Goal: Information Seeking & Learning: Learn about a topic

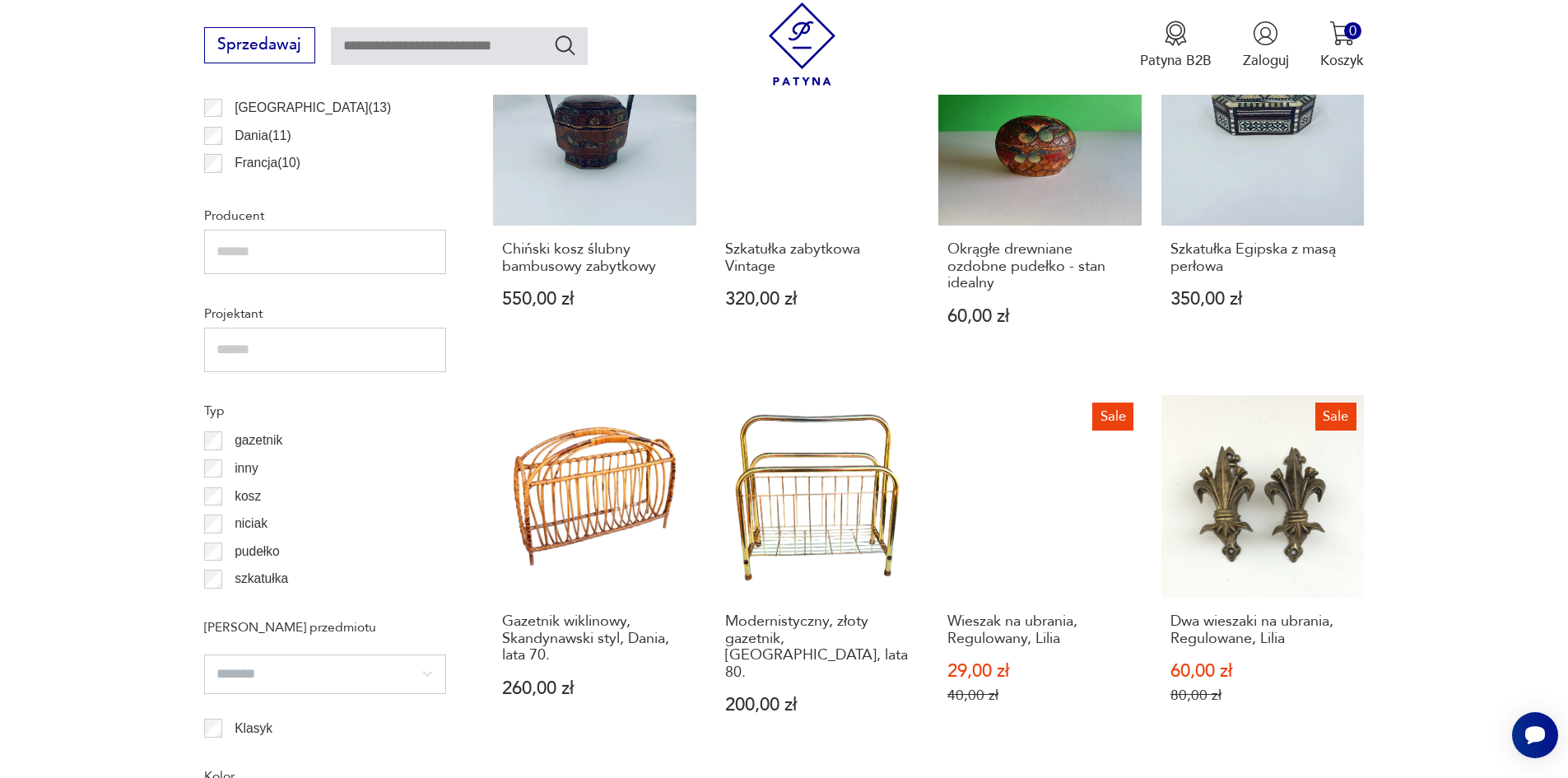
scroll to position [1701, 0]
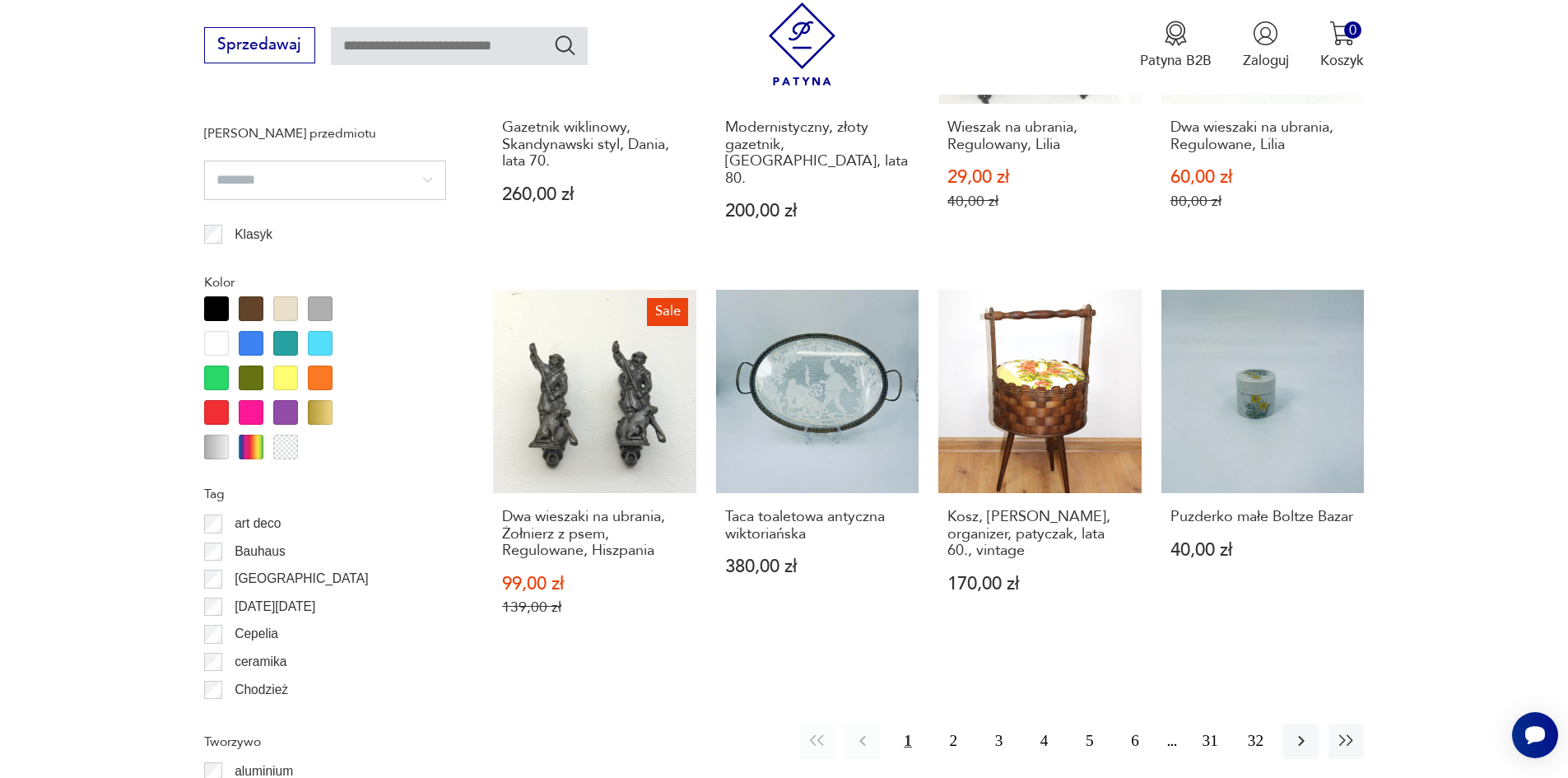
click at [267, 523] on p "art deco" at bounding box center [257, 523] width 46 height 21
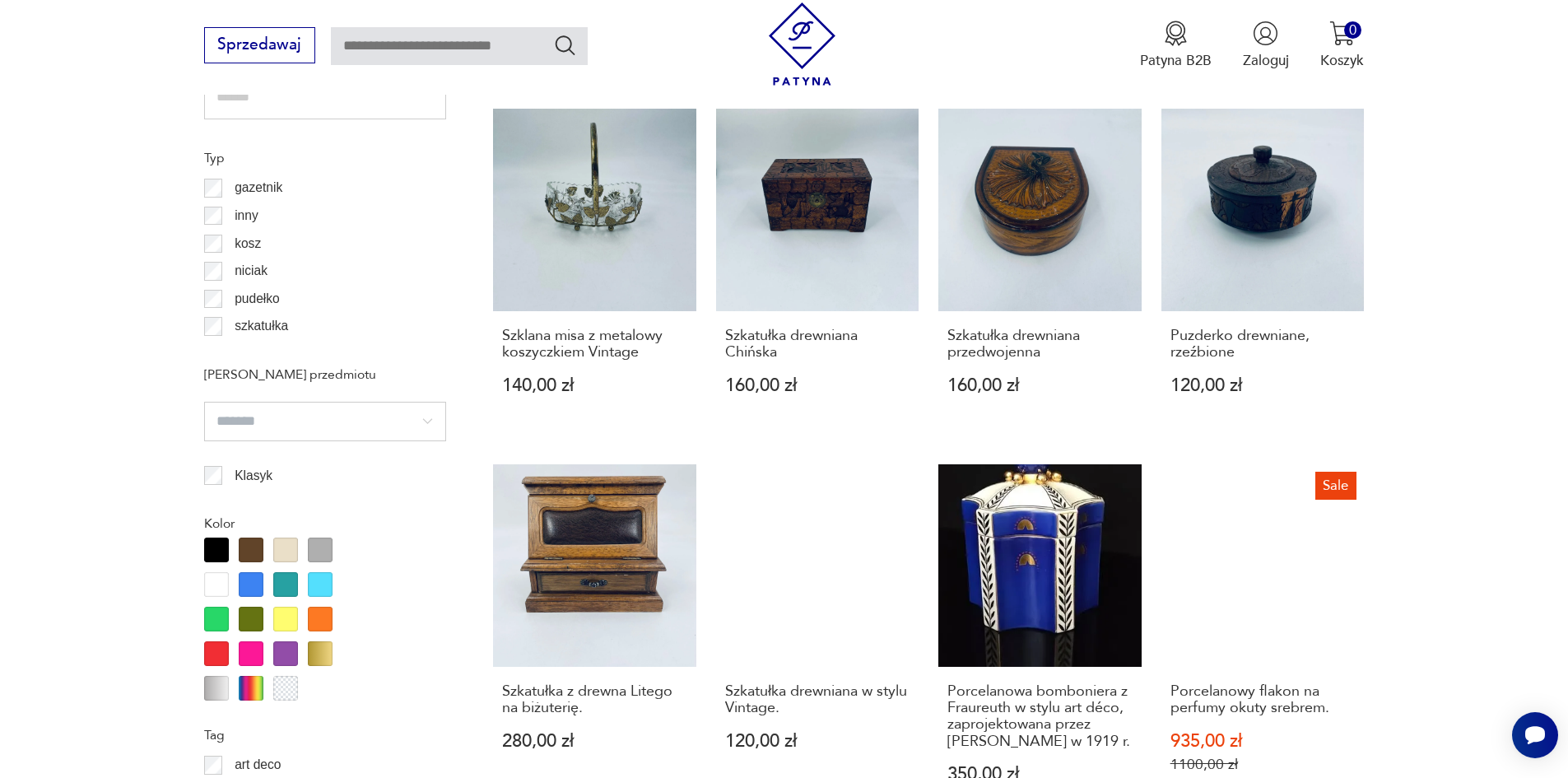
scroll to position [1866, 0]
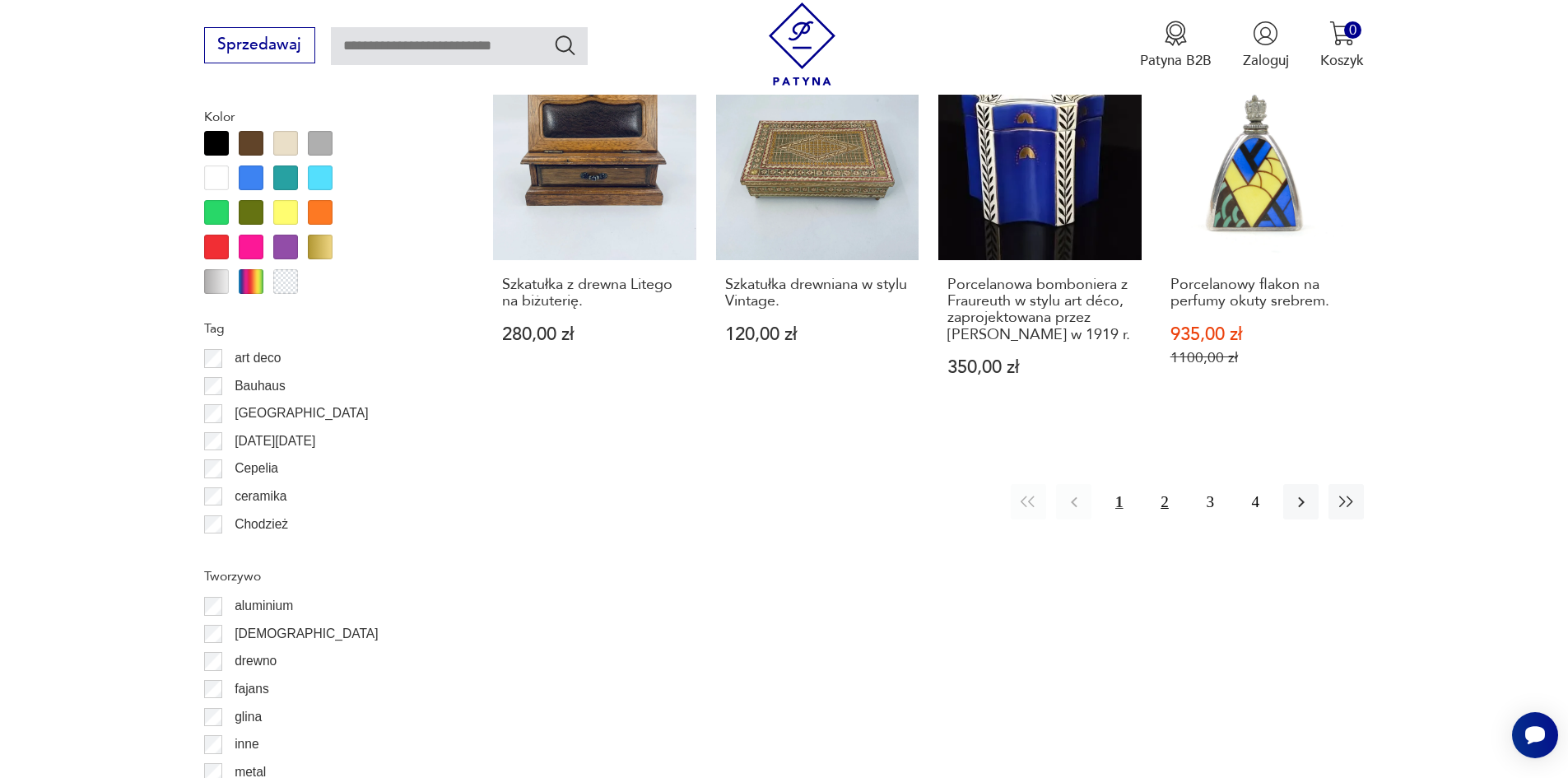
click at [1166, 504] on button "2" at bounding box center [1164, 502] width 36 height 36
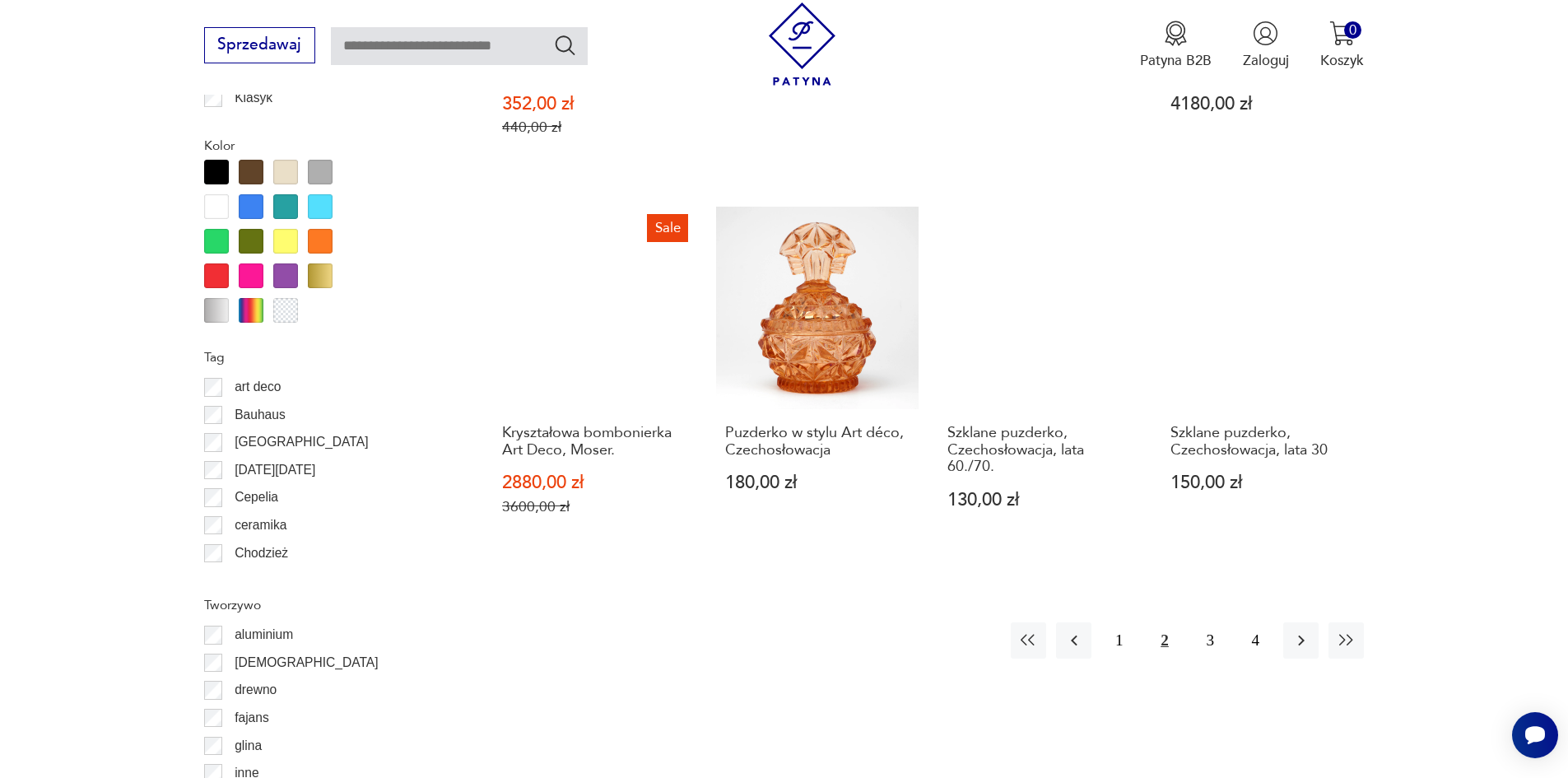
scroll to position [1866, 0]
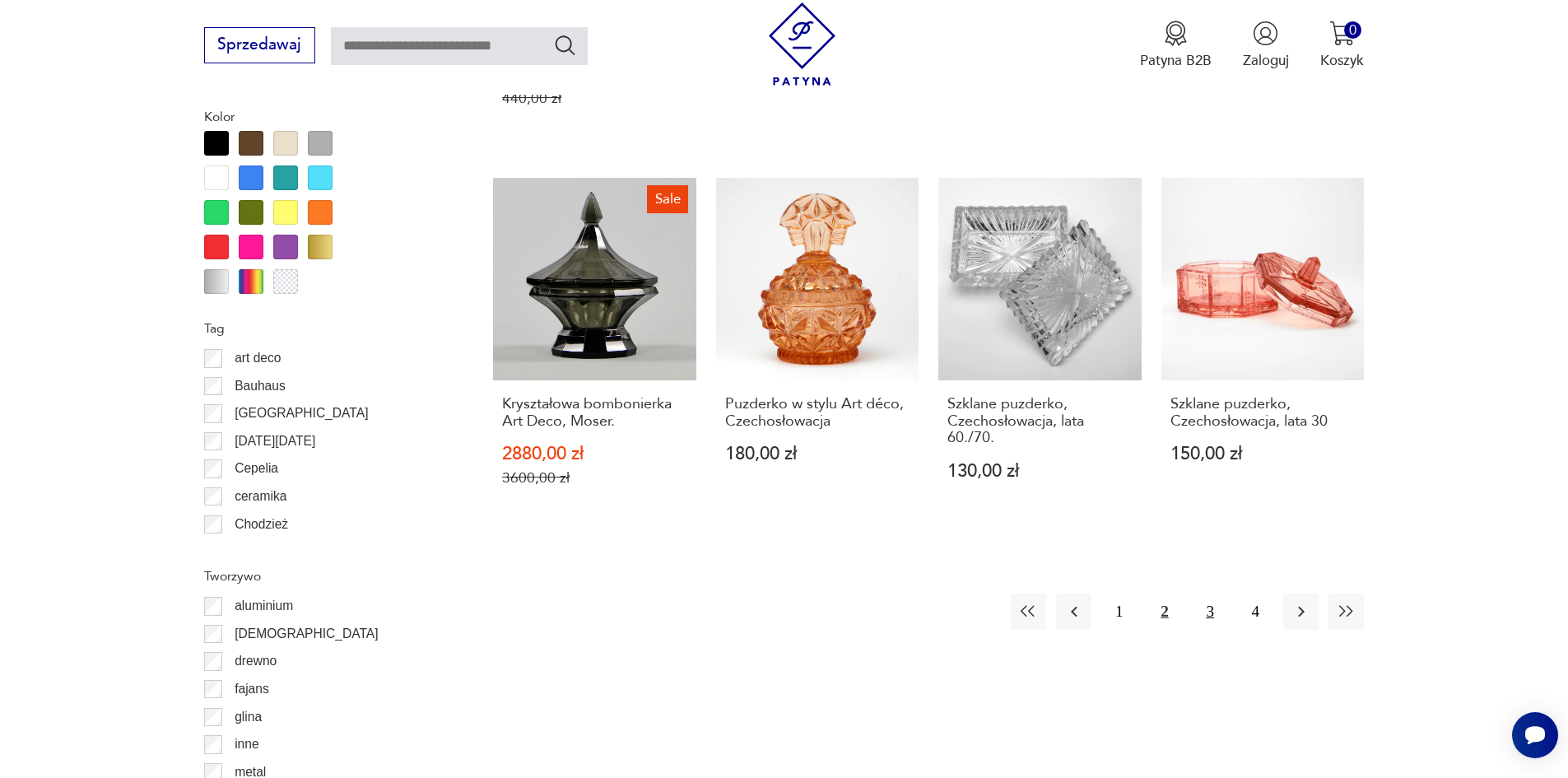
click at [1215, 595] on button "3" at bounding box center [1211, 612] width 36 height 36
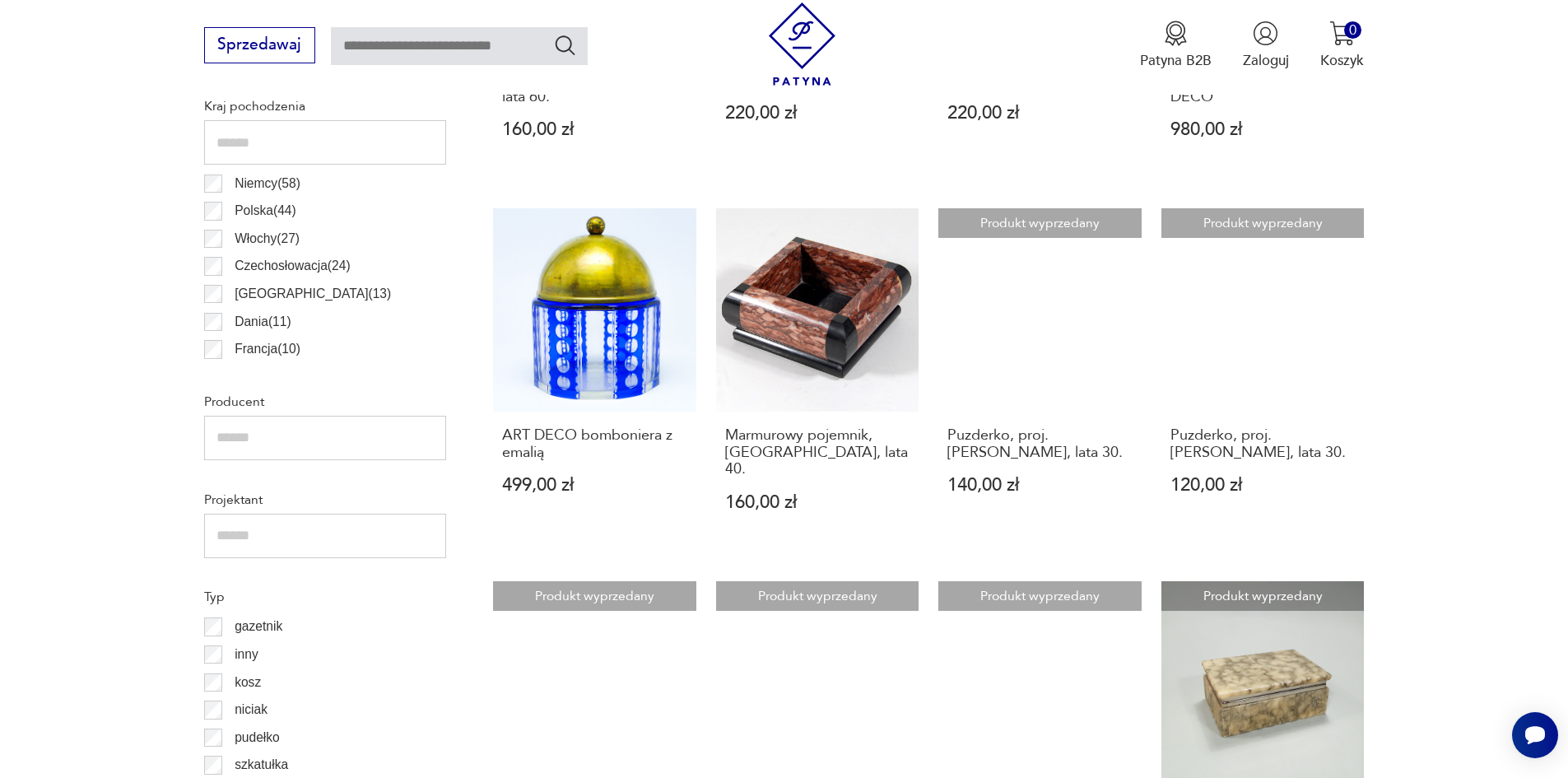
scroll to position [1207, 0]
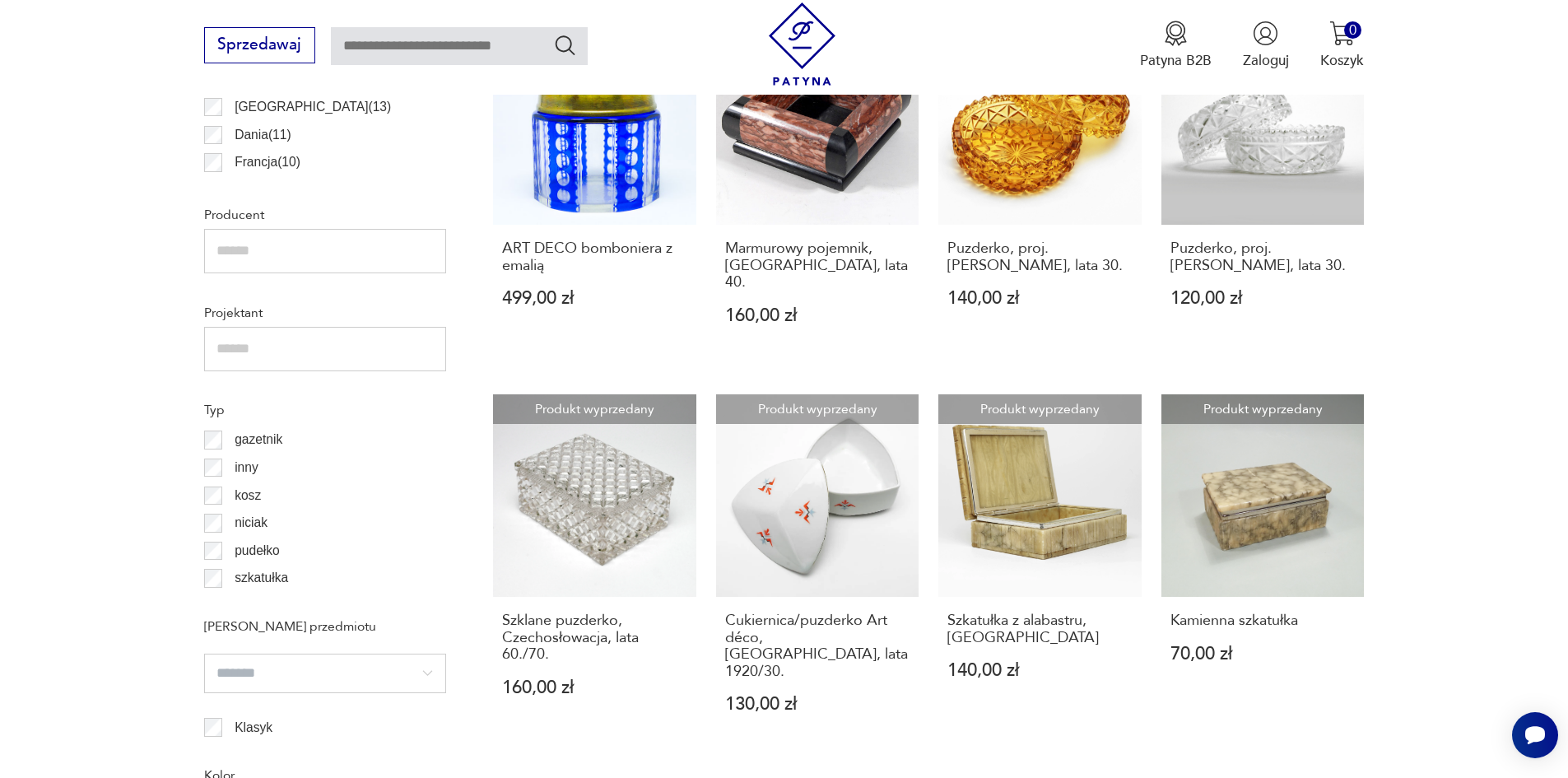
drag, startPoint x: 1034, startPoint y: 490, endPoint x: 1519, endPoint y: 441, distance: 487.5
click at [1519, 441] on section "Filtruj produkty Cena MIN MAX OK Promocja Datowanie OK Kraj pochodzenia Niemcy …" at bounding box center [784, 703] width 1568 height 2229
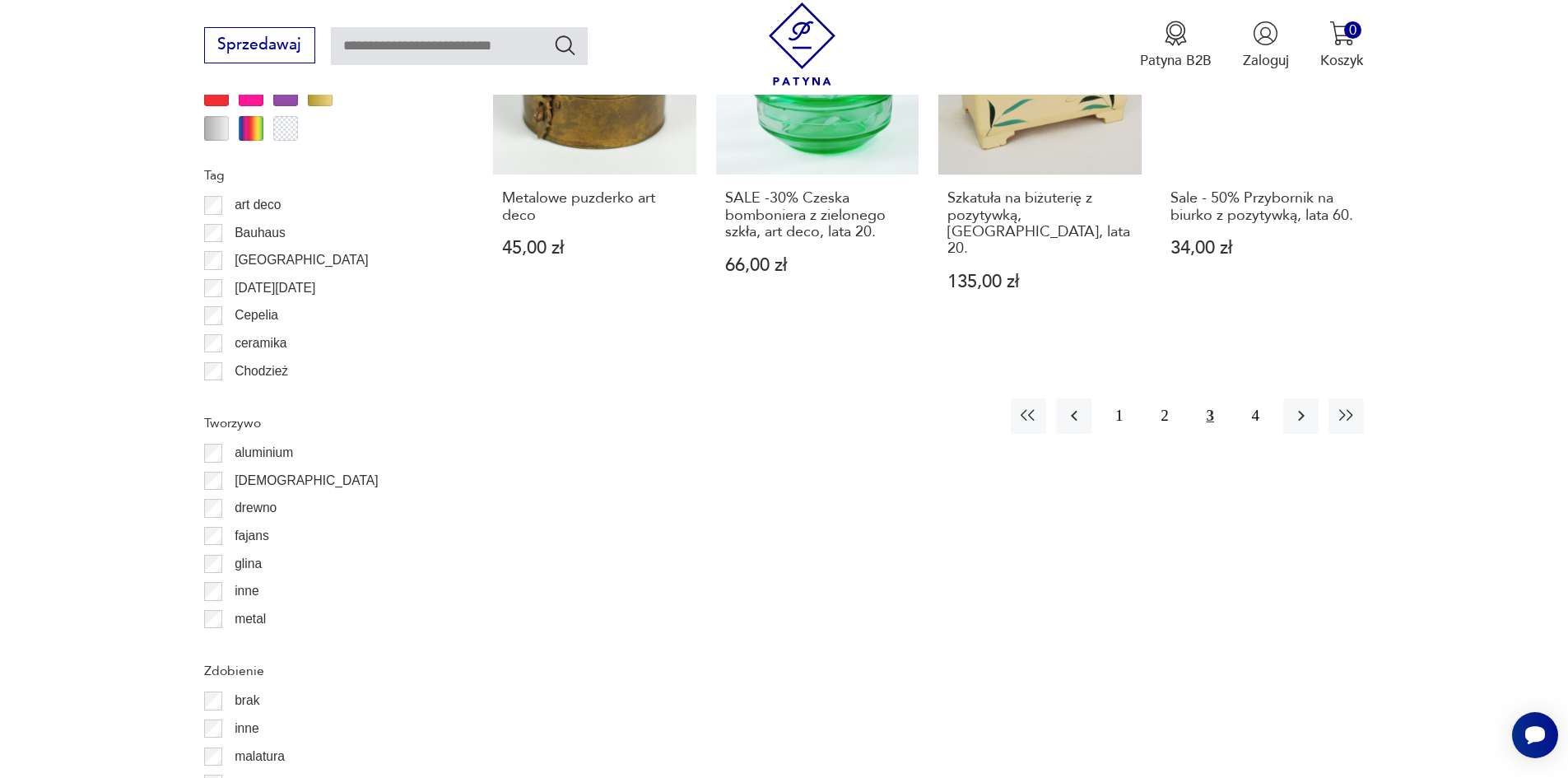
scroll to position [2031, 0]
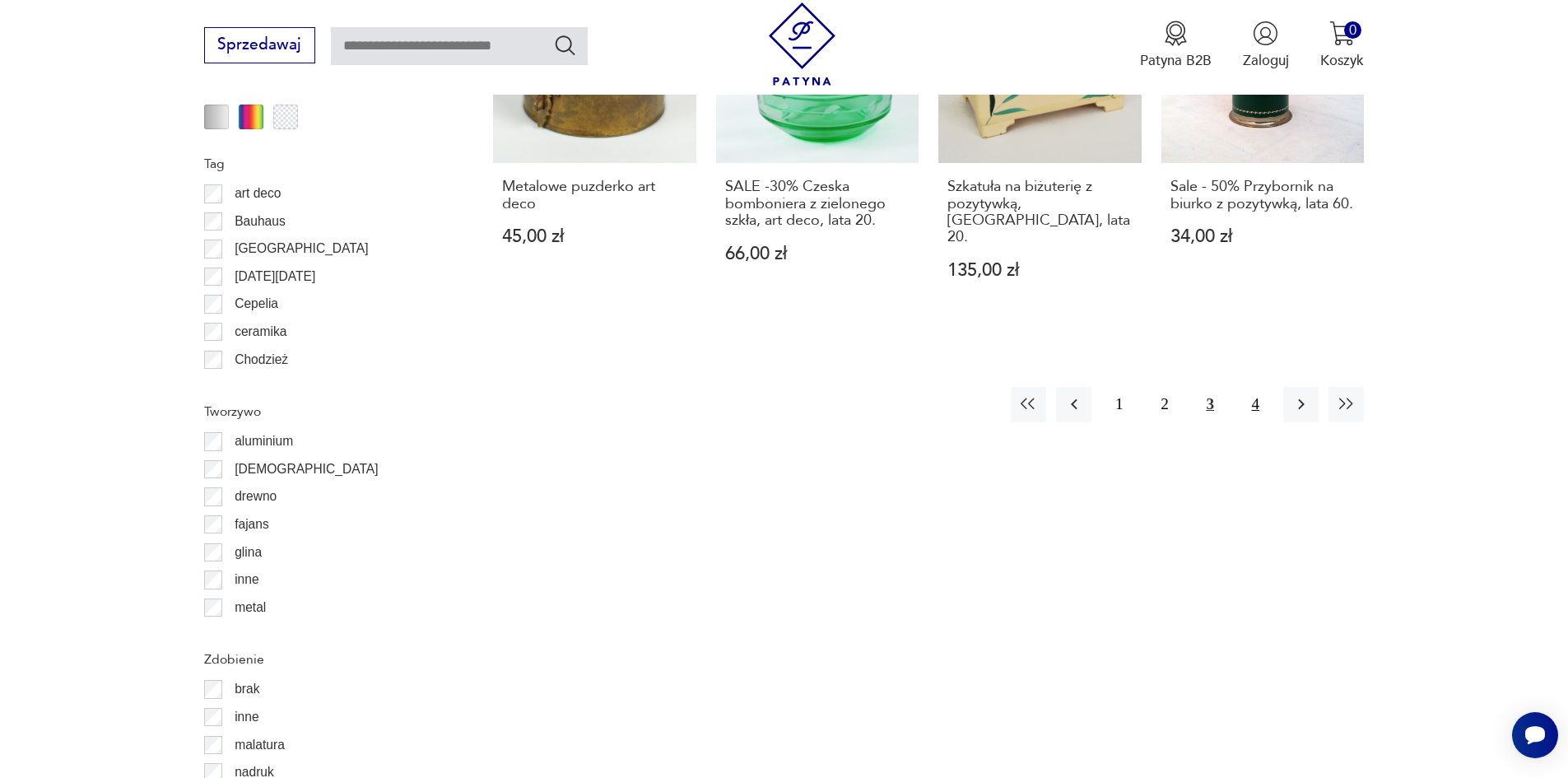
click at [1255, 387] on button "4" at bounding box center [1256, 405] width 36 height 36
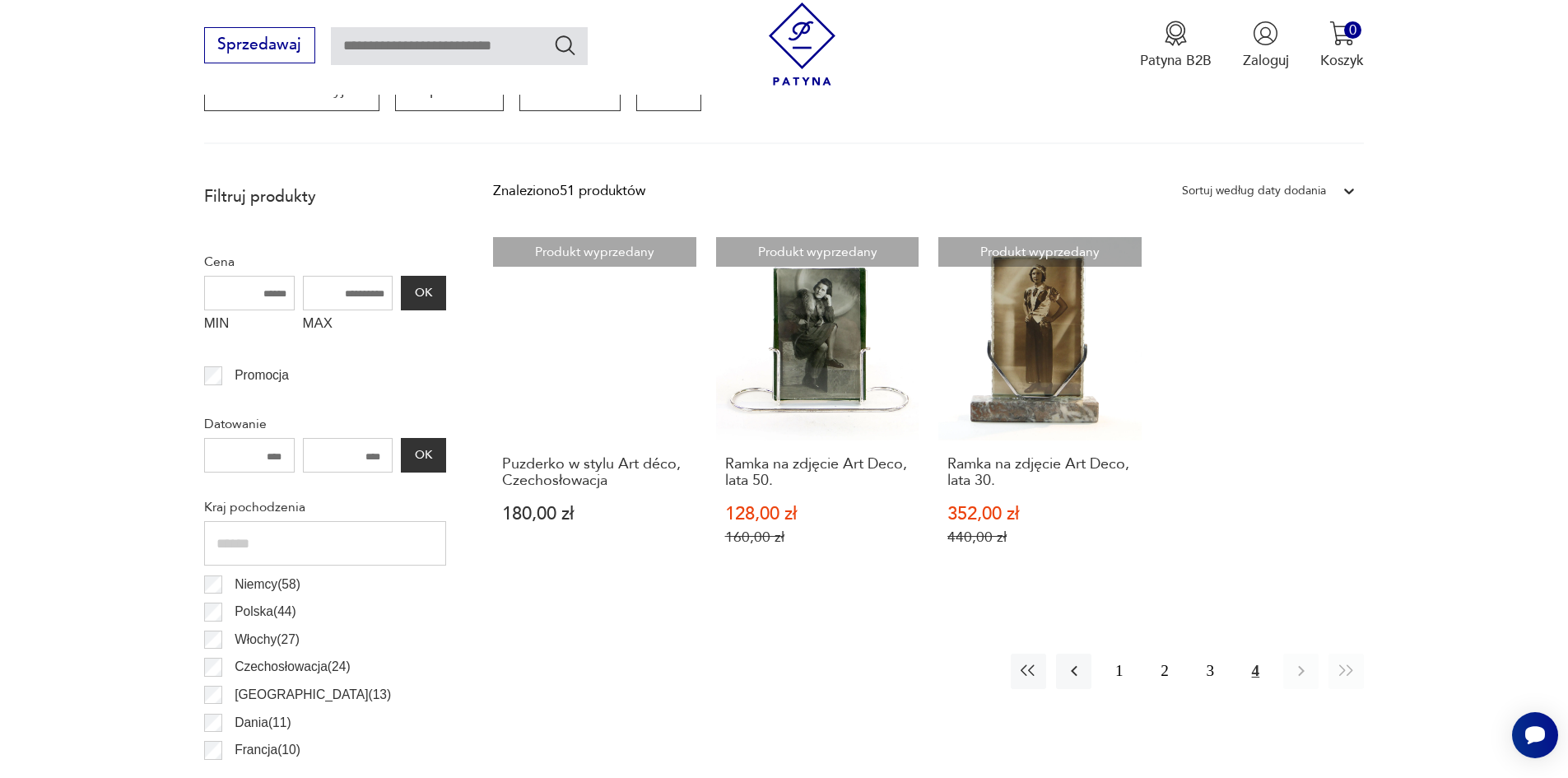
scroll to position [796, 0]
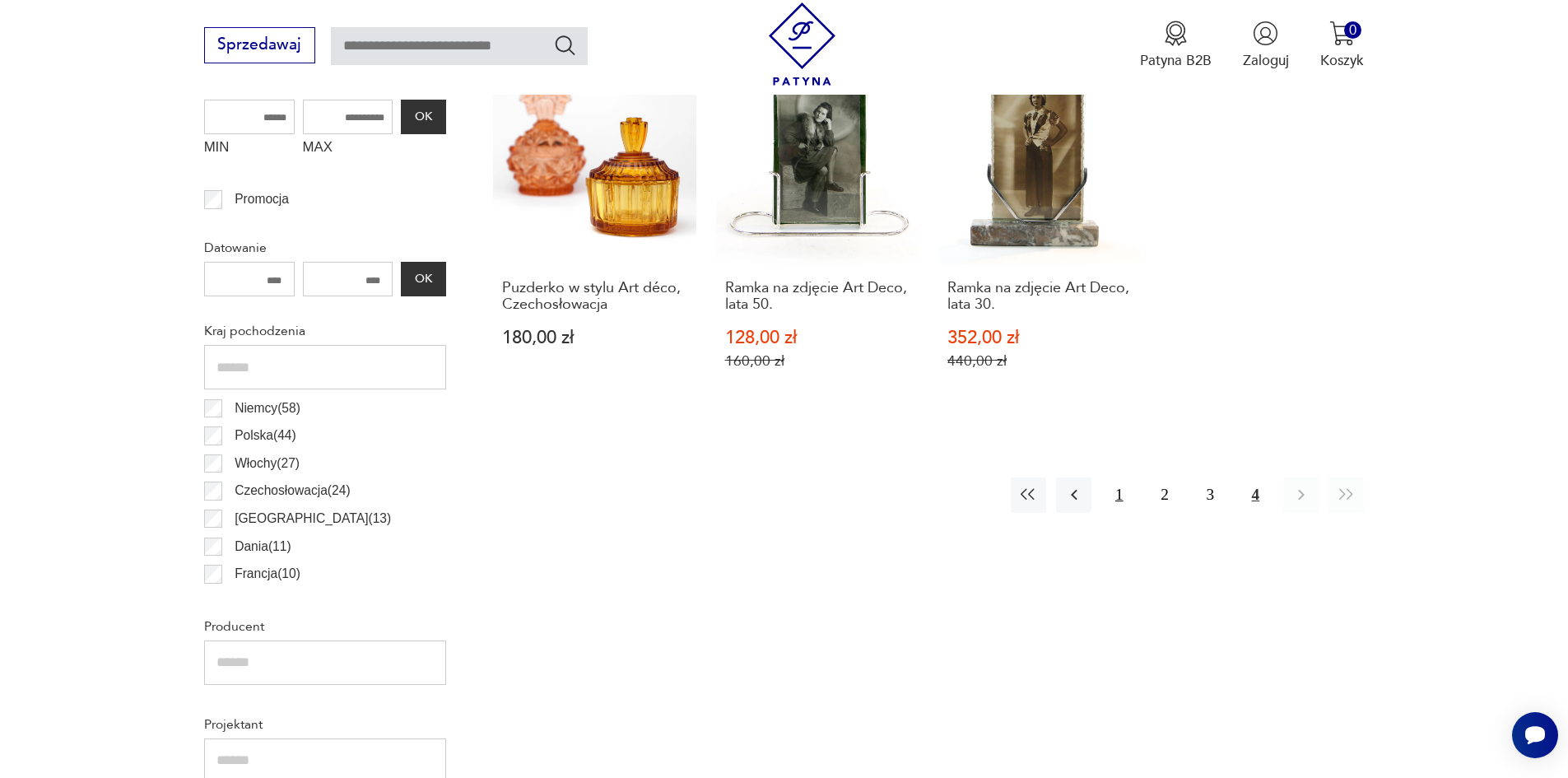
click at [1114, 500] on button "1" at bounding box center [1119, 496] width 36 height 36
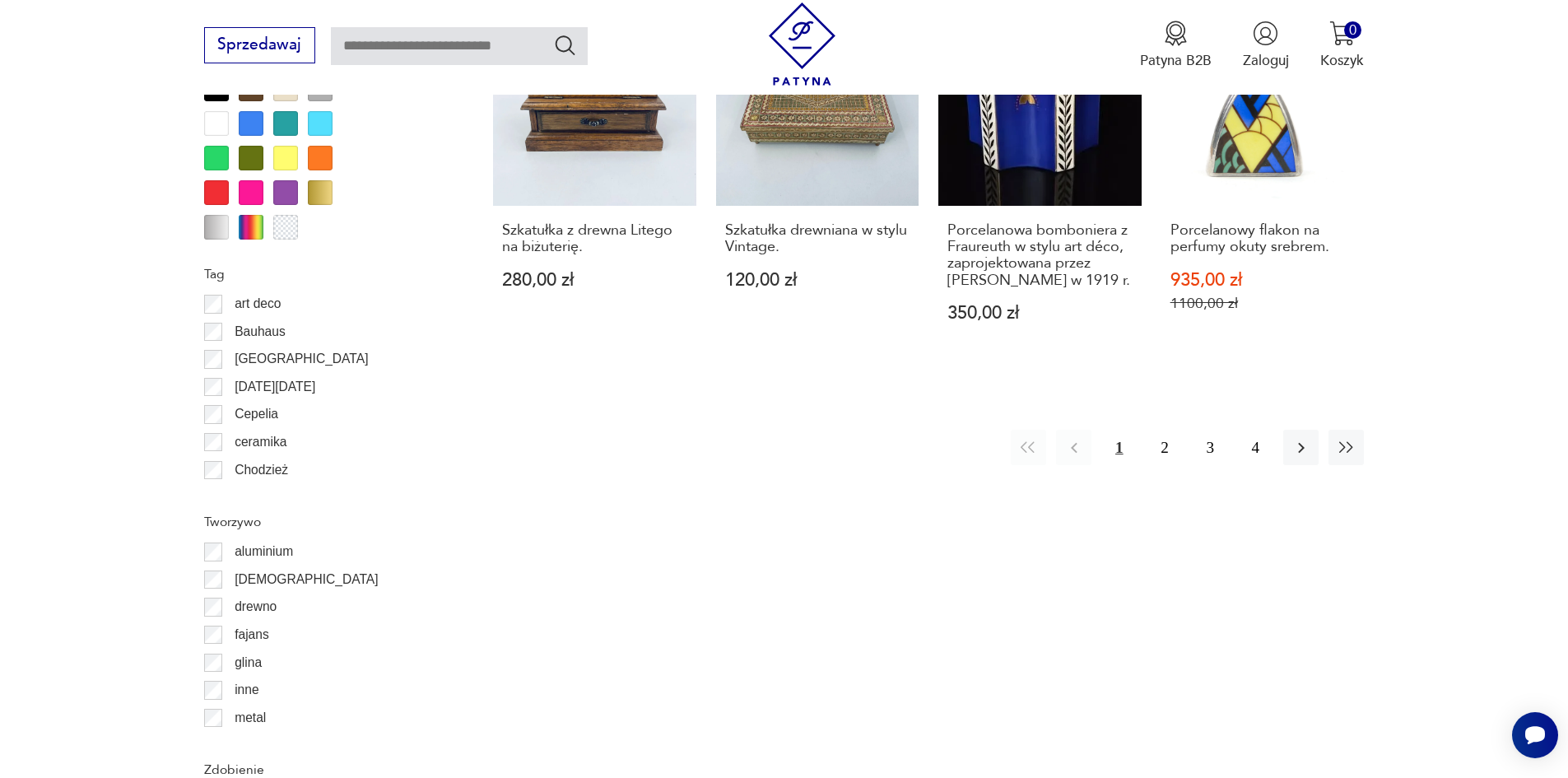
scroll to position [1784, 0]
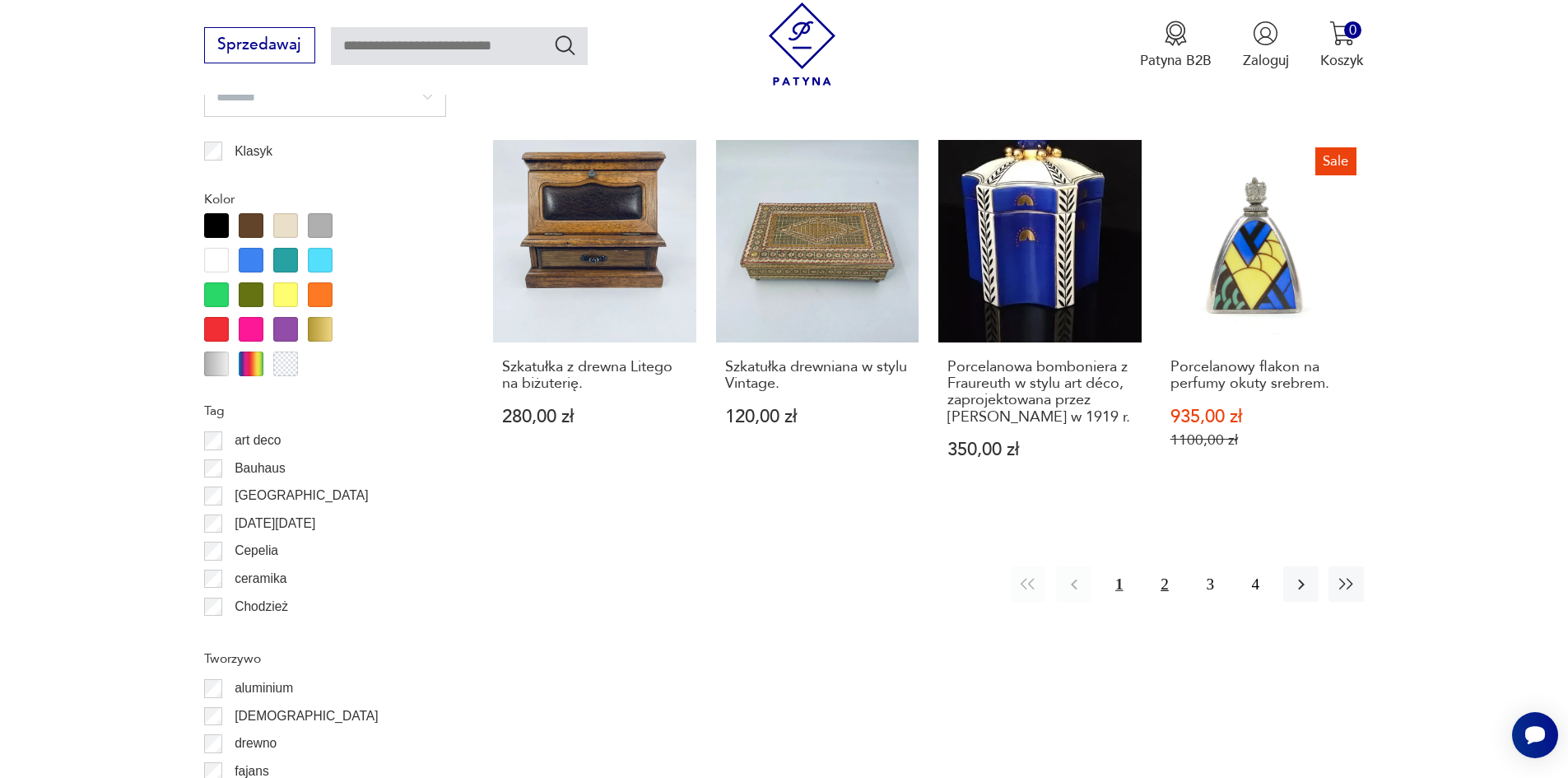
click at [1169, 591] on button "2" at bounding box center [1164, 585] width 36 height 36
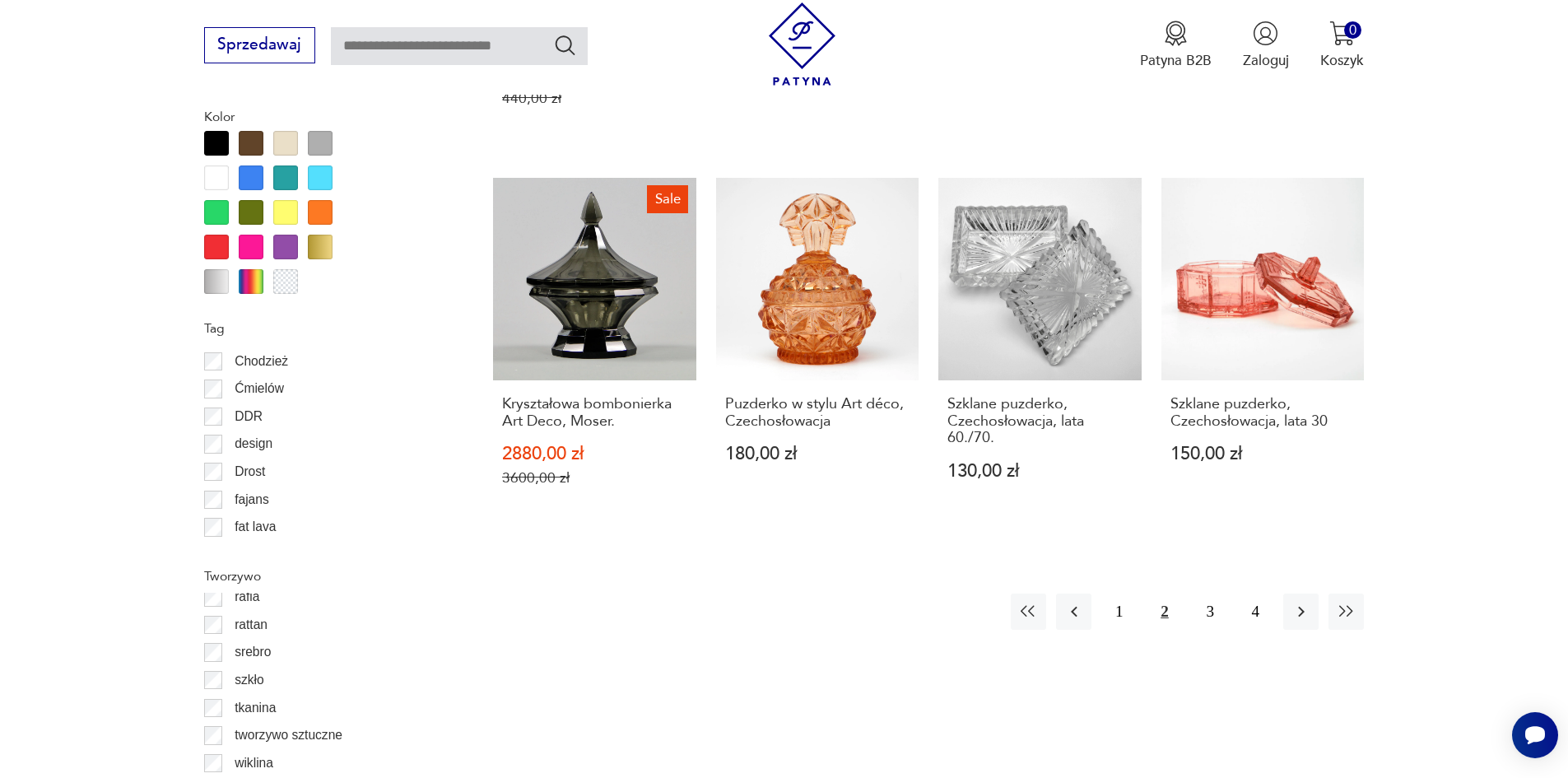
scroll to position [300, 0]
click at [250, 637] on p "srebro" at bounding box center [252, 638] width 37 height 21
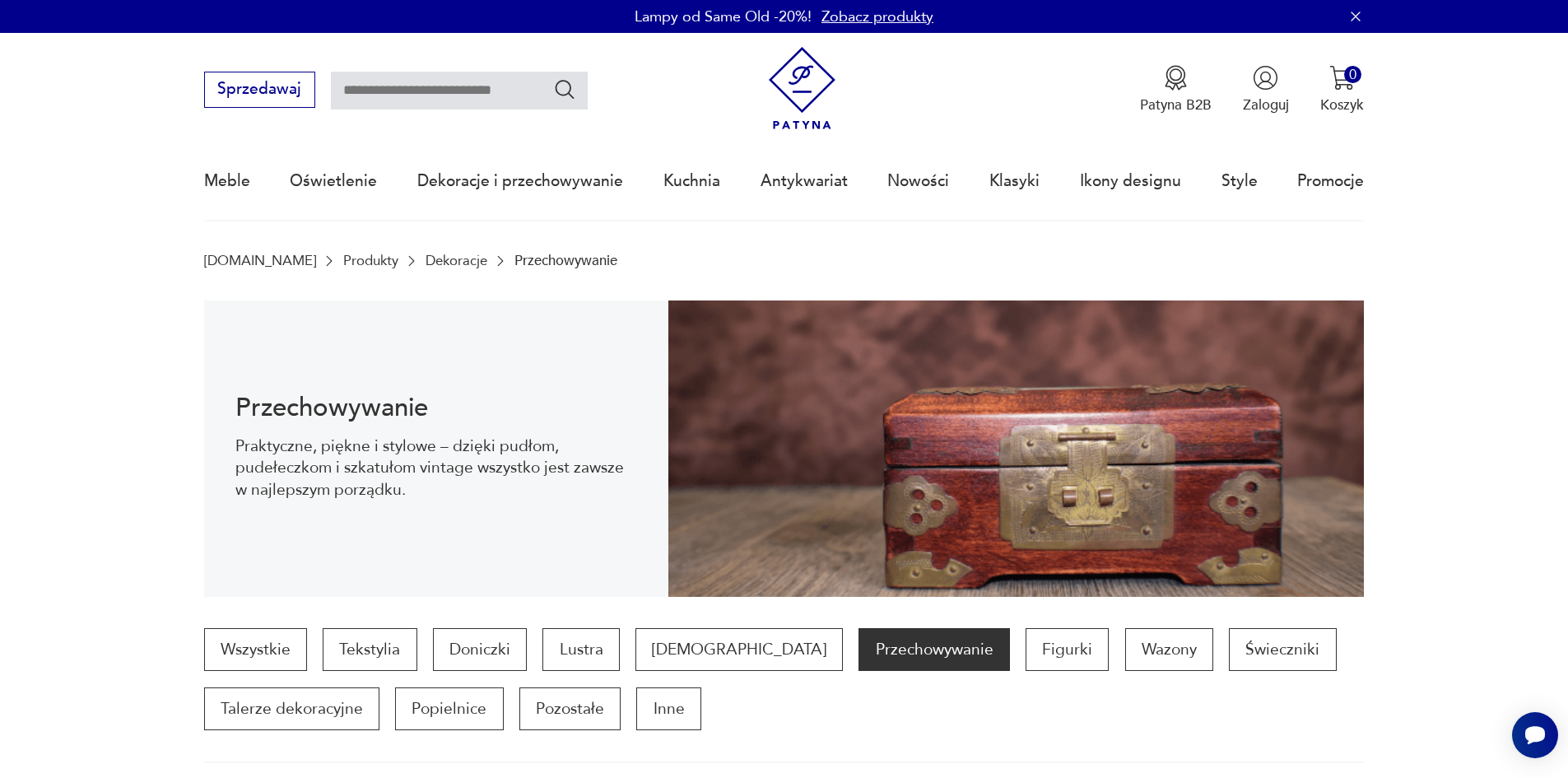
click at [808, 84] on img at bounding box center [802, 89] width 83 height 84
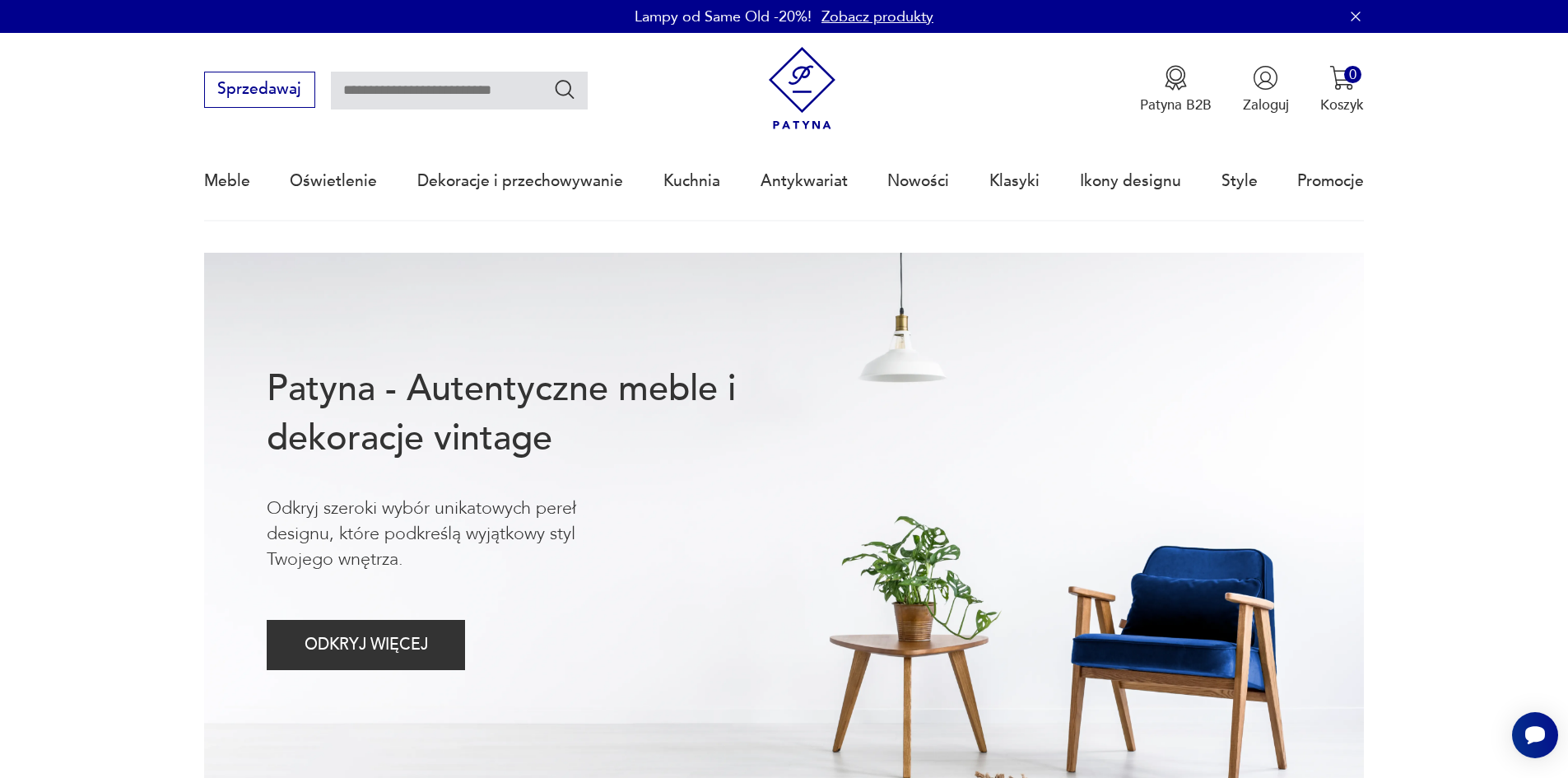
click at [449, 92] on input "text" at bounding box center [460, 90] width 257 height 37
type input "**********"
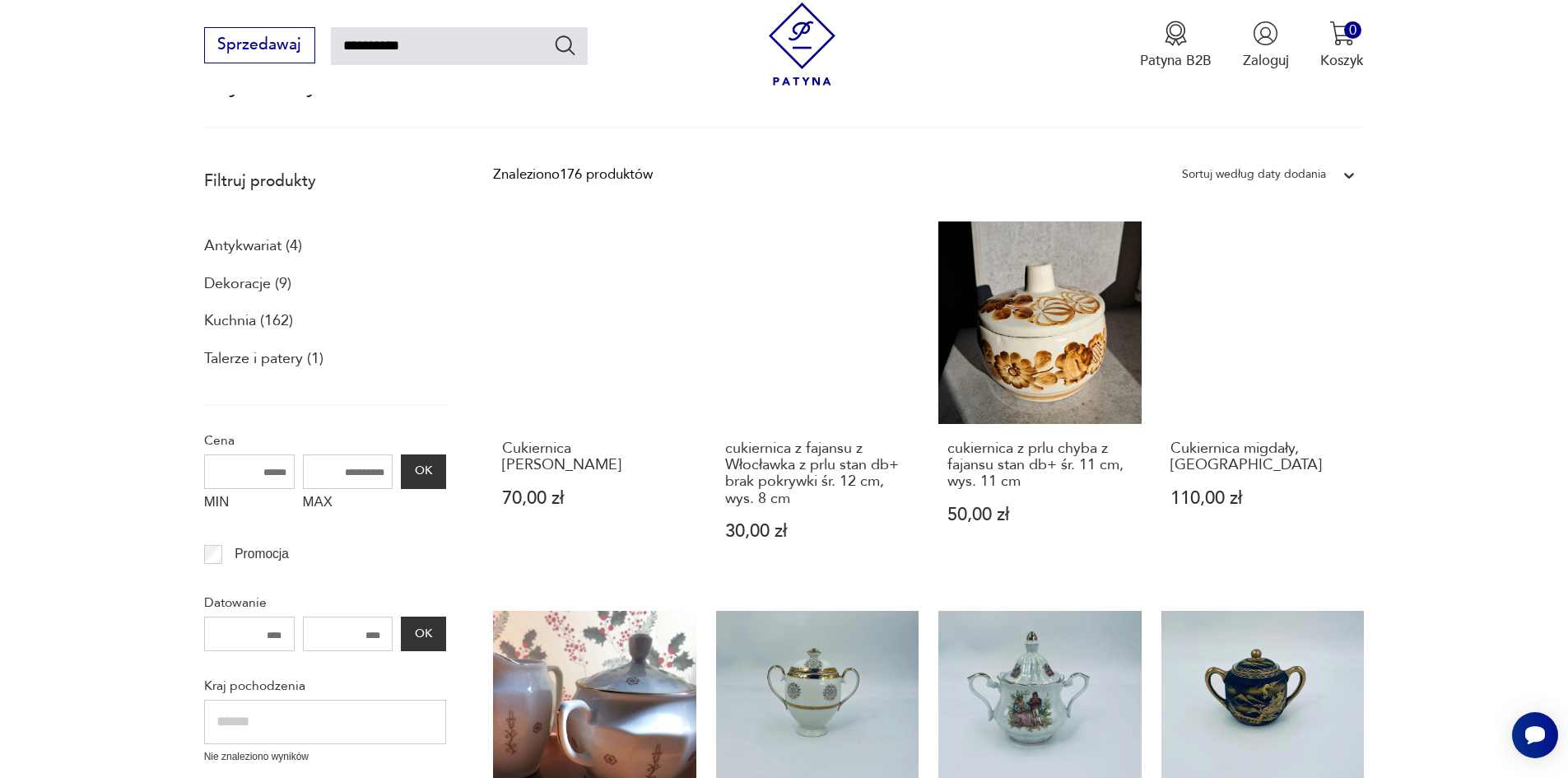
scroll to position [177, 0]
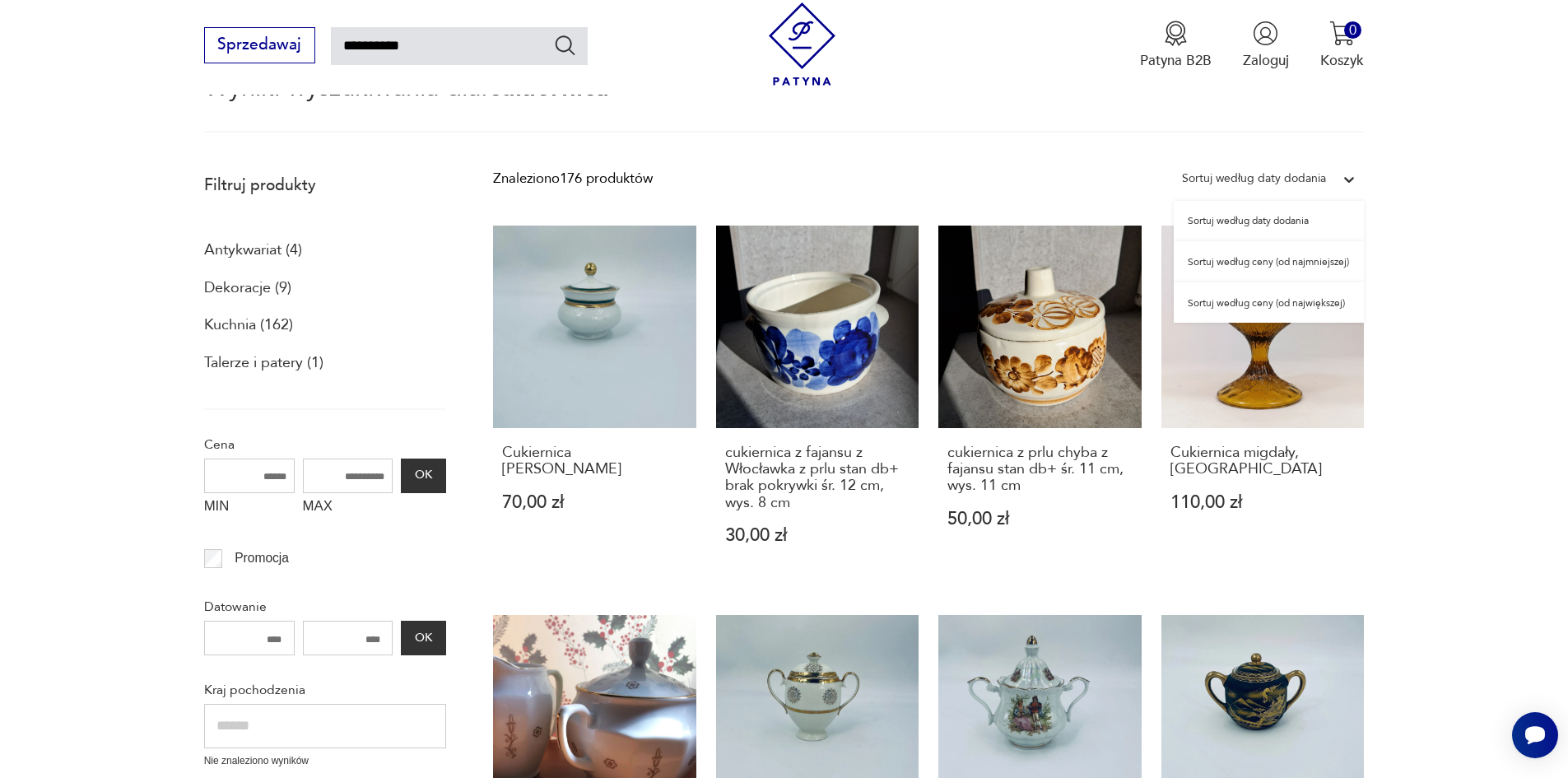
click at [1351, 176] on icon at bounding box center [1349, 179] width 16 height 16
click at [1284, 306] on div "Sortuj według ceny (od największej)" at bounding box center [1268, 303] width 190 height 41
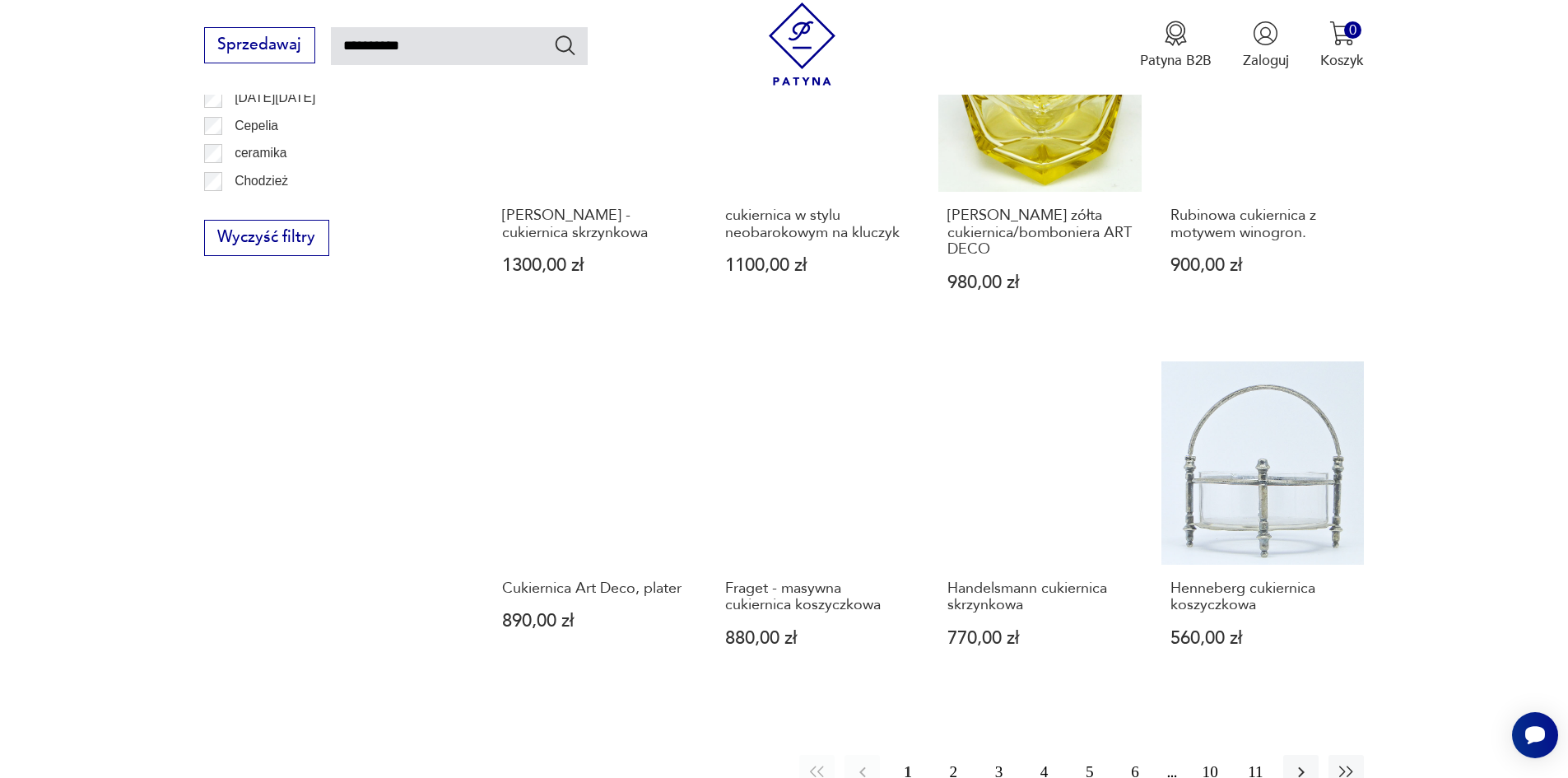
scroll to position [1248, 0]
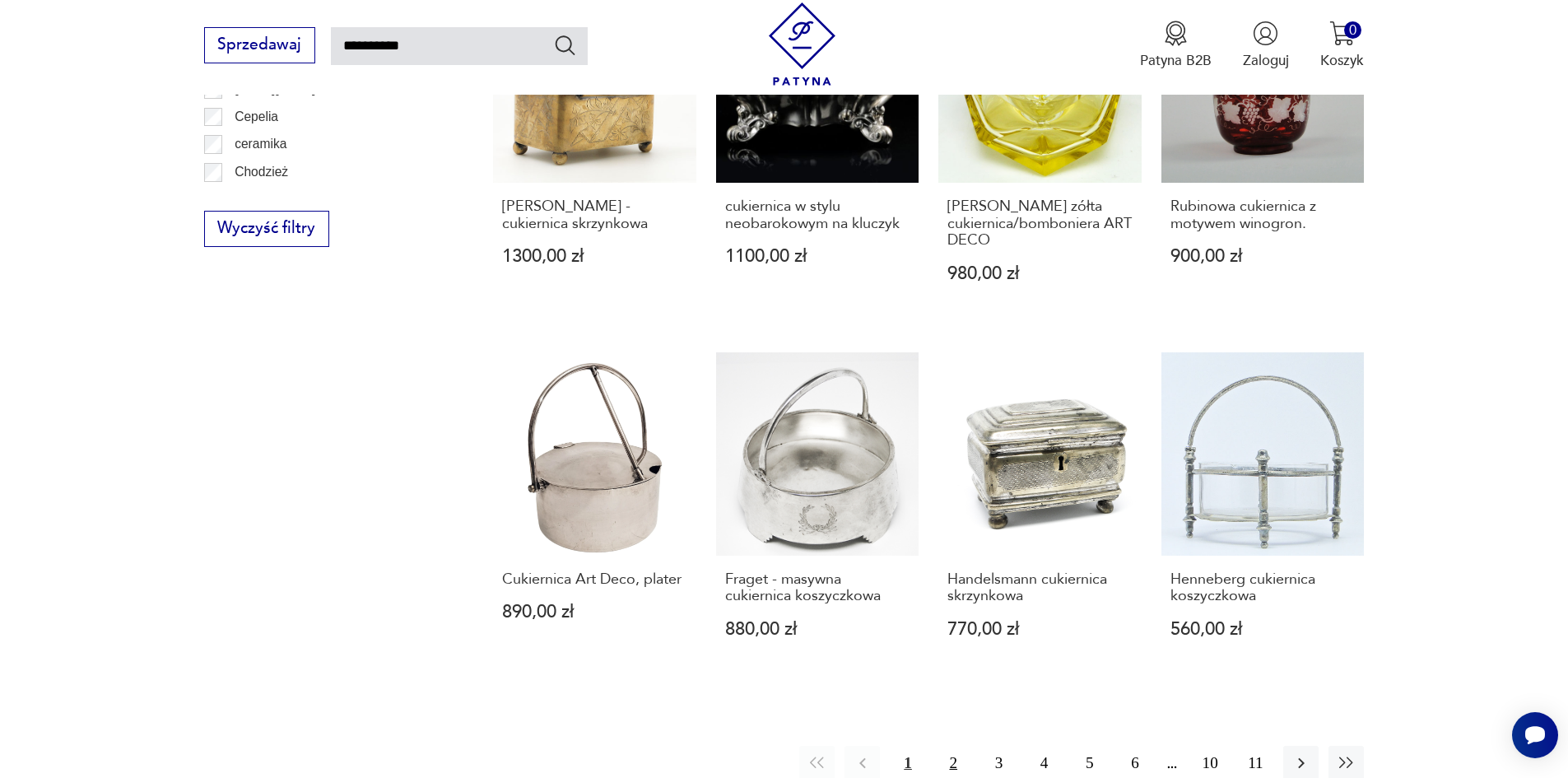
click at [958, 746] on button "2" at bounding box center [954, 764] width 36 height 36
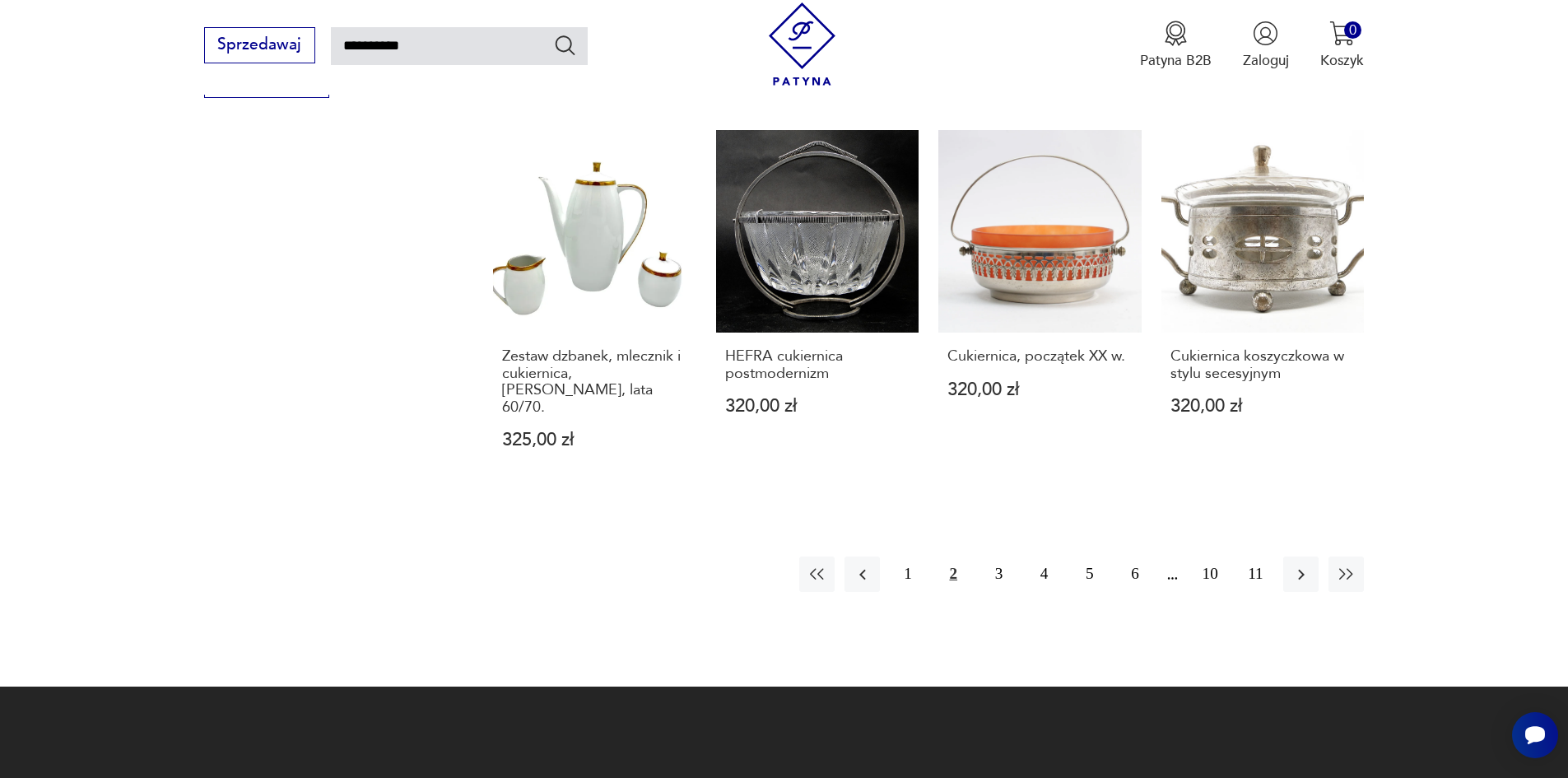
scroll to position [1413, 0]
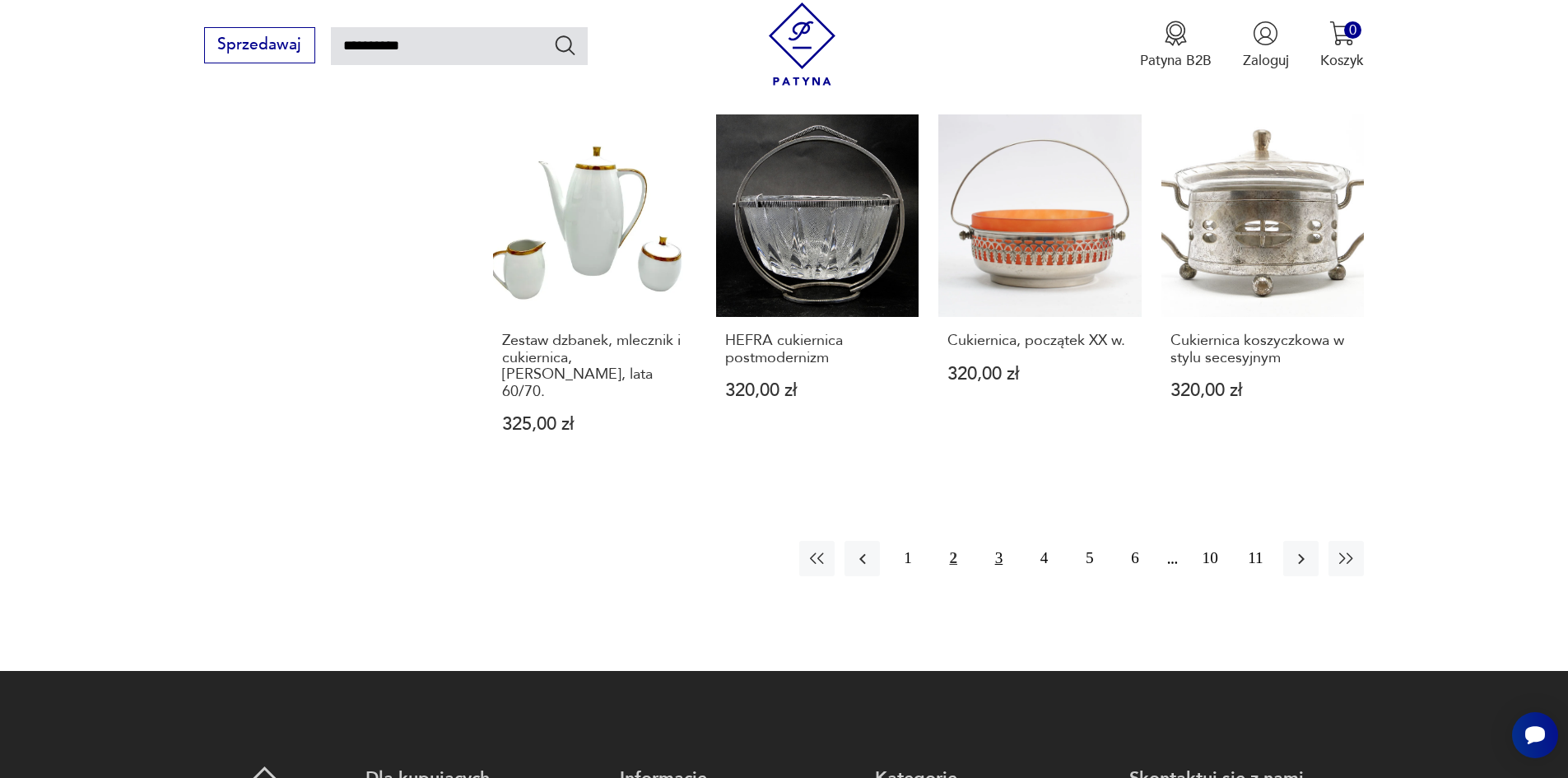
click at [1006, 541] on button "3" at bounding box center [999, 559] width 36 height 36
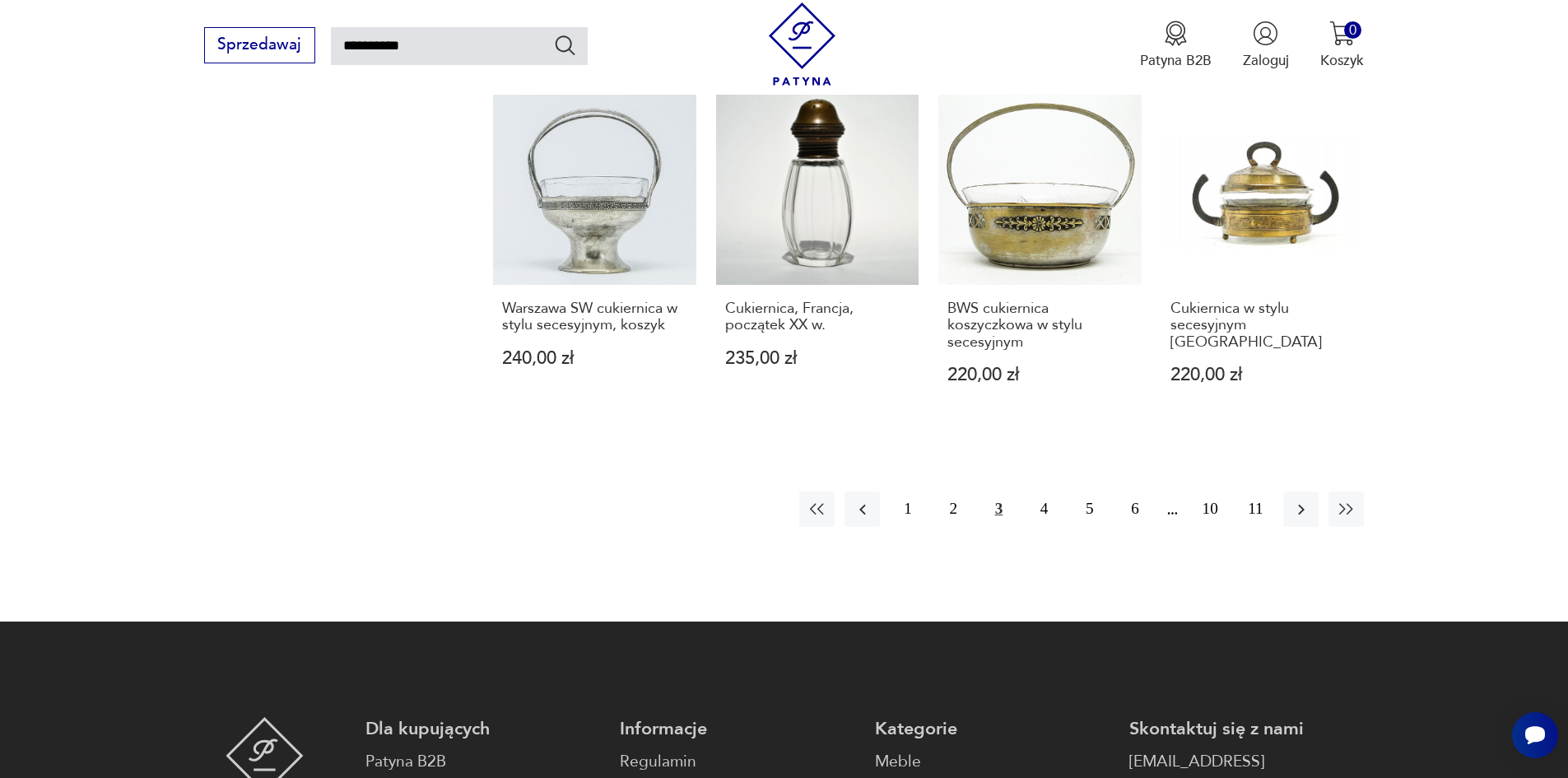
scroll to position [1495, 0]
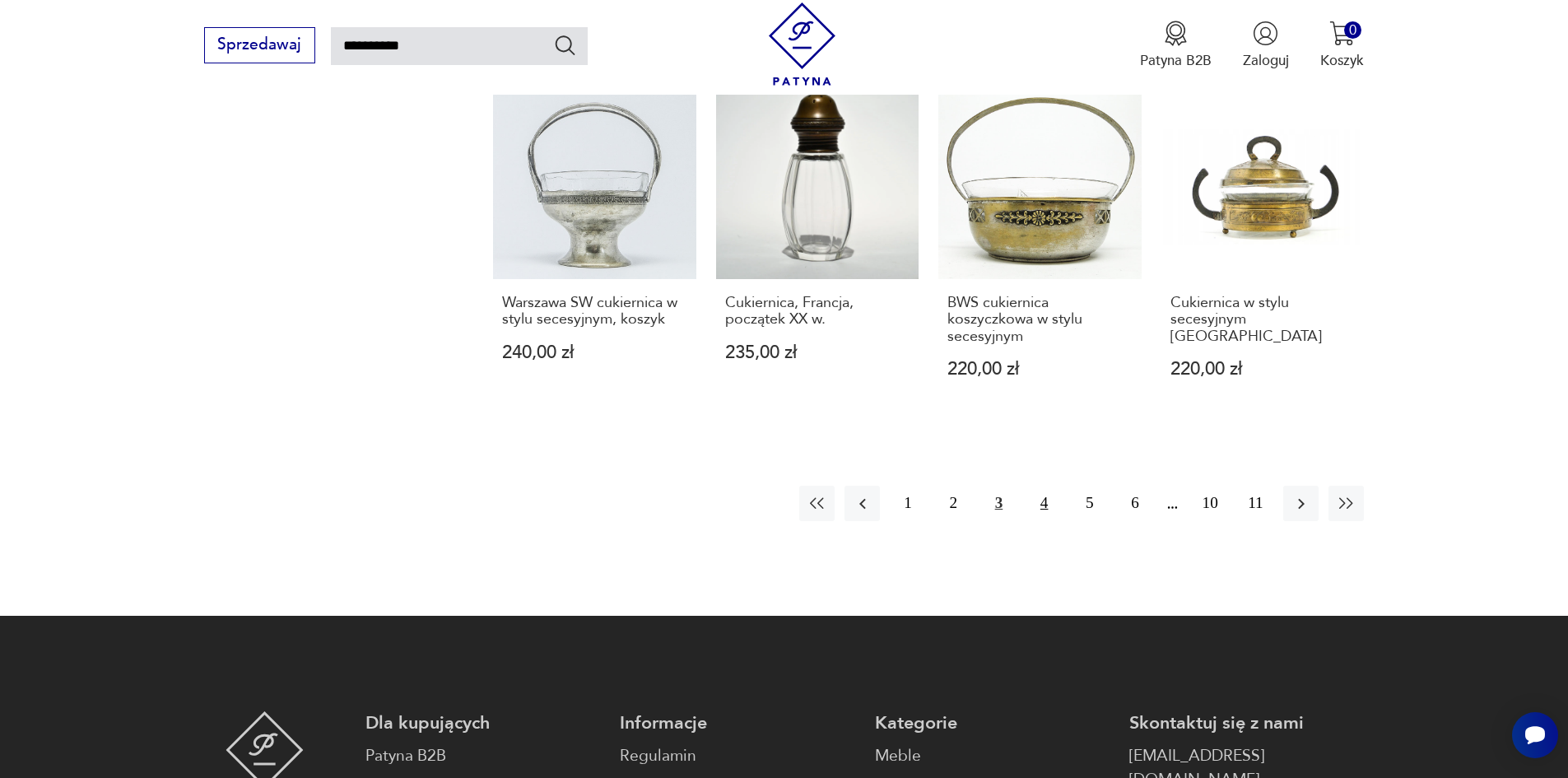
click at [1045, 504] on button "4" at bounding box center [1044, 504] width 36 height 36
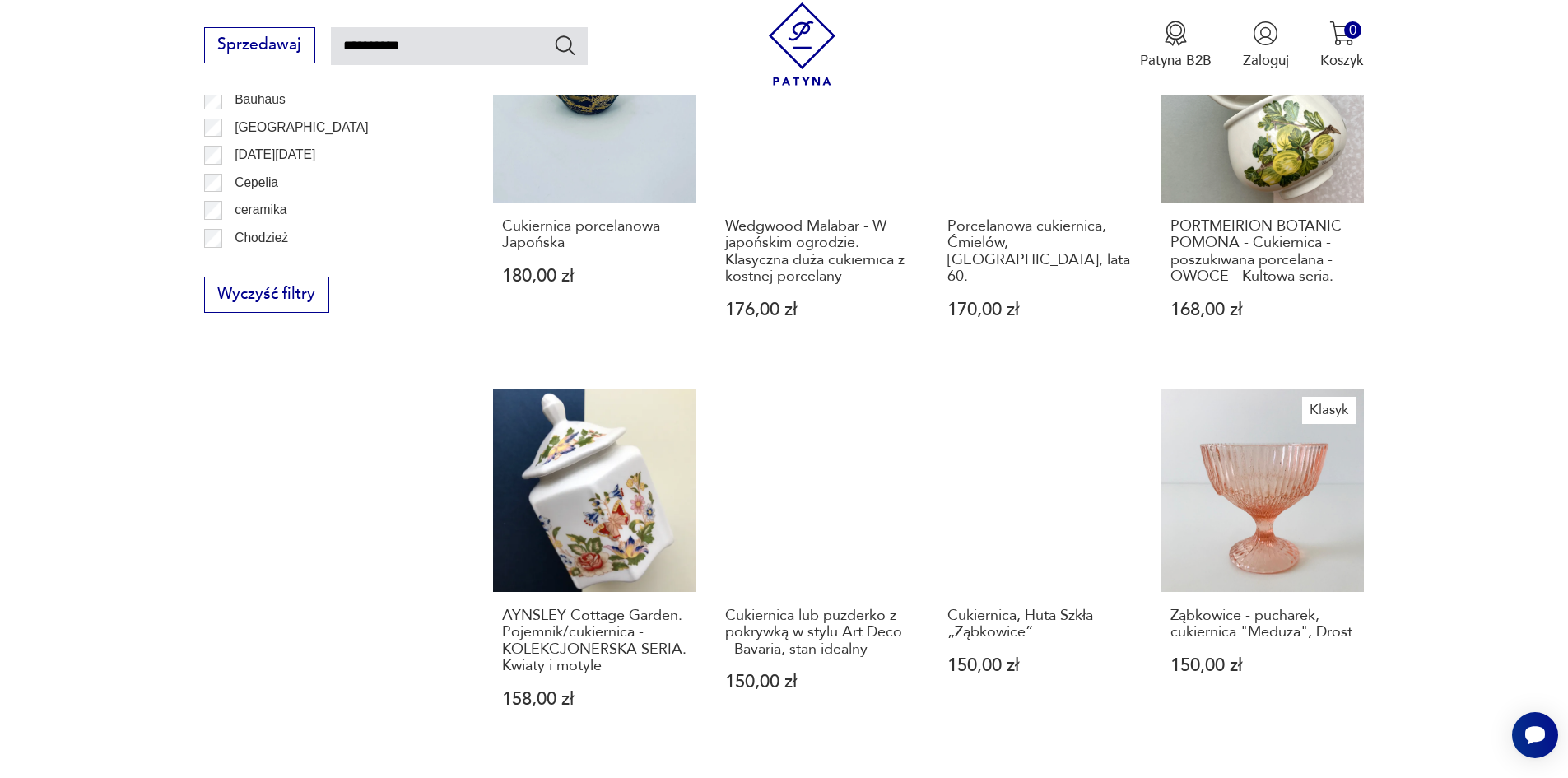
scroll to position [1495, 0]
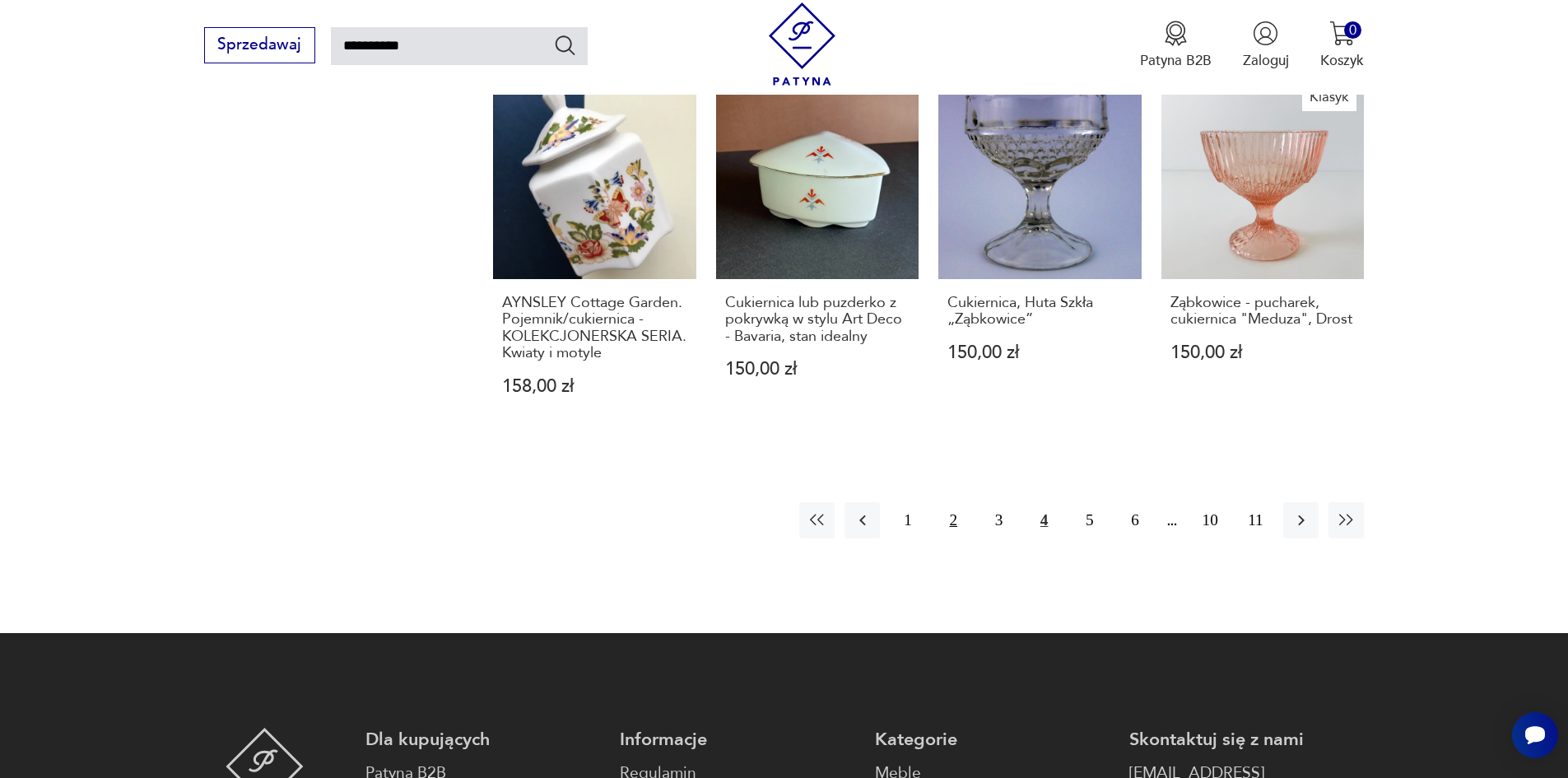
click at [951, 519] on button "2" at bounding box center [954, 521] width 36 height 36
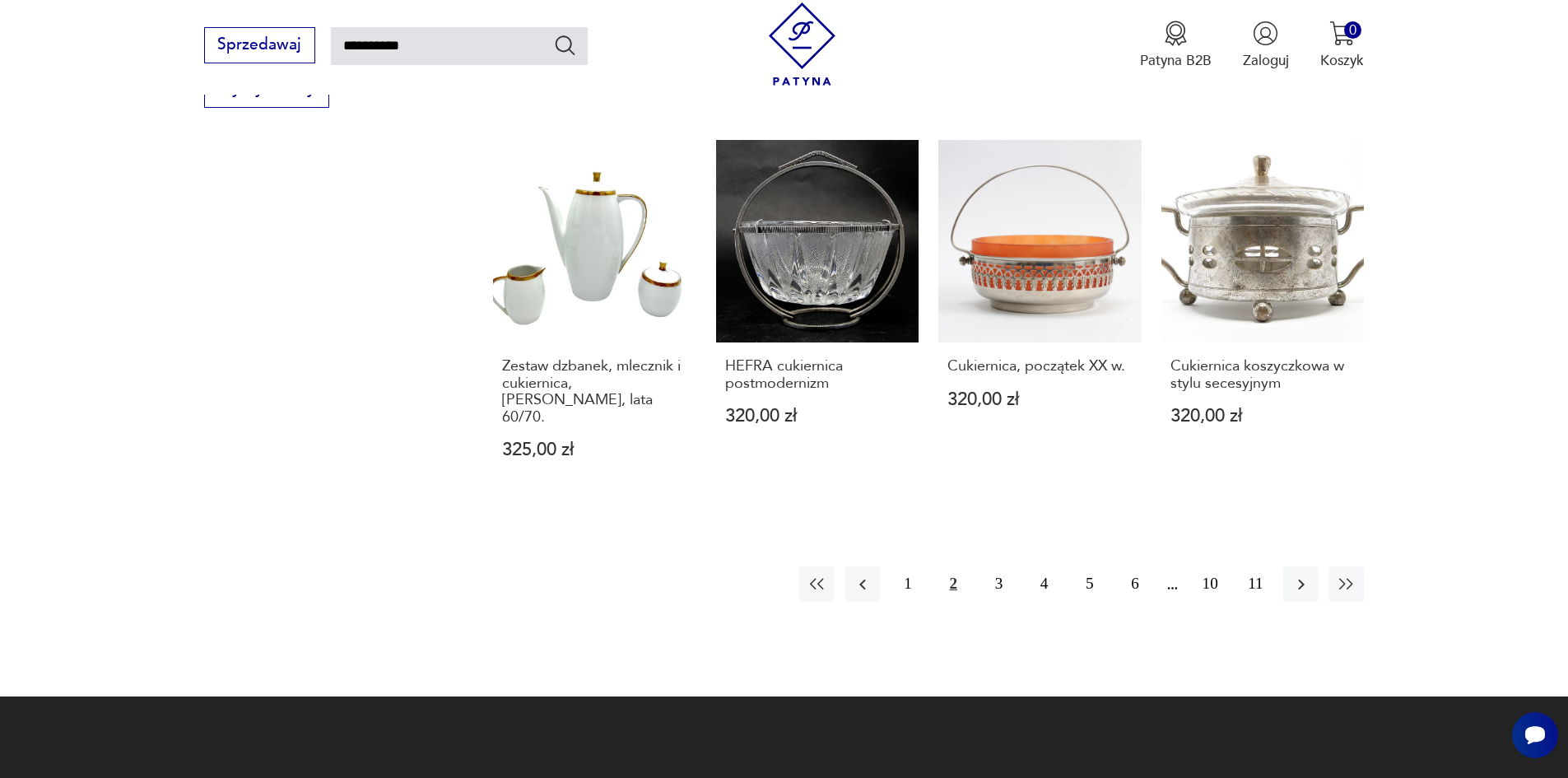
scroll to position [1577, 0]
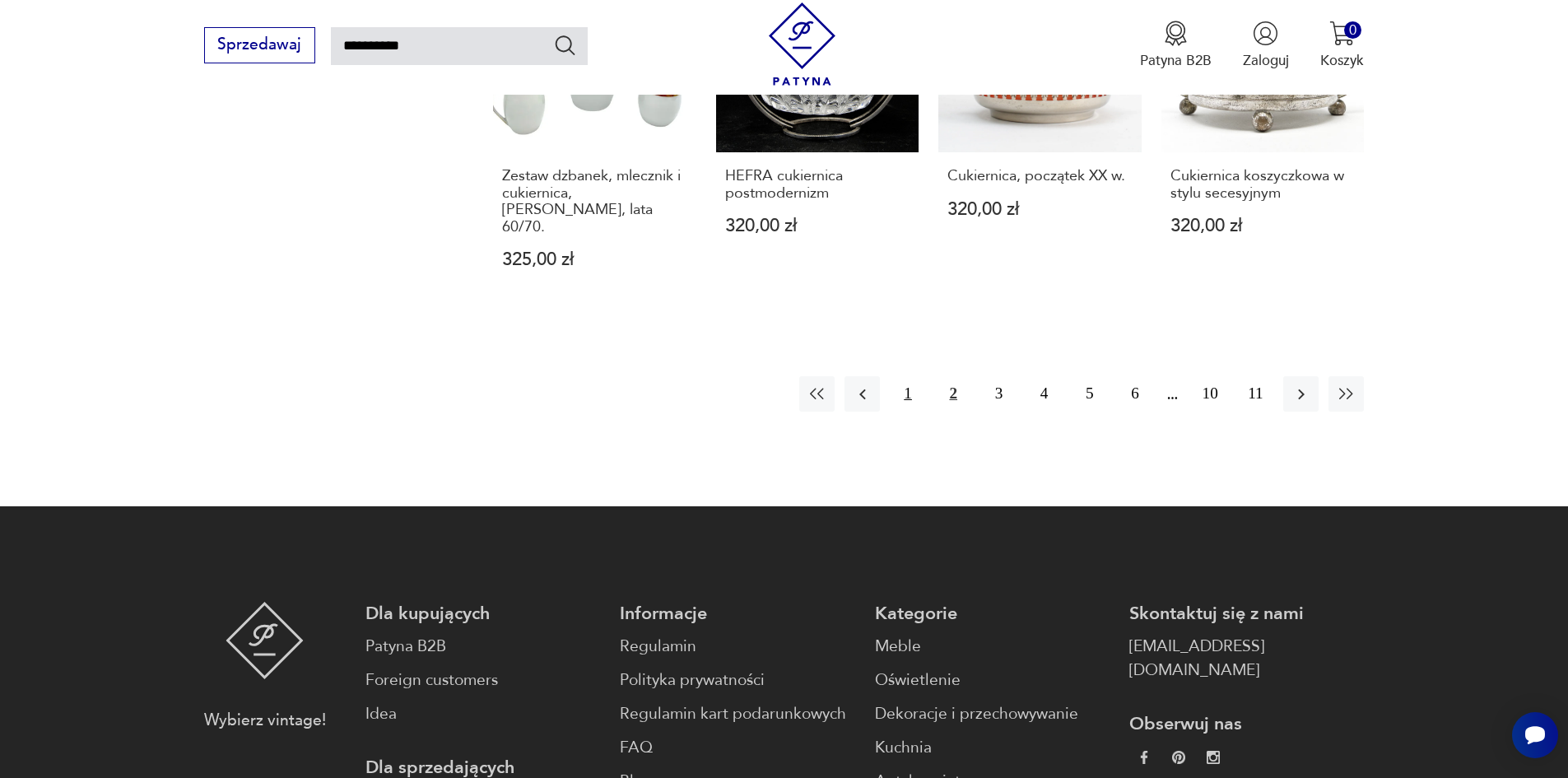
click at [911, 377] on button "1" at bounding box center [908, 395] width 36 height 36
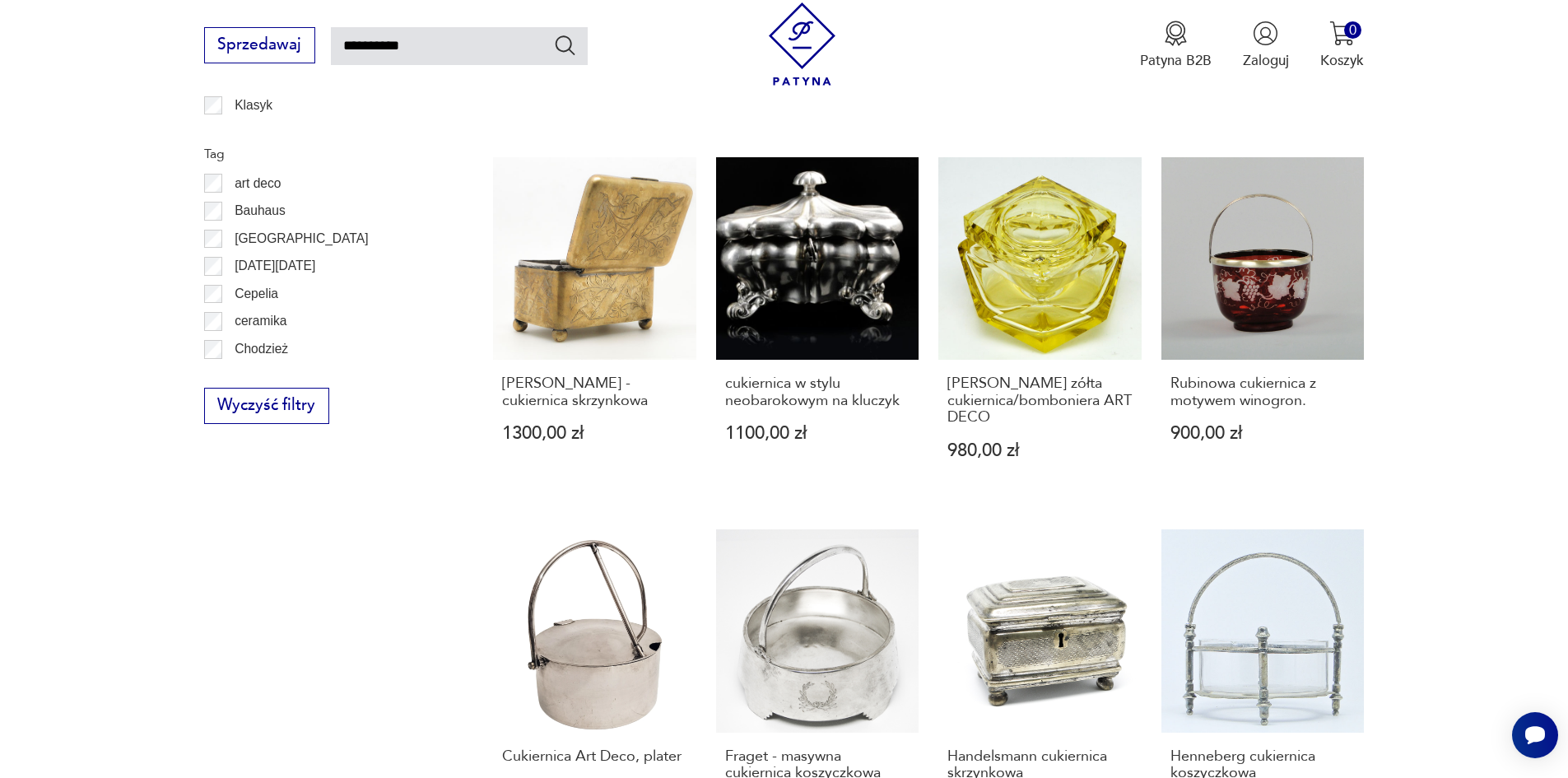
scroll to position [1330, 0]
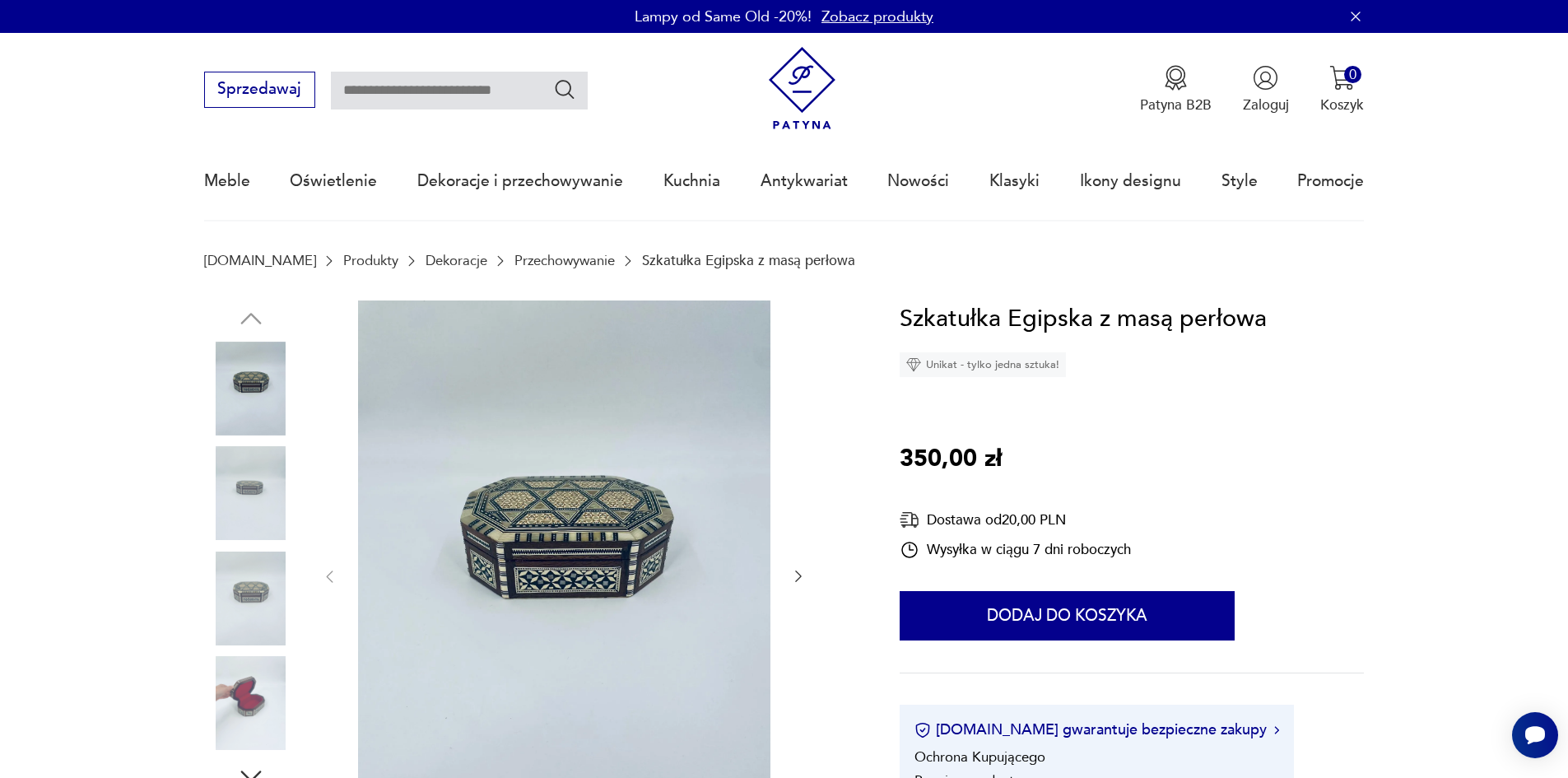
scroll to position [164, 0]
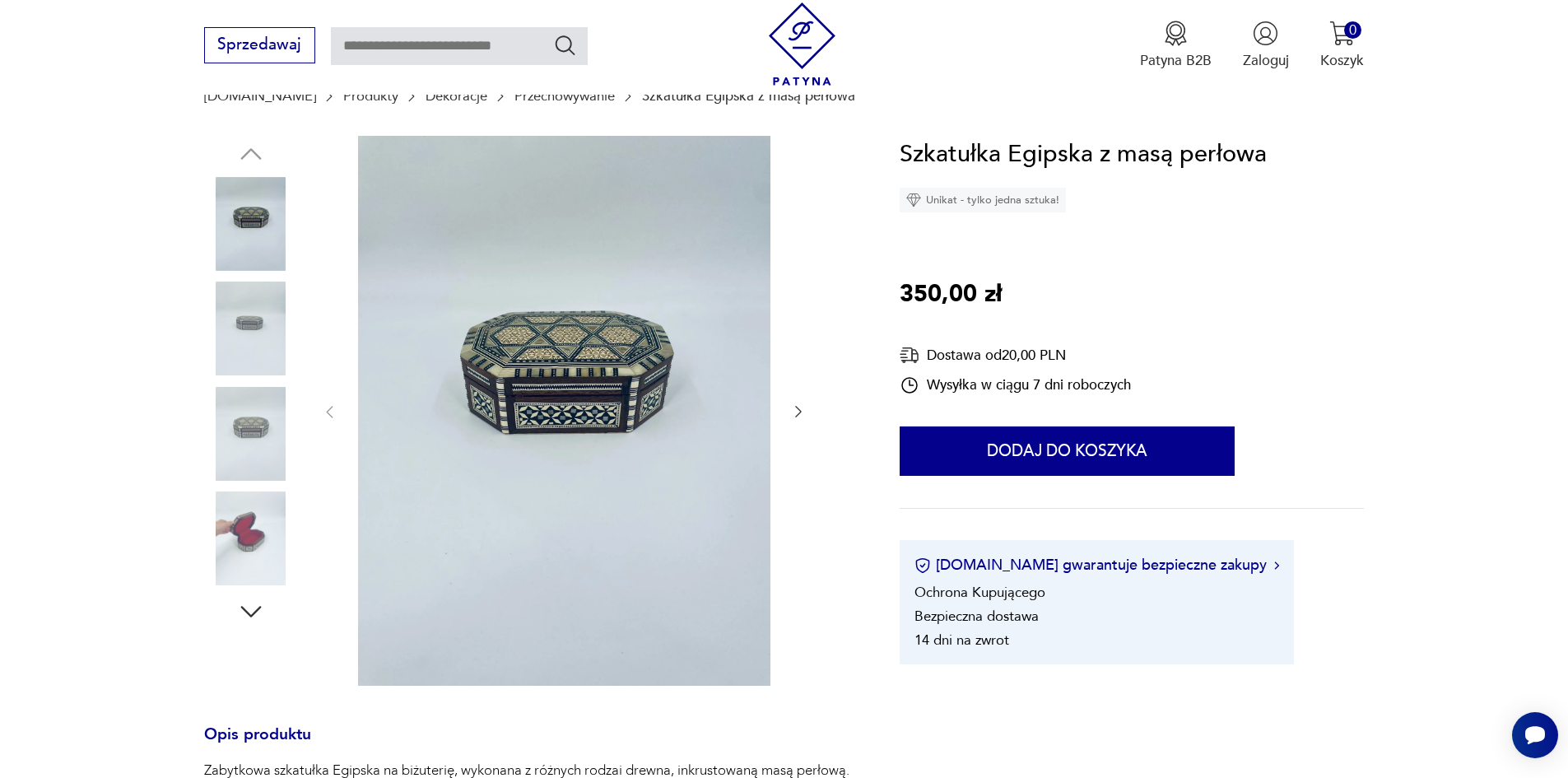
click at [800, 408] on icon "button" at bounding box center [798, 412] width 16 height 16
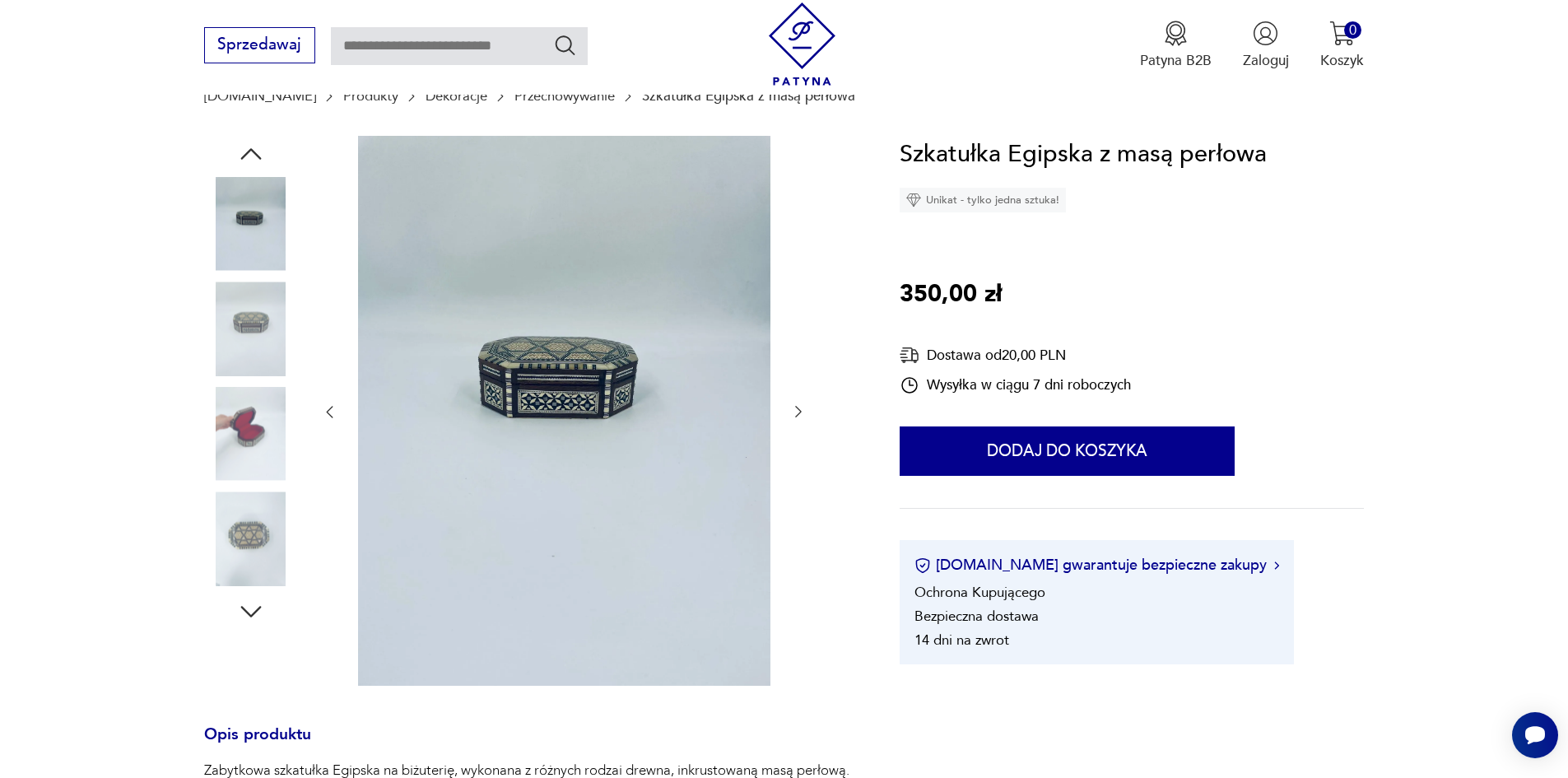
click at [800, 408] on icon "button" at bounding box center [798, 412] width 16 height 16
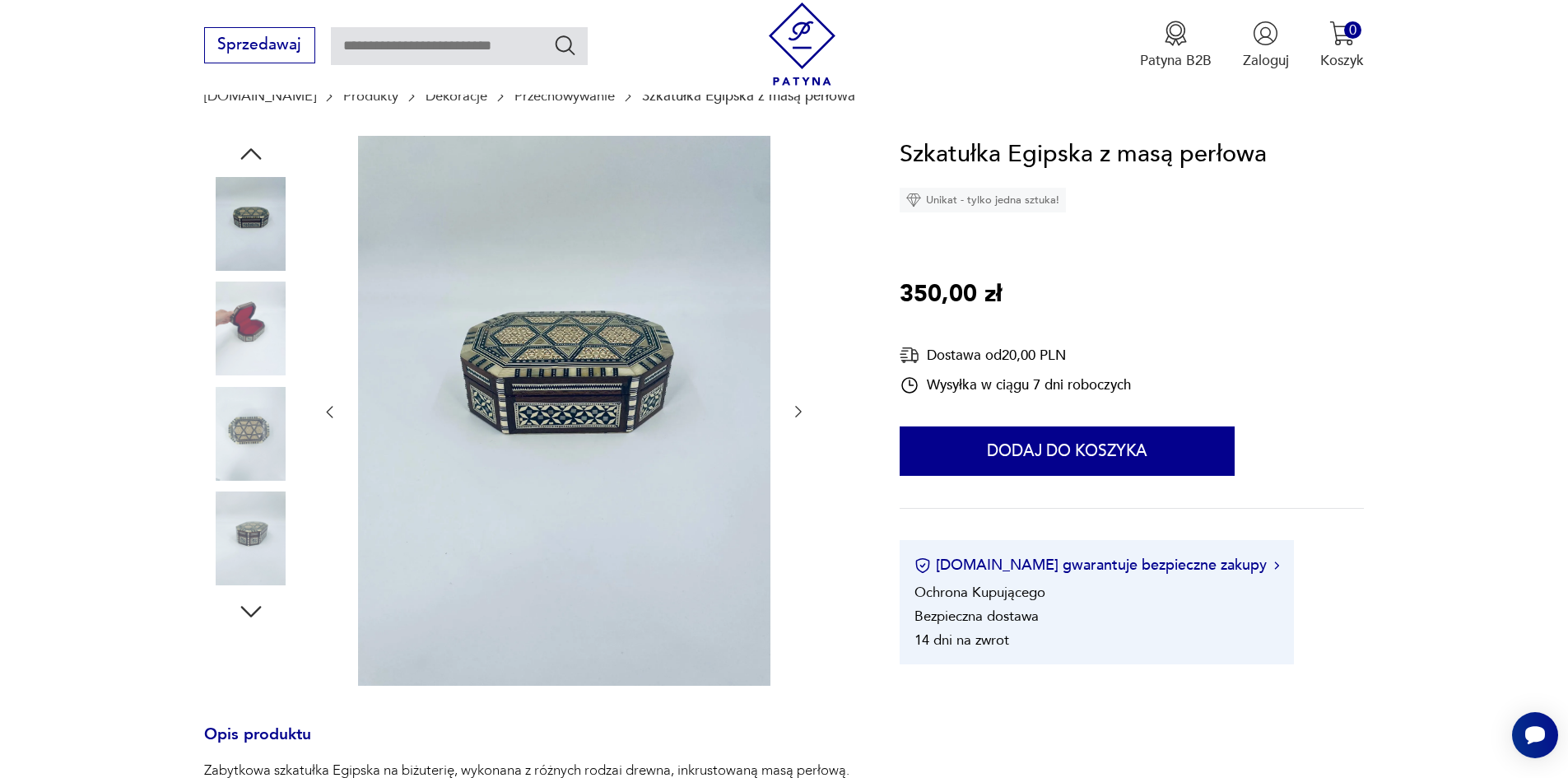
click at [800, 408] on icon "button" at bounding box center [798, 412] width 16 height 16
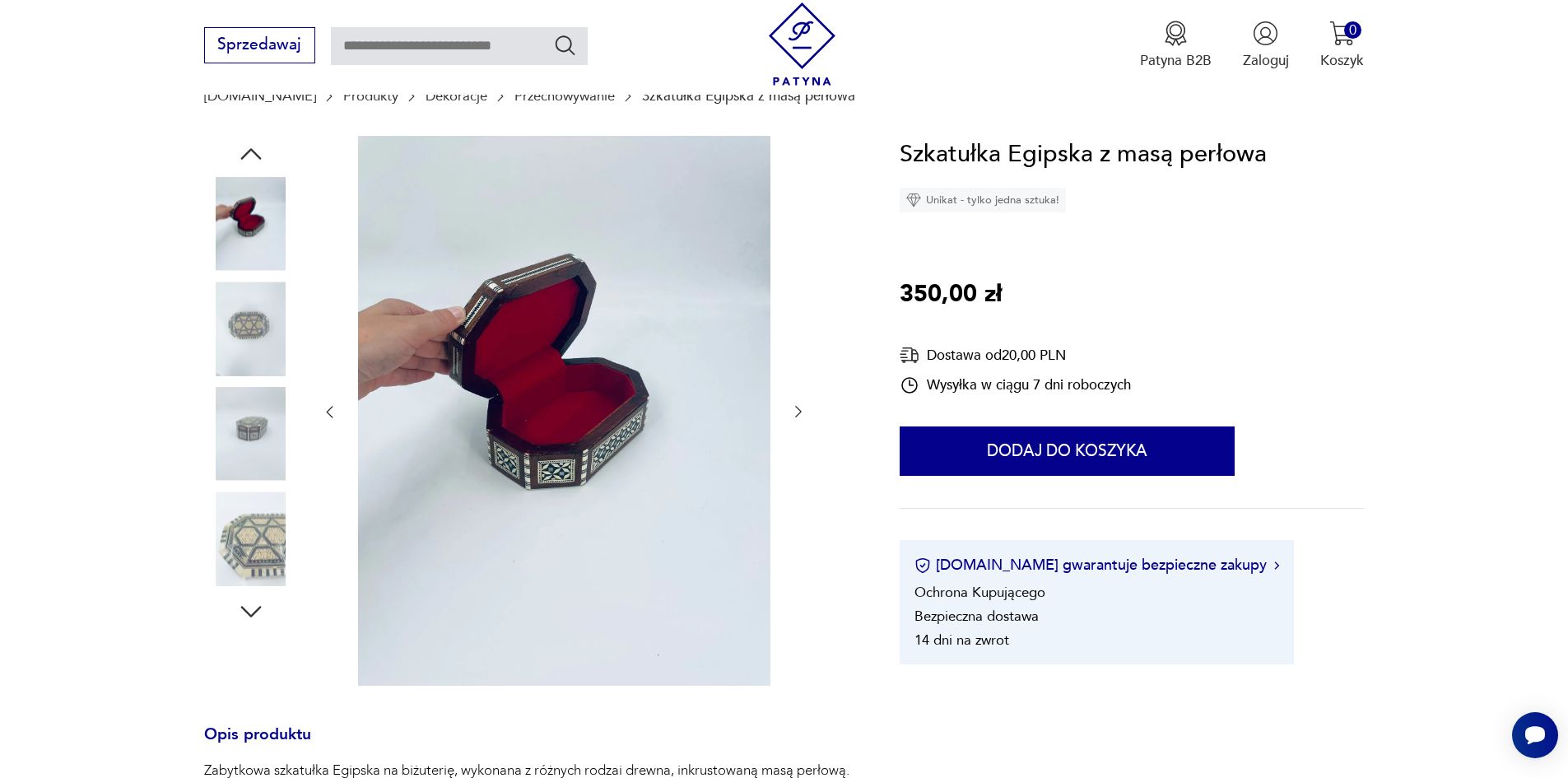
click at [800, 408] on icon "button" at bounding box center [798, 412] width 16 height 16
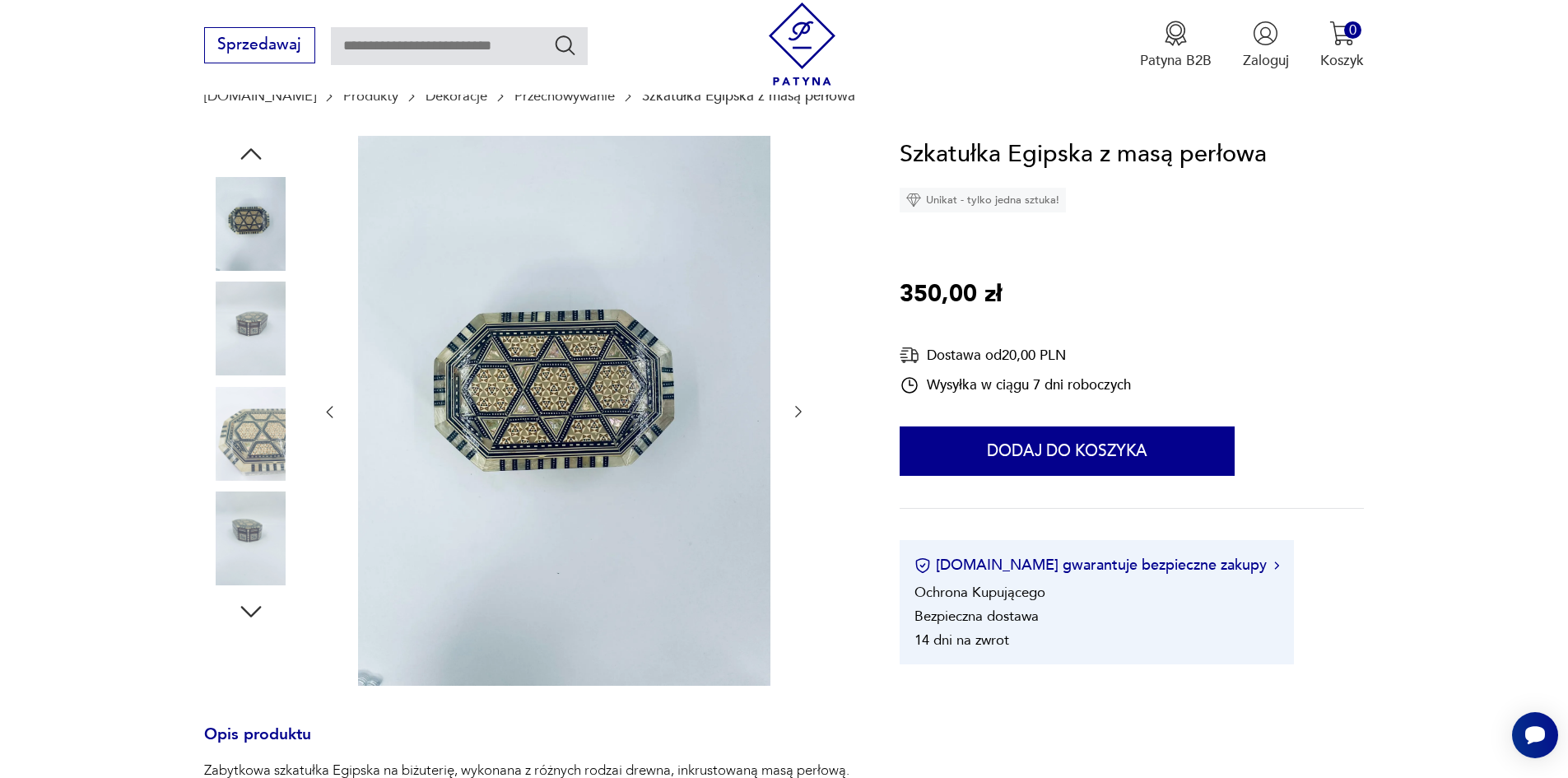
click at [801, 409] on icon "button" at bounding box center [798, 412] width 16 height 16
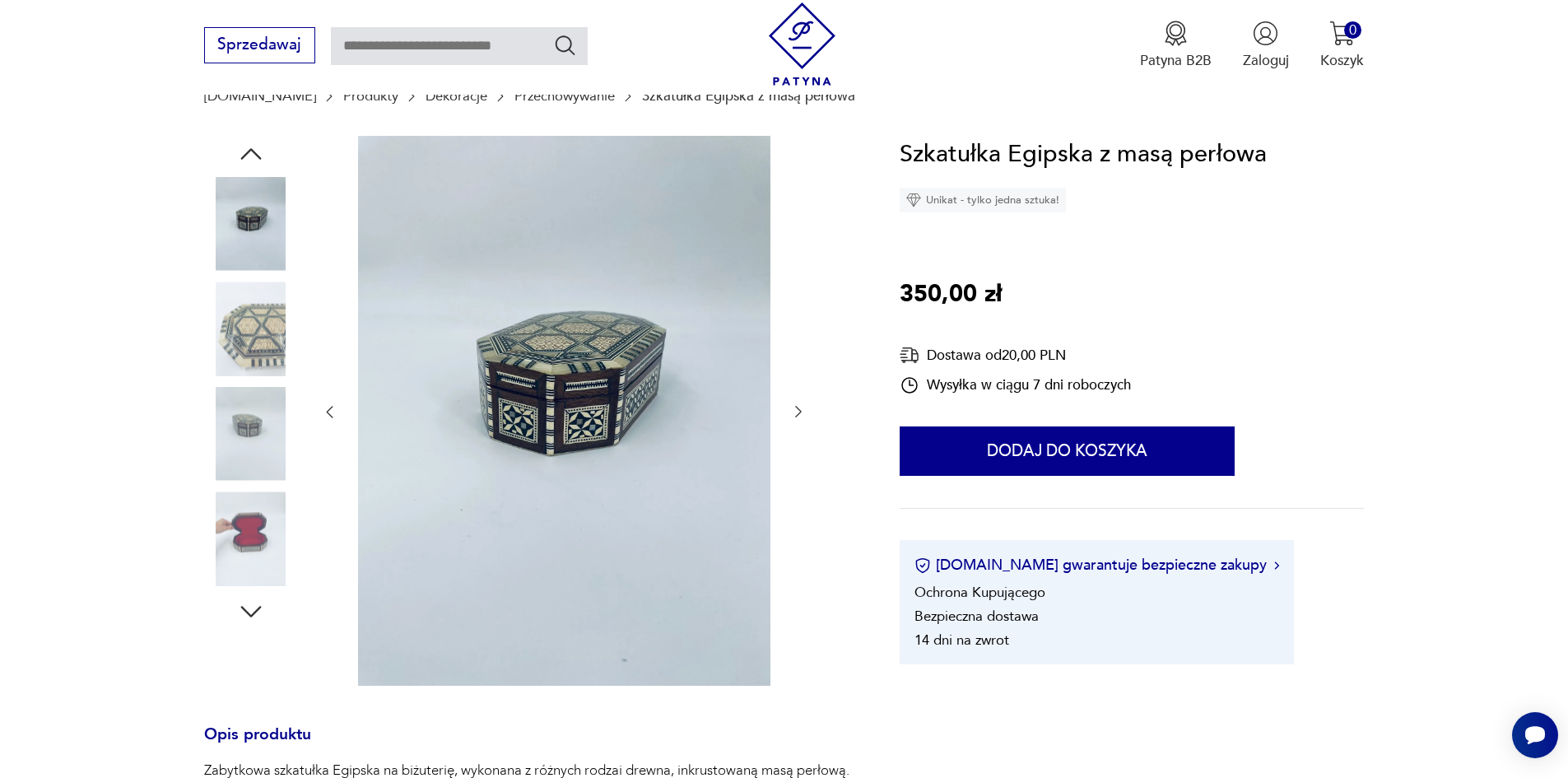
click at [801, 409] on icon "button" at bounding box center [798, 412] width 16 height 16
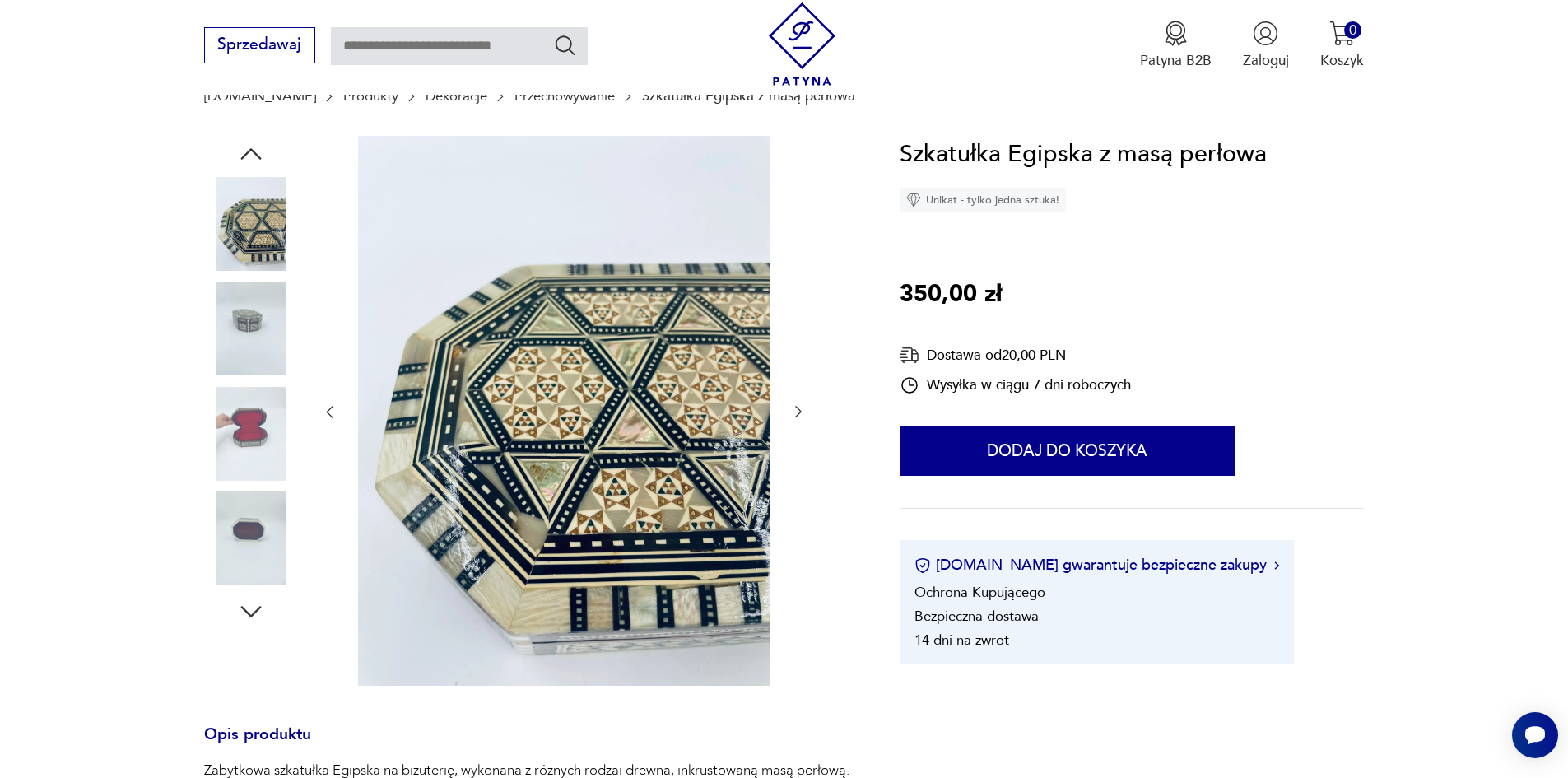
click at [801, 409] on icon "button" at bounding box center [798, 412] width 16 height 16
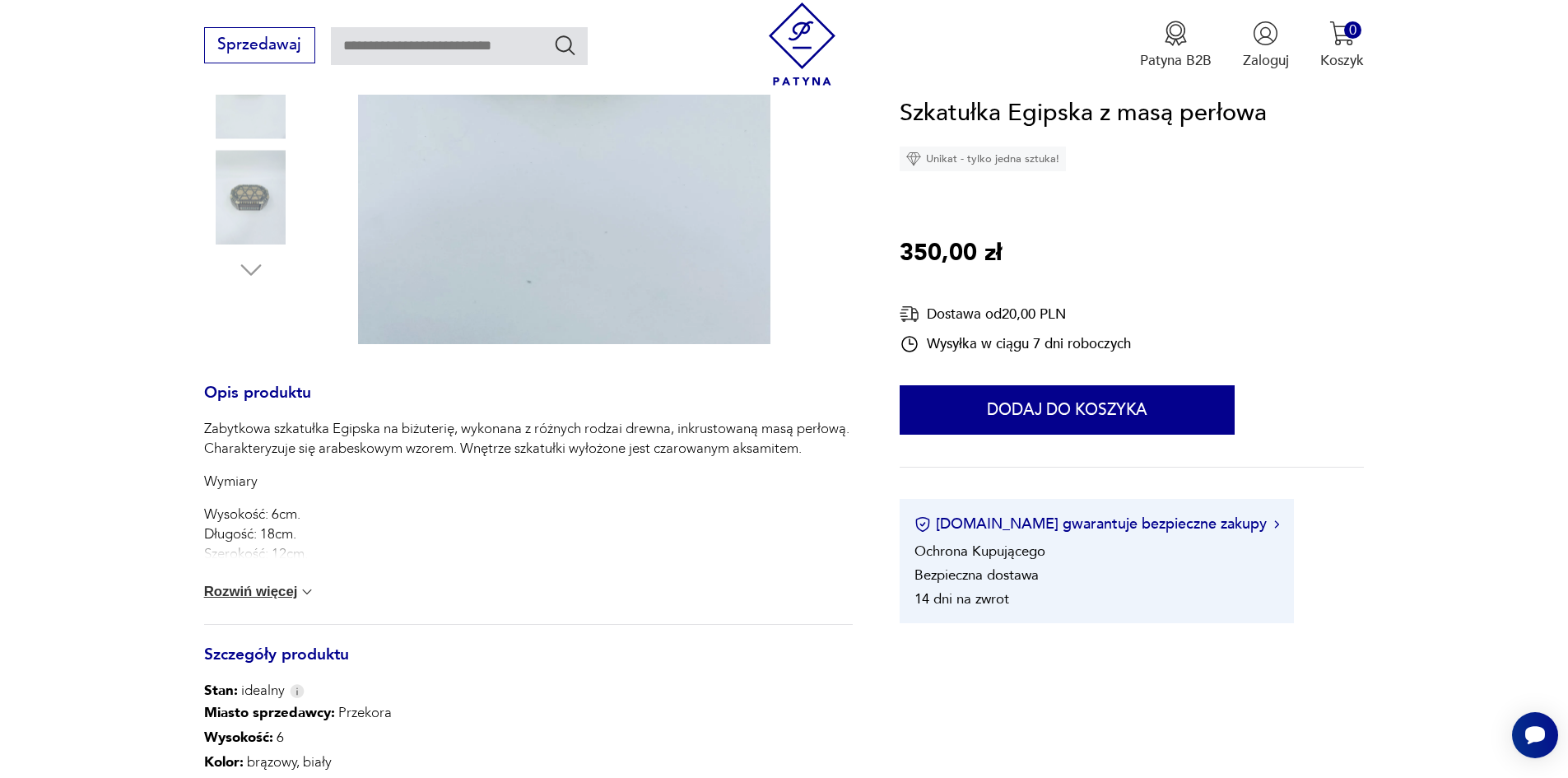
scroll to position [577, 0]
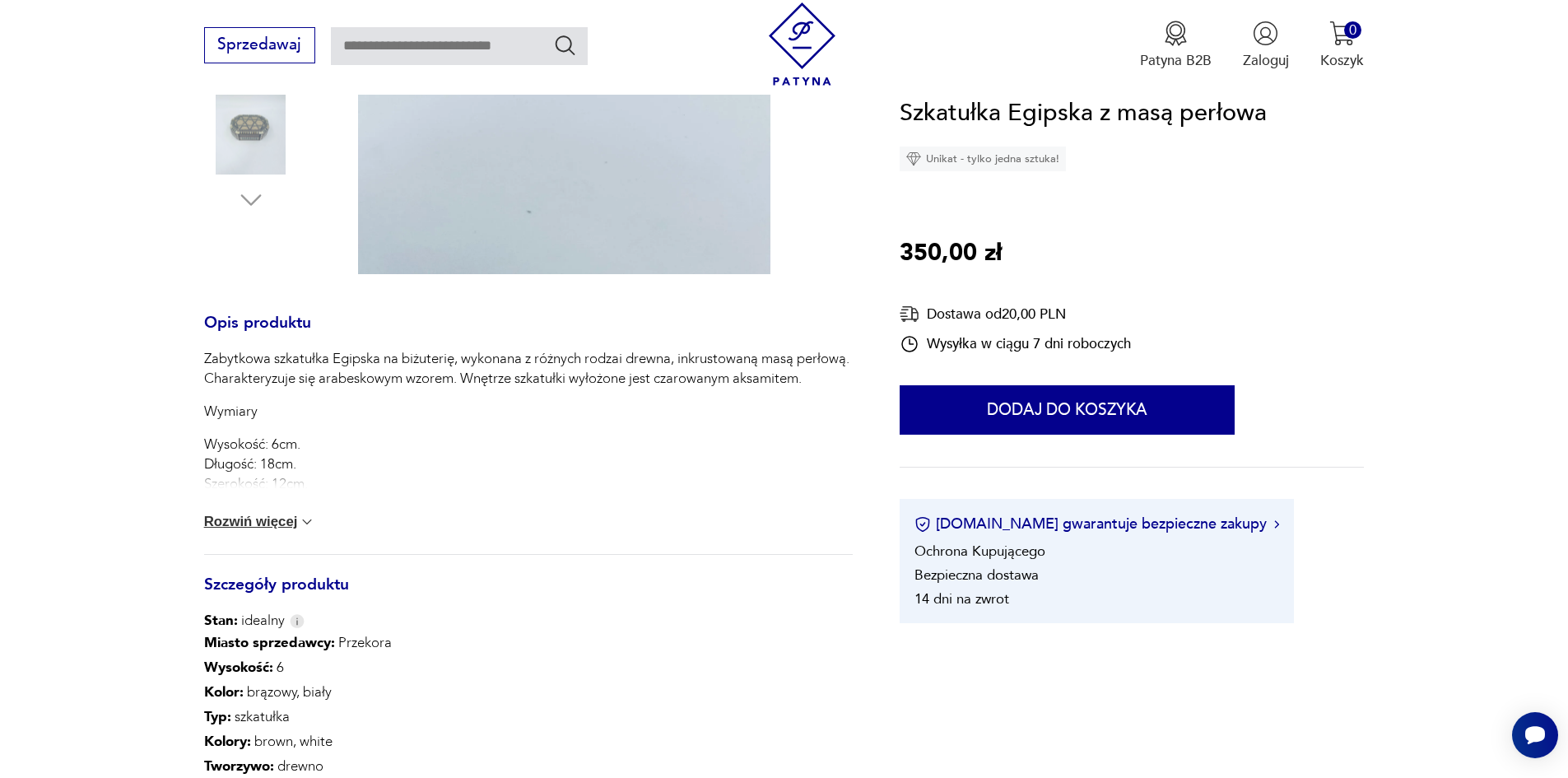
click at [307, 526] on img at bounding box center [307, 522] width 16 height 16
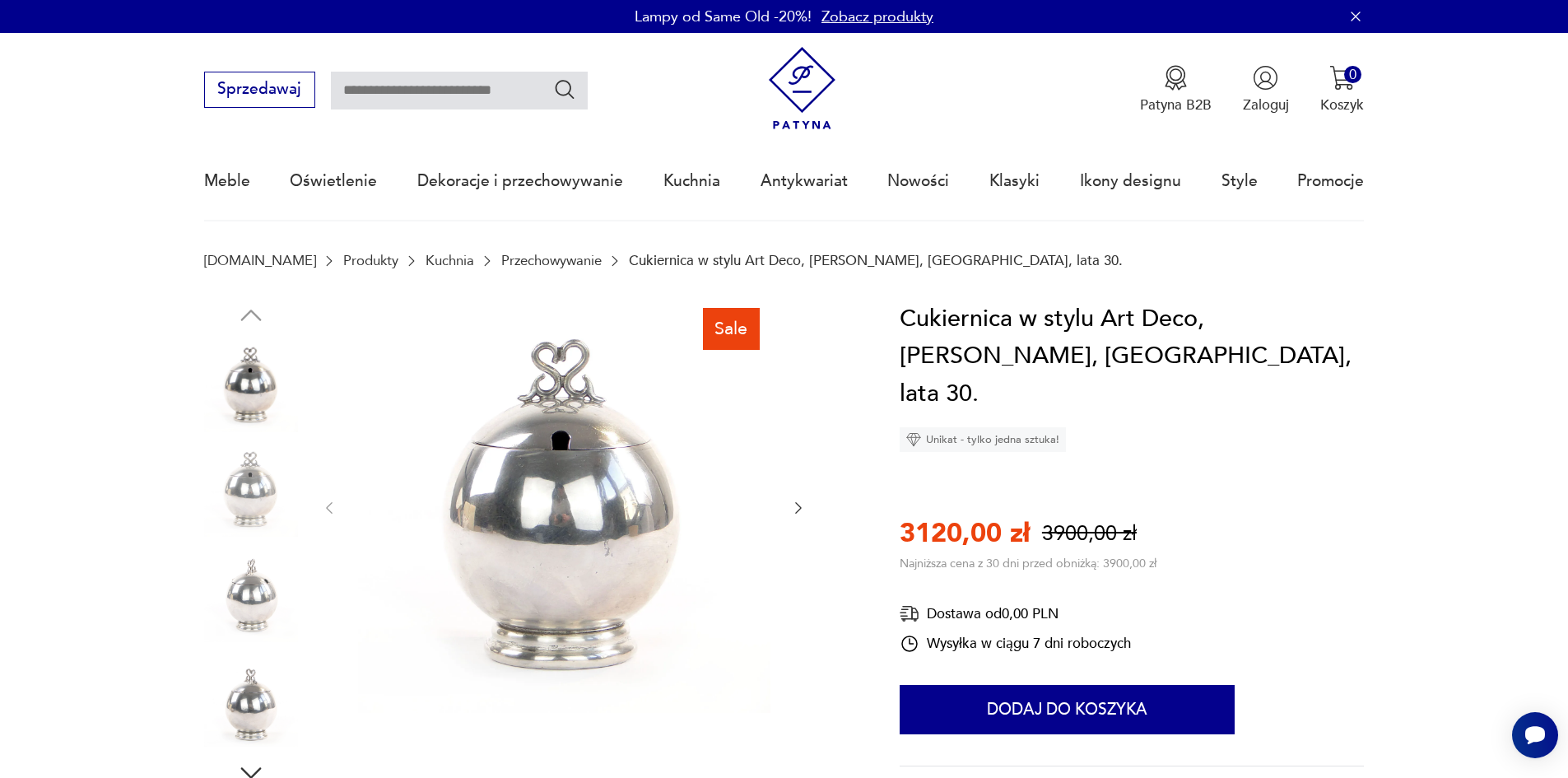
click at [796, 505] on icon "button" at bounding box center [798, 508] width 16 height 16
click at [798, 505] on icon "button" at bounding box center [798, 508] width 16 height 16
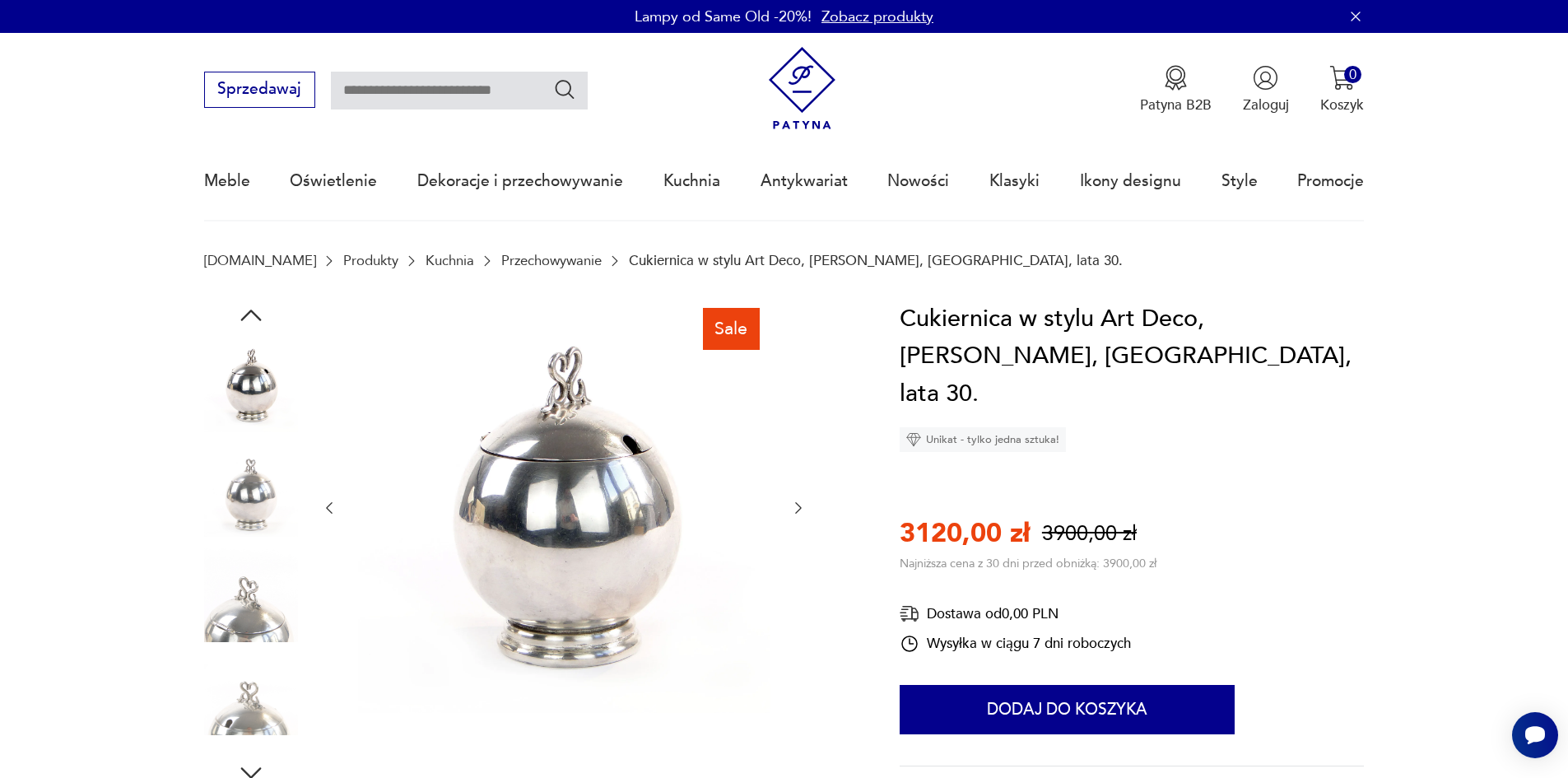
click at [798, 505] on icon "button" at bounding box center [798, 508] width 16 height 16
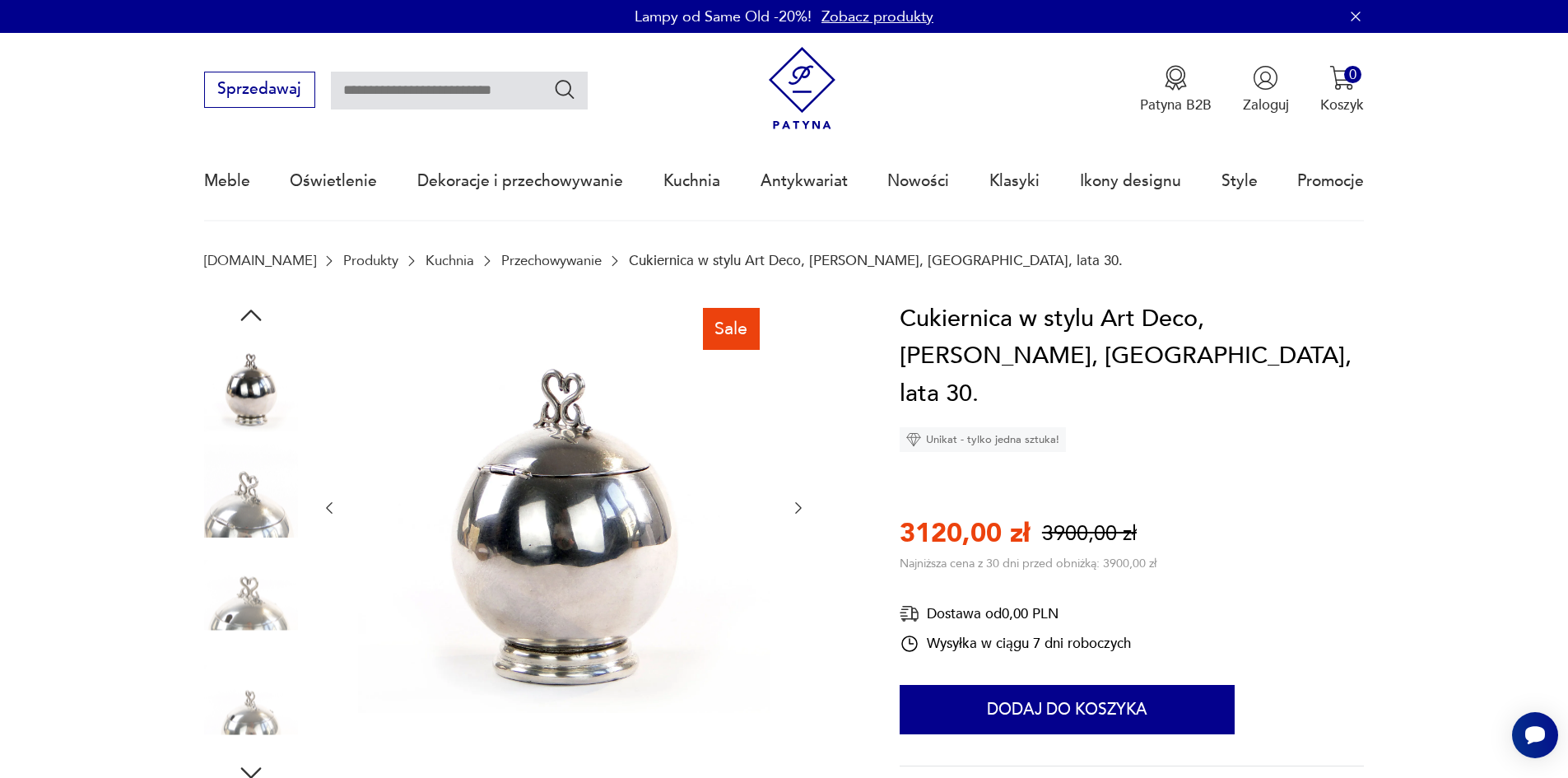
click at [798, 506] on icon "button" at bounding box center [798, 508] width 16 height 16
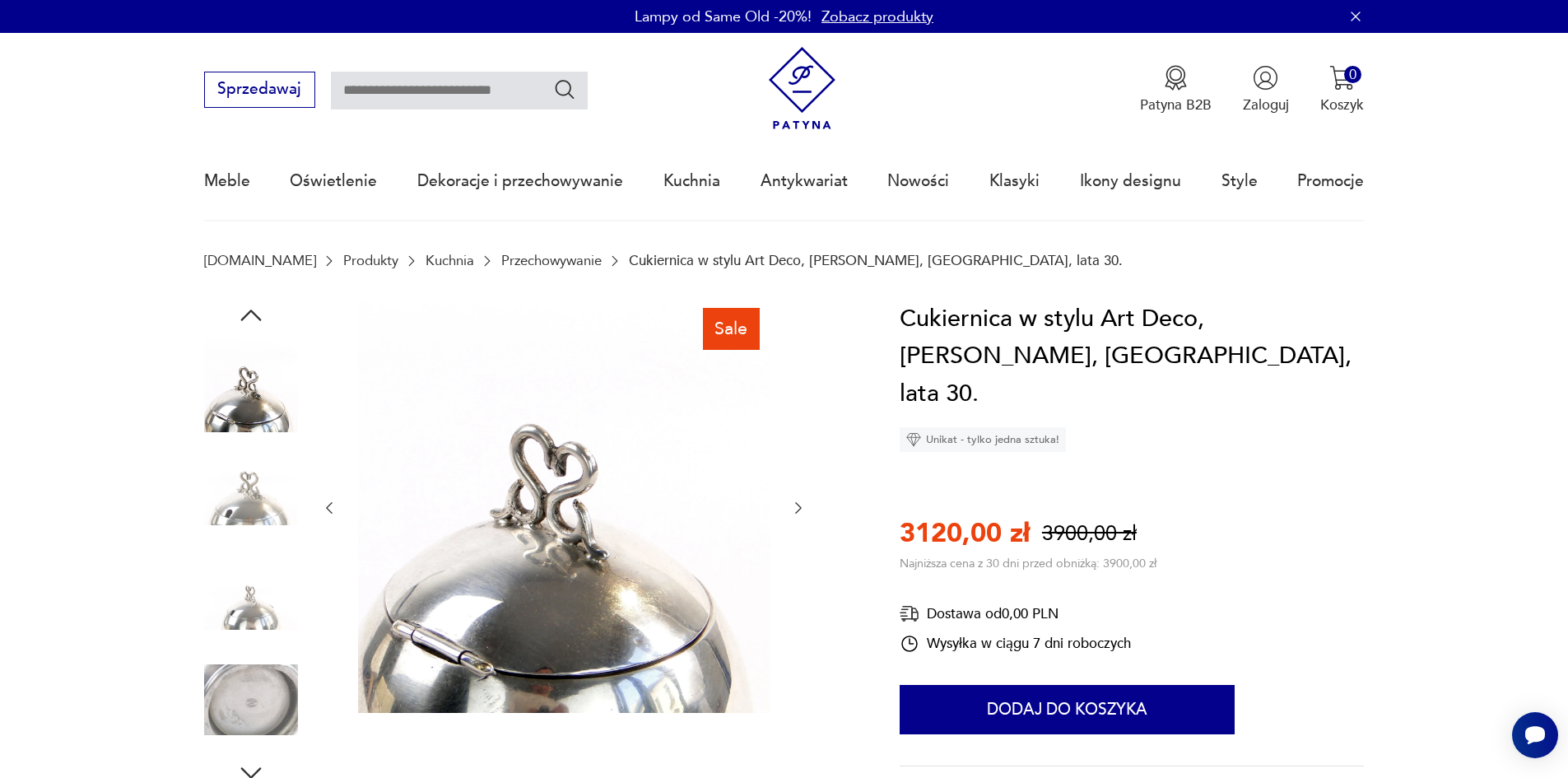
click at [799, 506] on icon "button" at bounding box center [798, 508] width 16 height 16
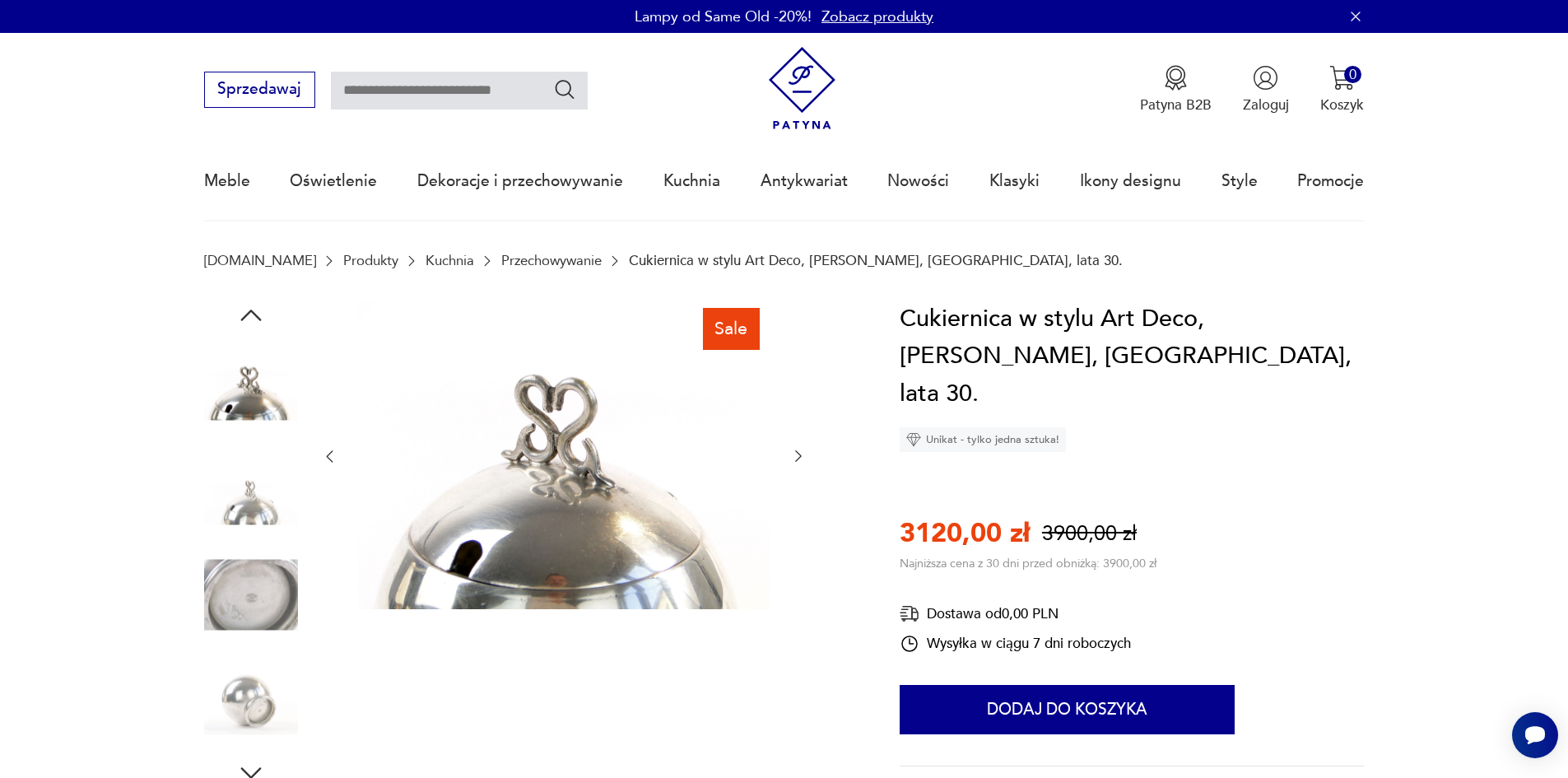
click at [799, 506] on div at bounding box center [564, 457] width 485 height 313
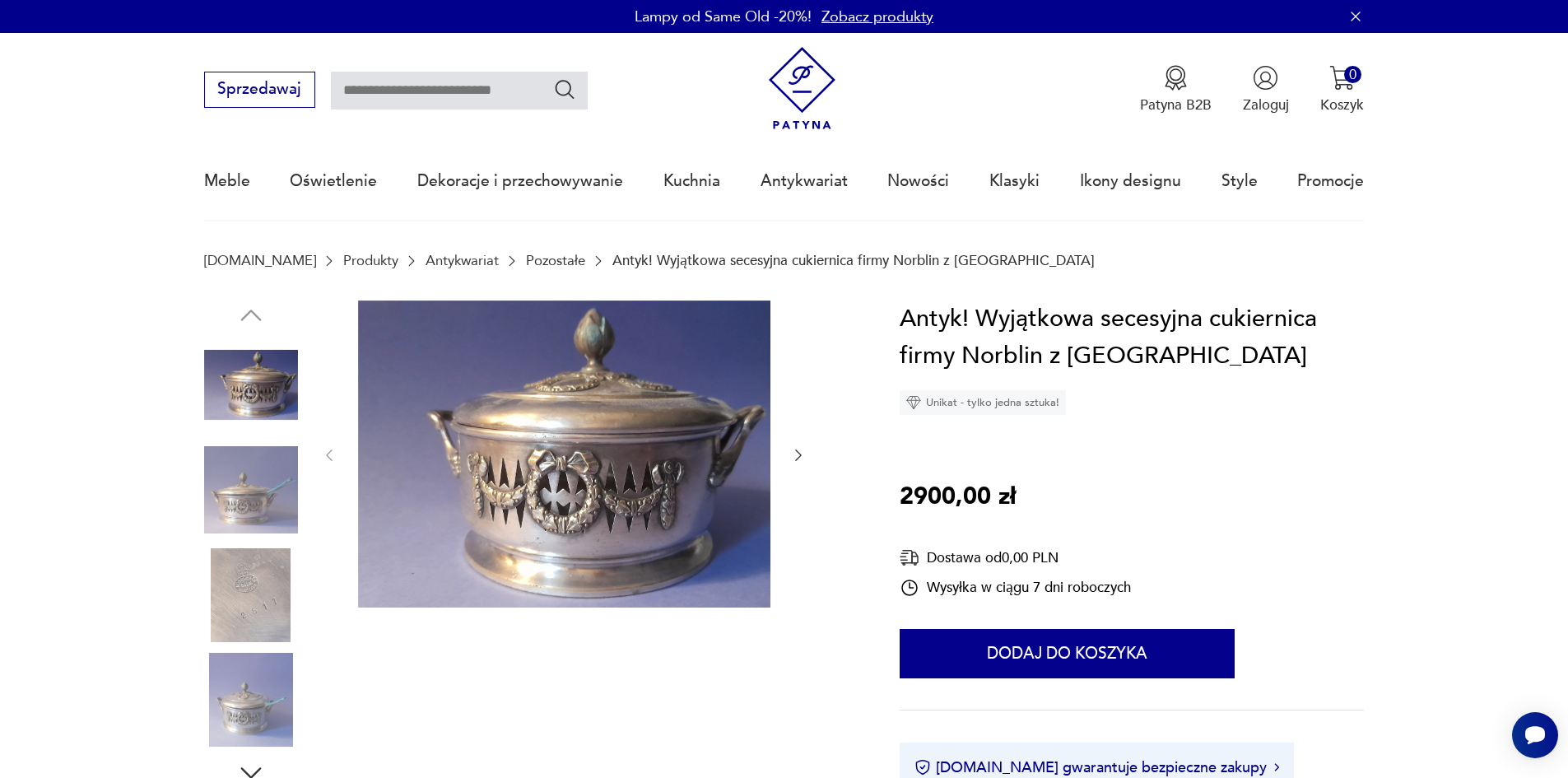
click at [797, 453] on icon "button" at bounding box center [798, 455] width 16 height 16
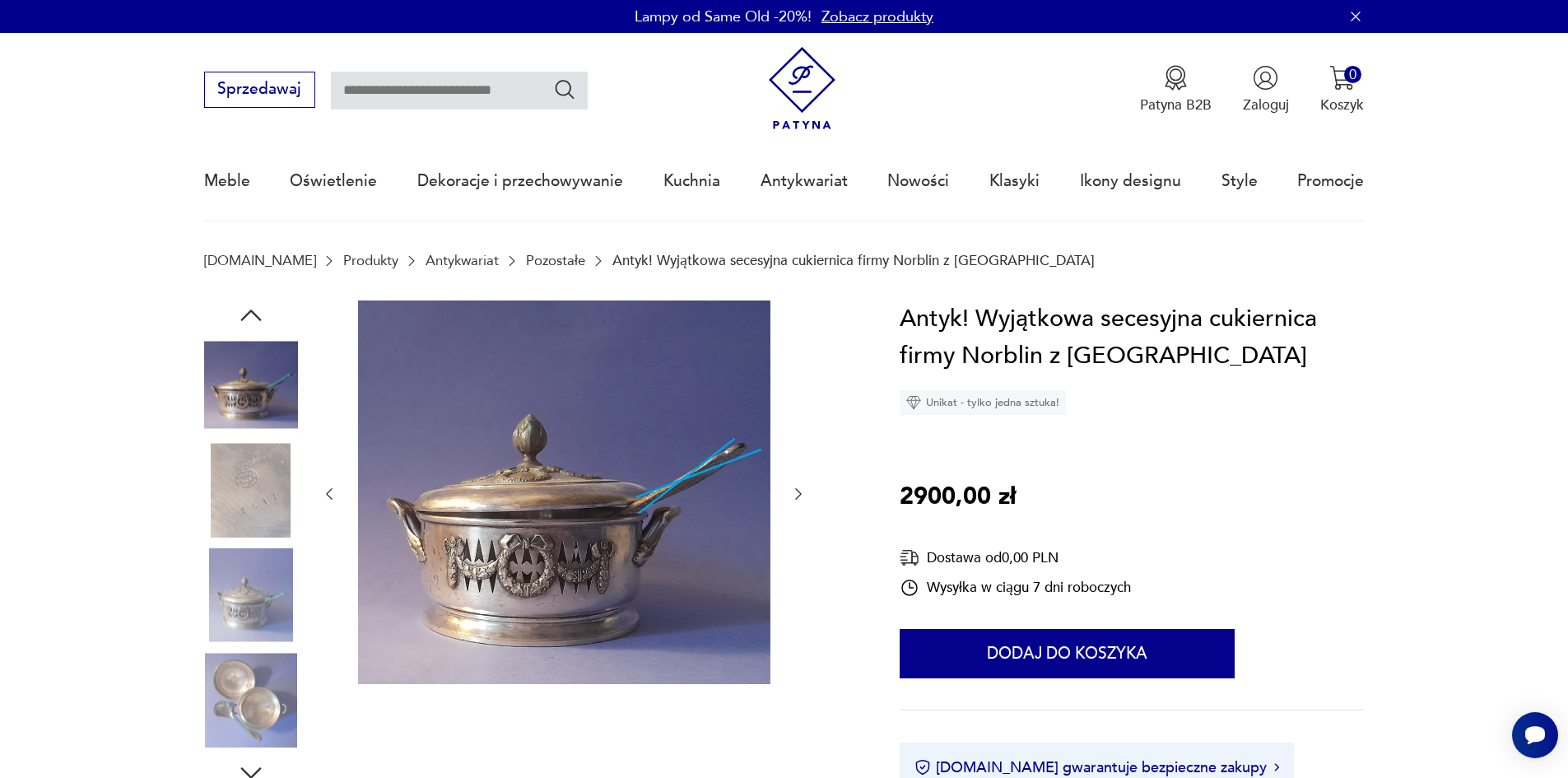
click at [797, 453] on div at bounding box center [564, 494] width 485 height 388
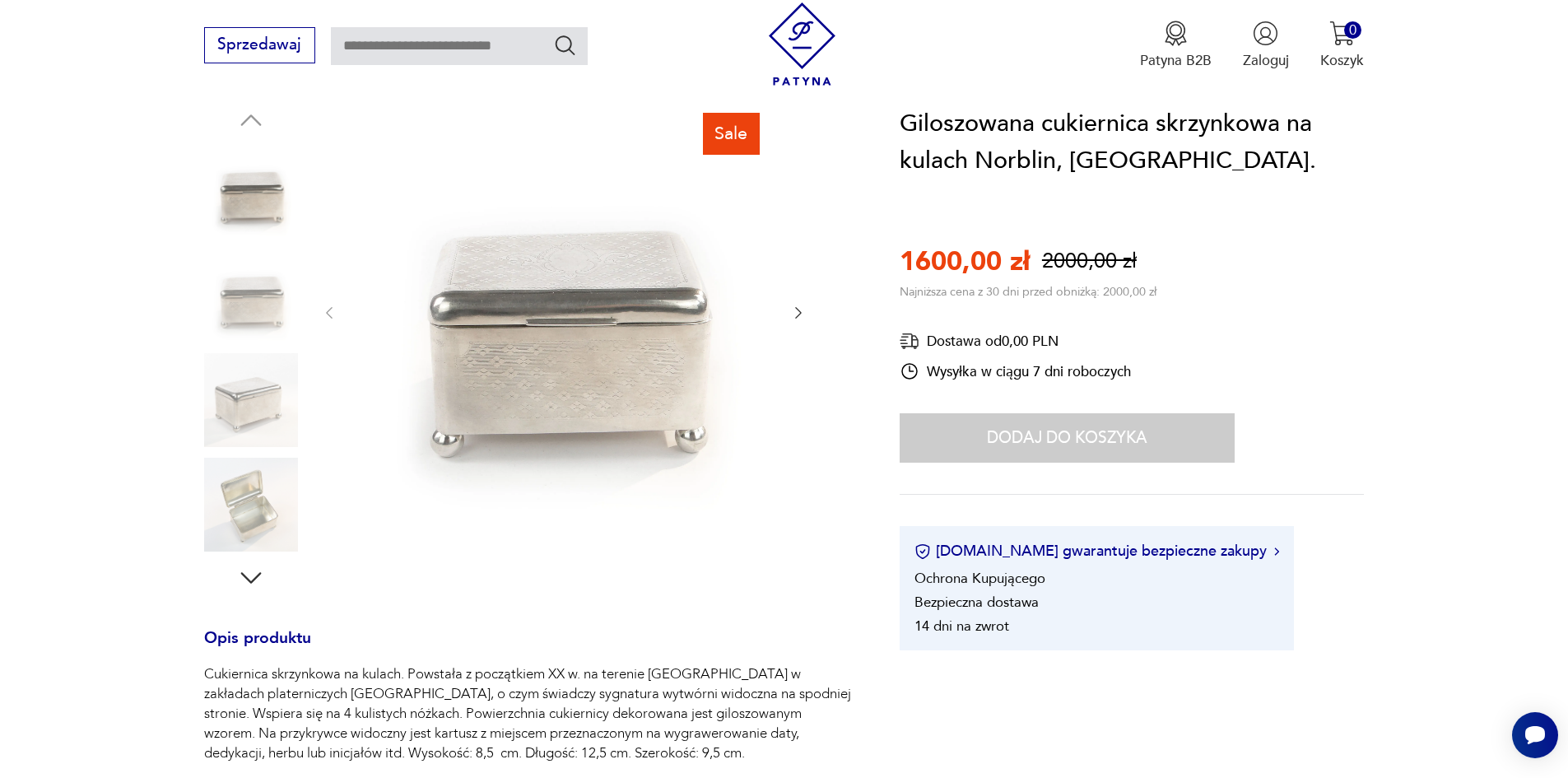
scroll to position [164, 0]
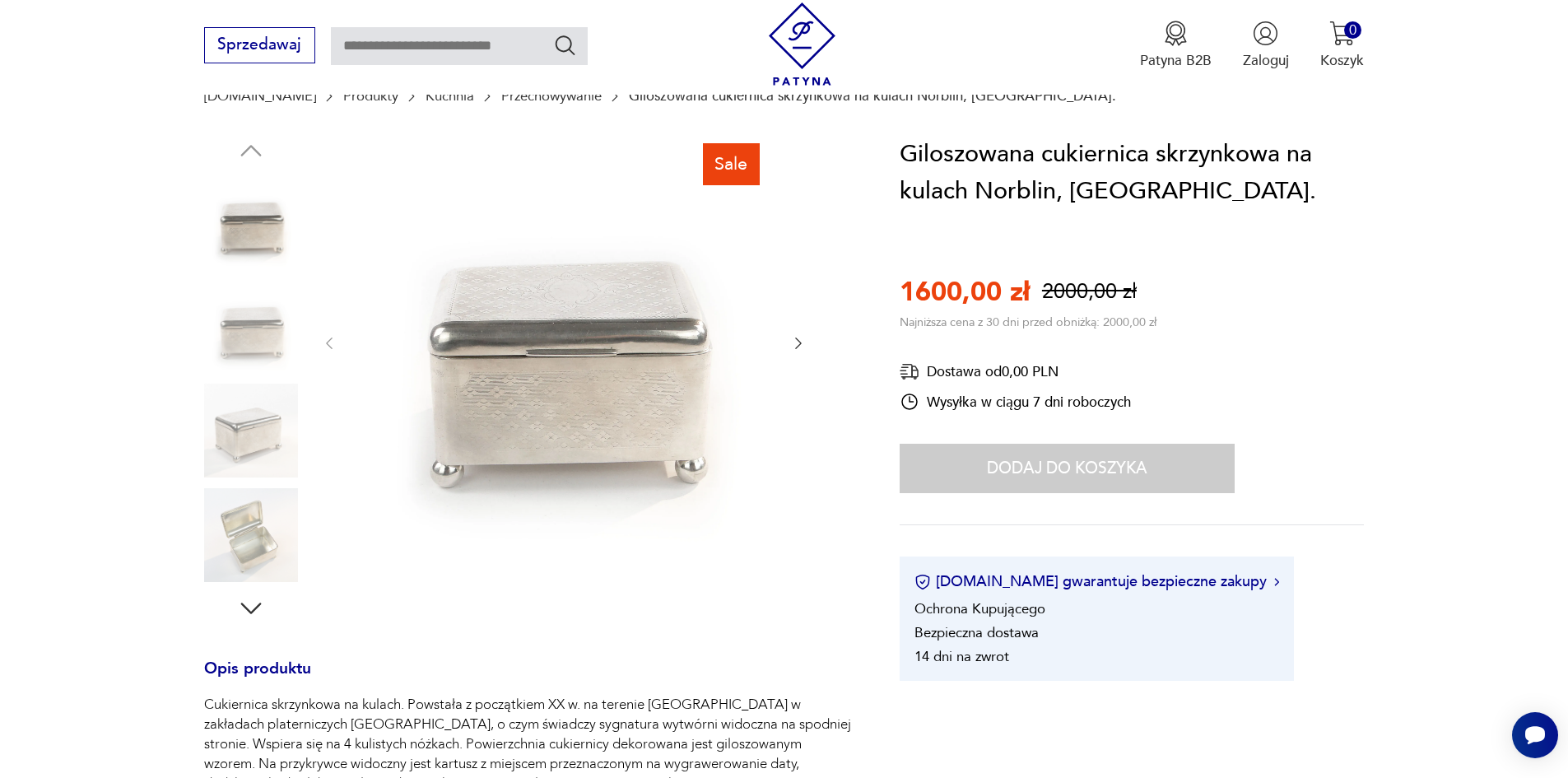
click at [796, 344] on icon "button" at bounding box center [798, 343] width 16 height 16
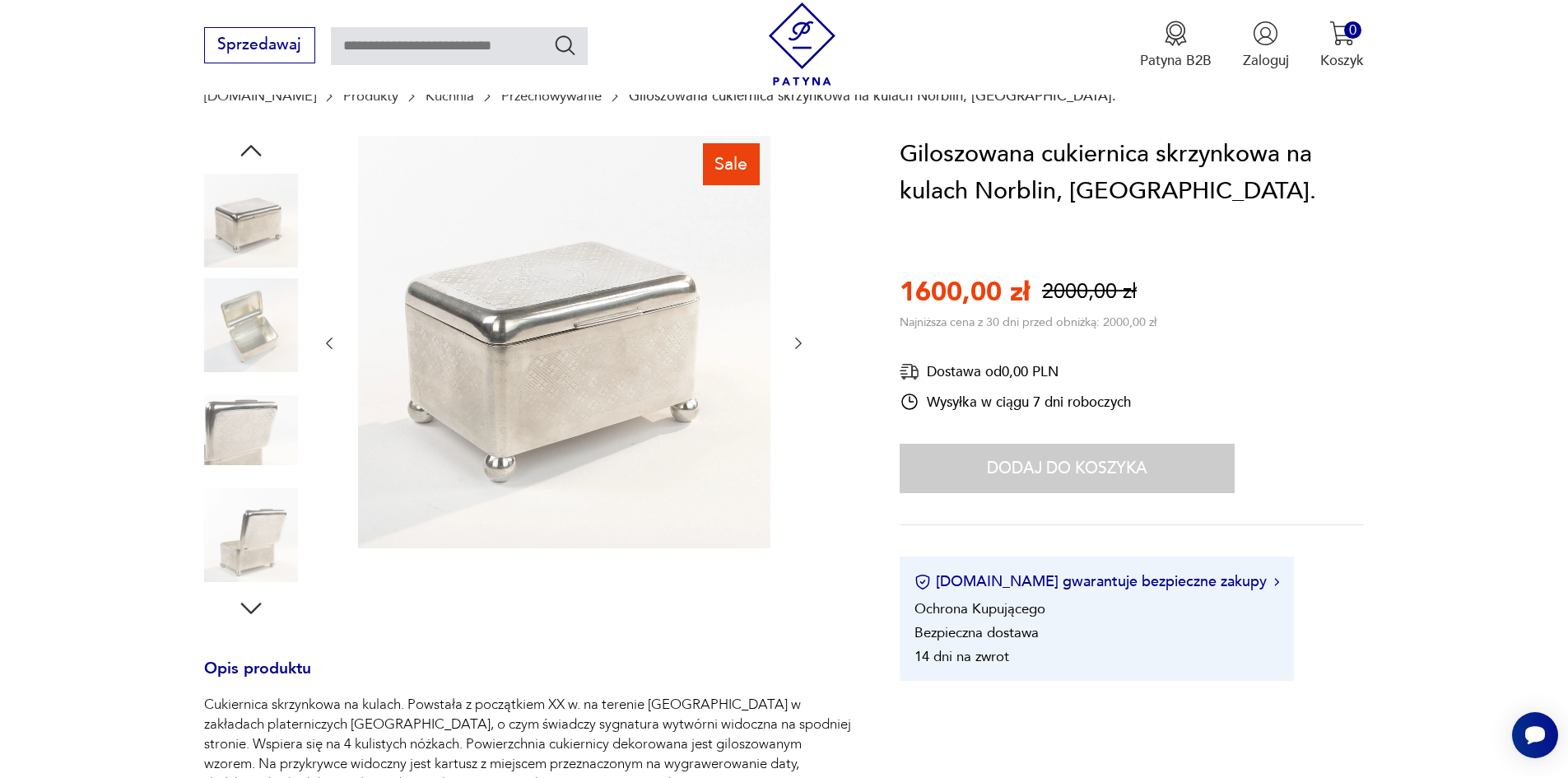
click at [796, 344] on icon "button" at bounding box center [798, 343] width 16 height 16
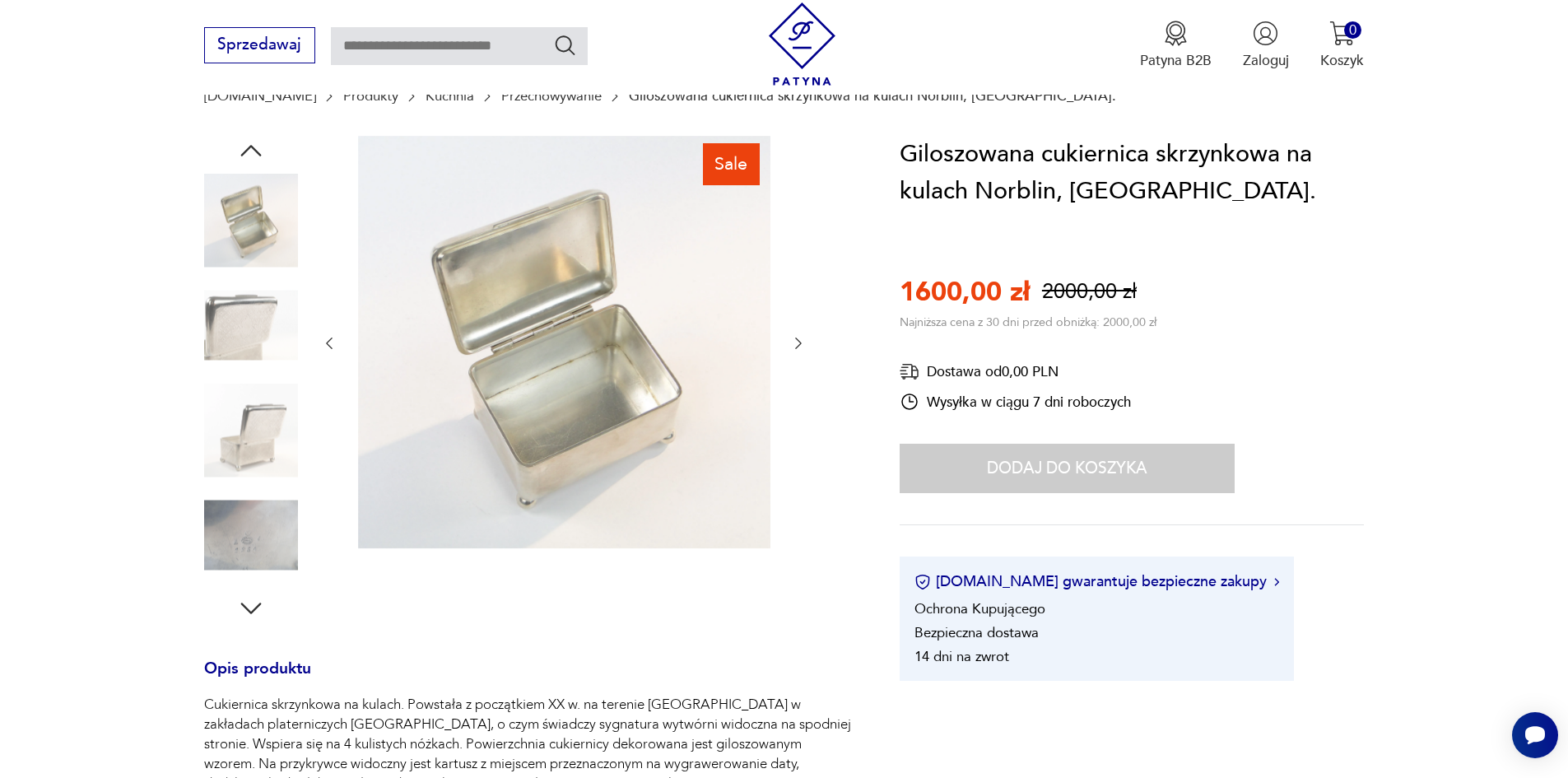
click at [795, 343] on icon "button" at bounding box center [798, 343] width 16 height 16
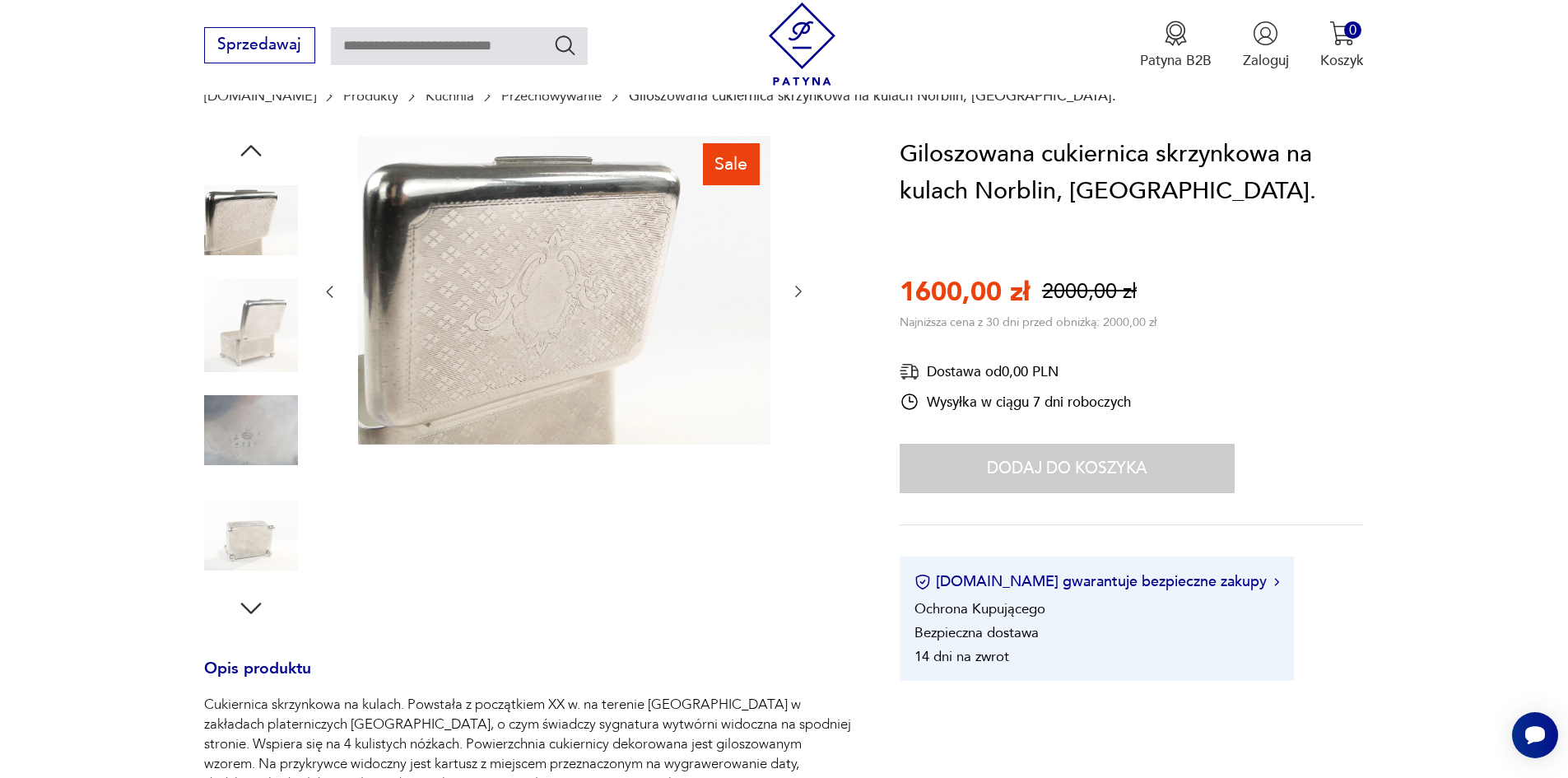
click at [795, 291] on icon "button" at bounding box center [798, 291] width 16 height 16
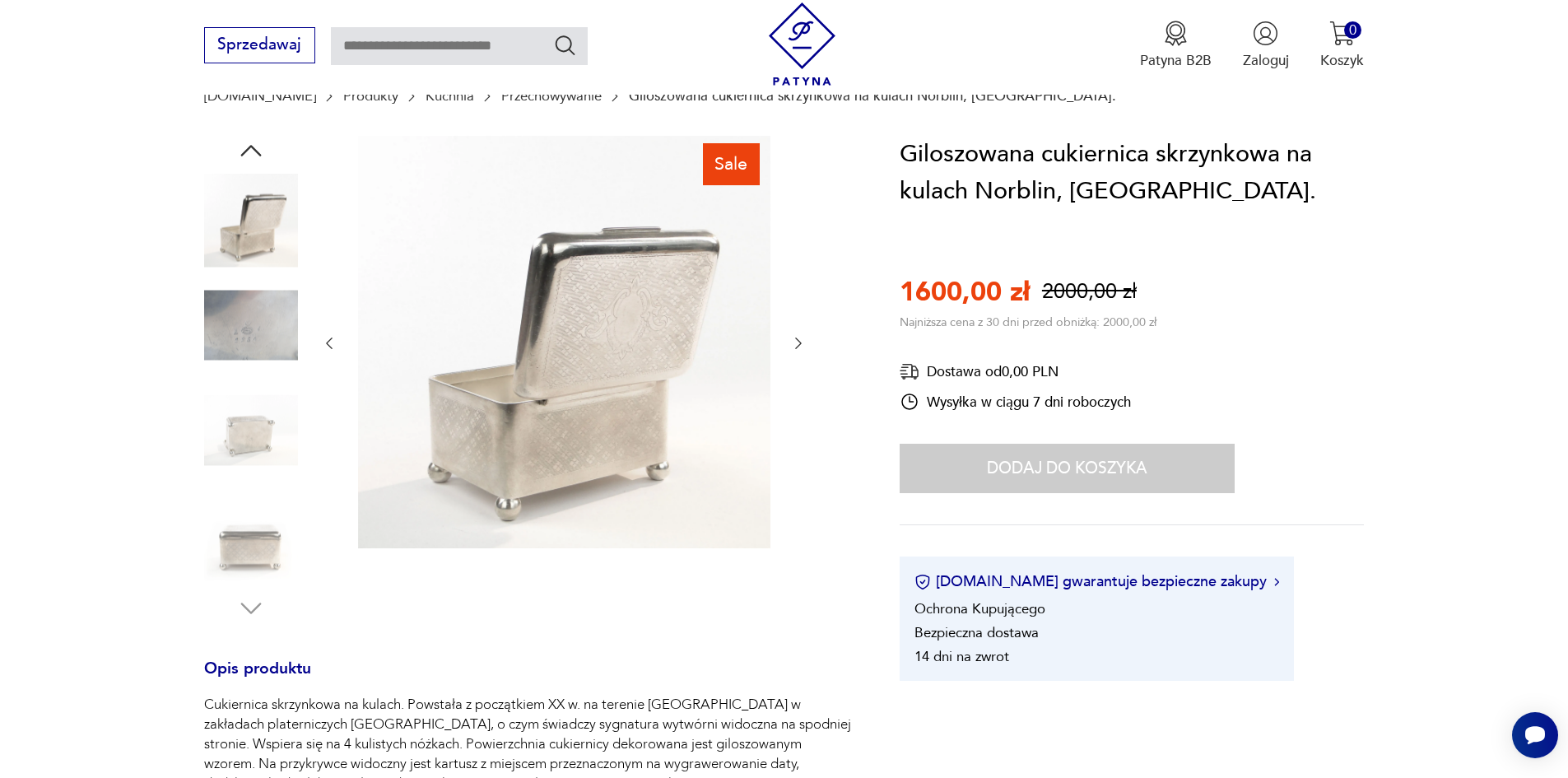
click at [801, 349] on icon "button" at bounding box center [798, 343] width 16 height 16
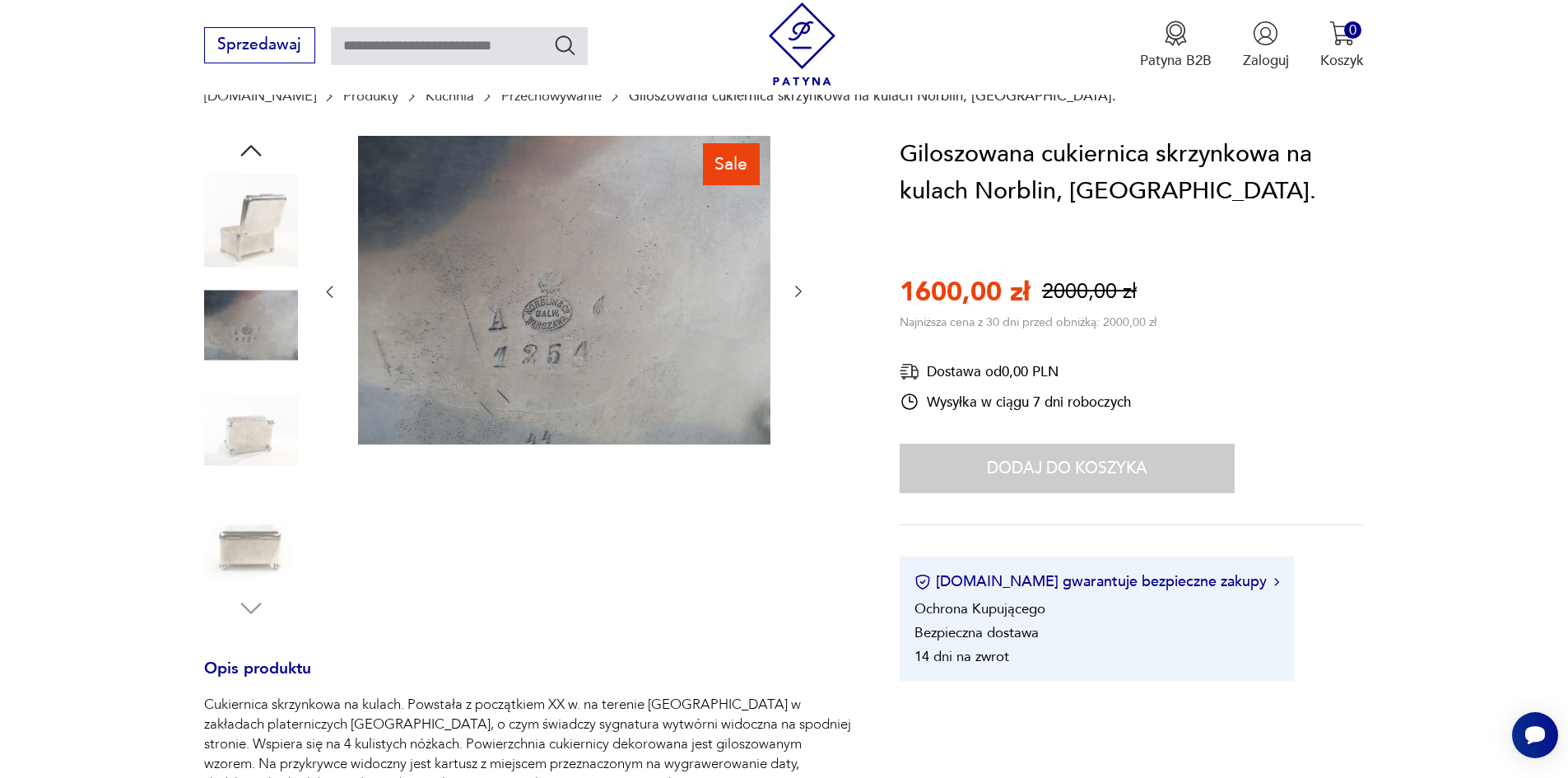
click at [795, 292] on icon "button" at bounding box center [798, 291] width 16 height 16
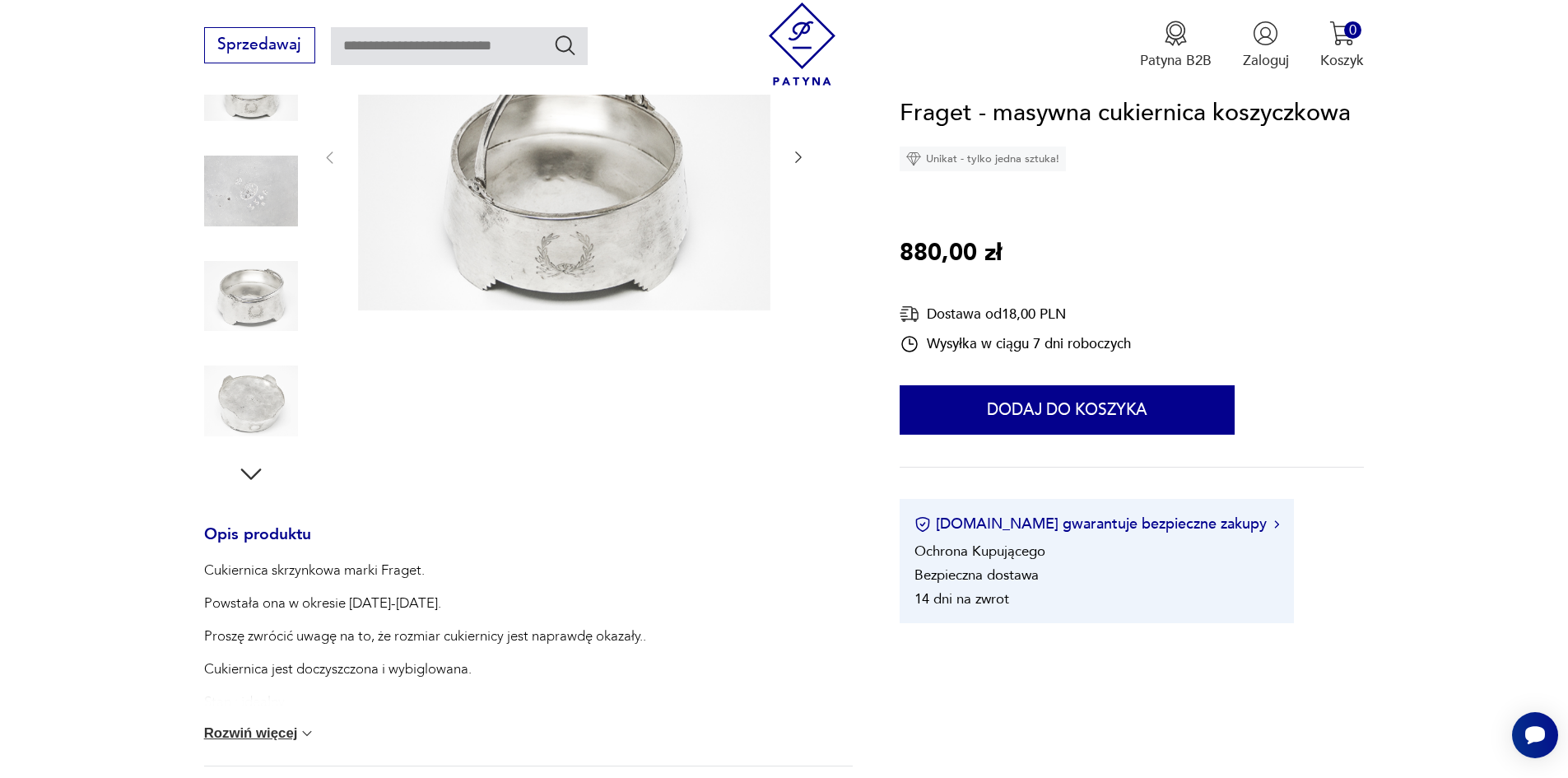
scroll to position [247, 0]
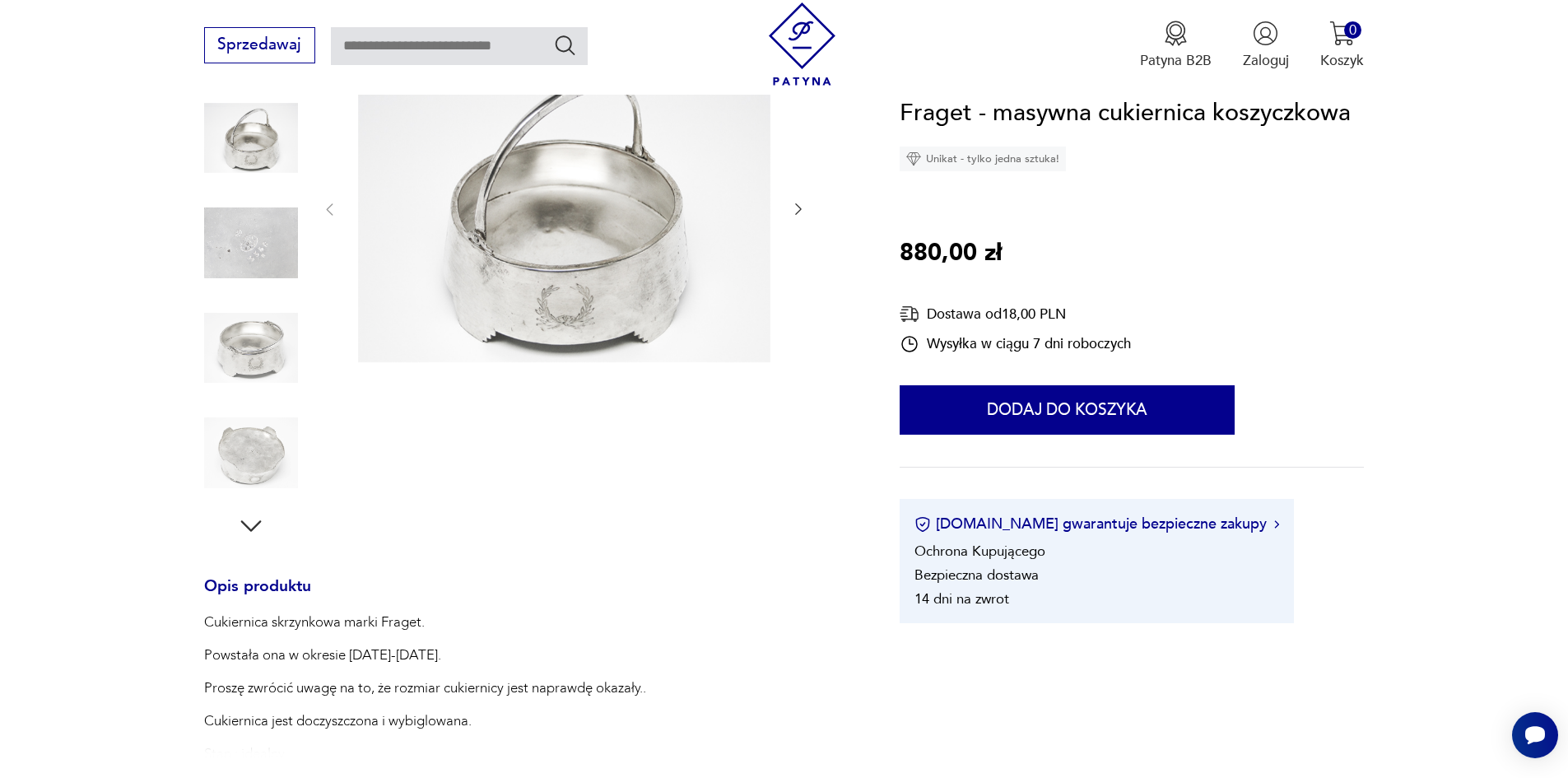
click at [801, 210] on icon "button" at bounding box center [799, 210] width 7 height 12
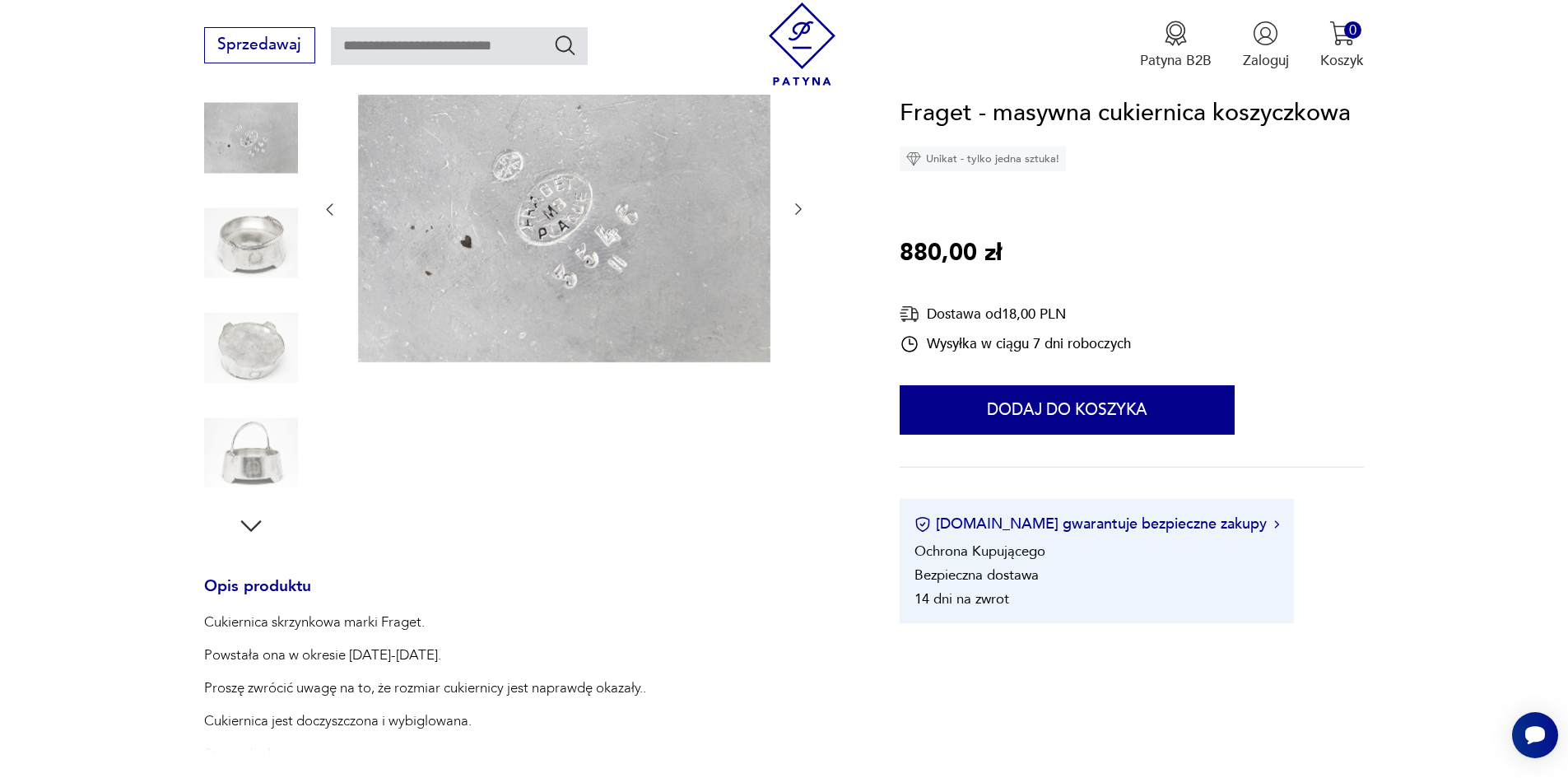
click at [800, 210] on icon "button" at bounding box center [798, 209] width 16 height 16
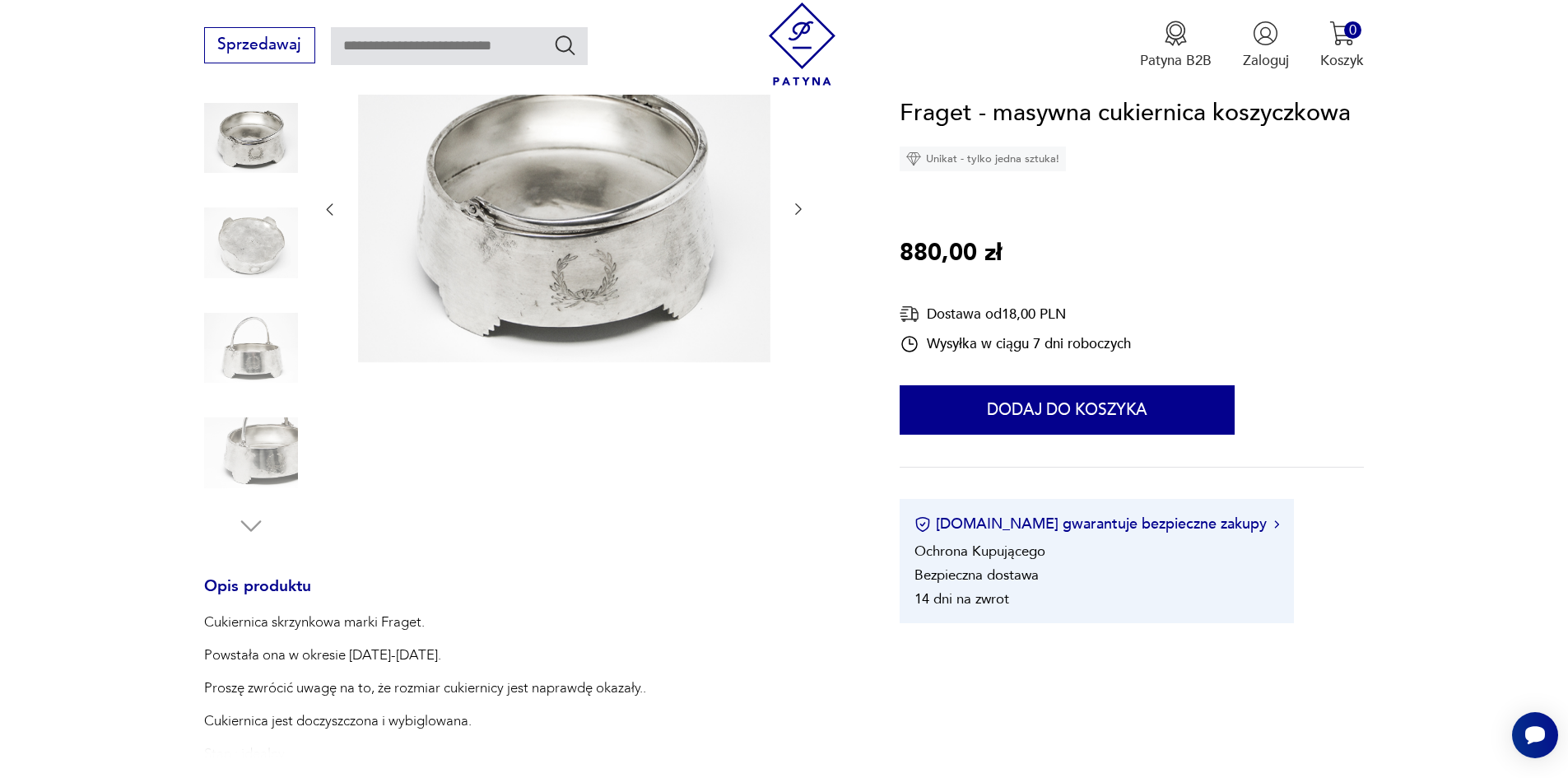
click at [800, 210] on icon "button" at bounding box center [798, 209] width 16 height 16
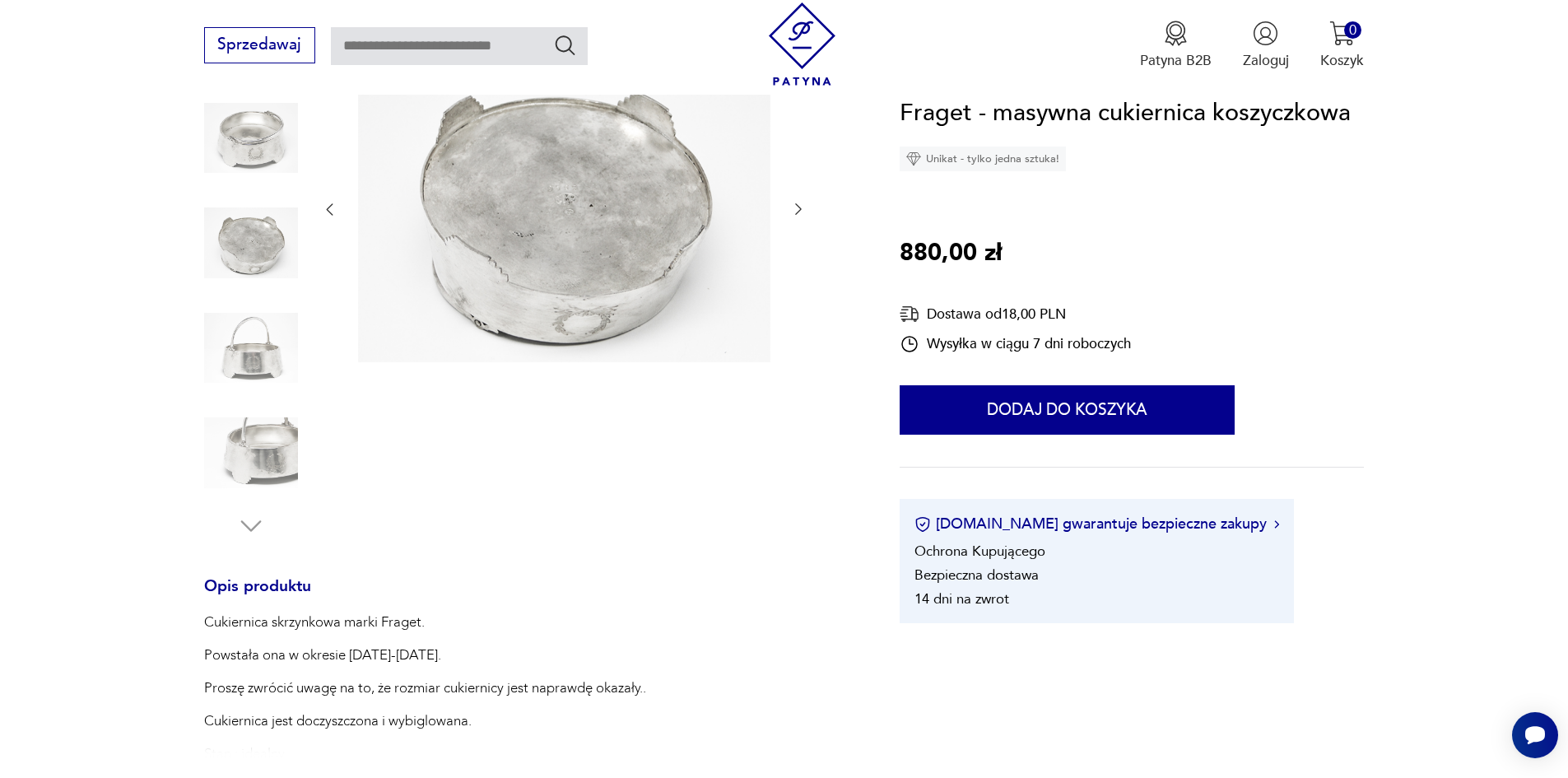
click at [800, 210] on icon "button" at bounding box center [798, 209] width 16 height 16
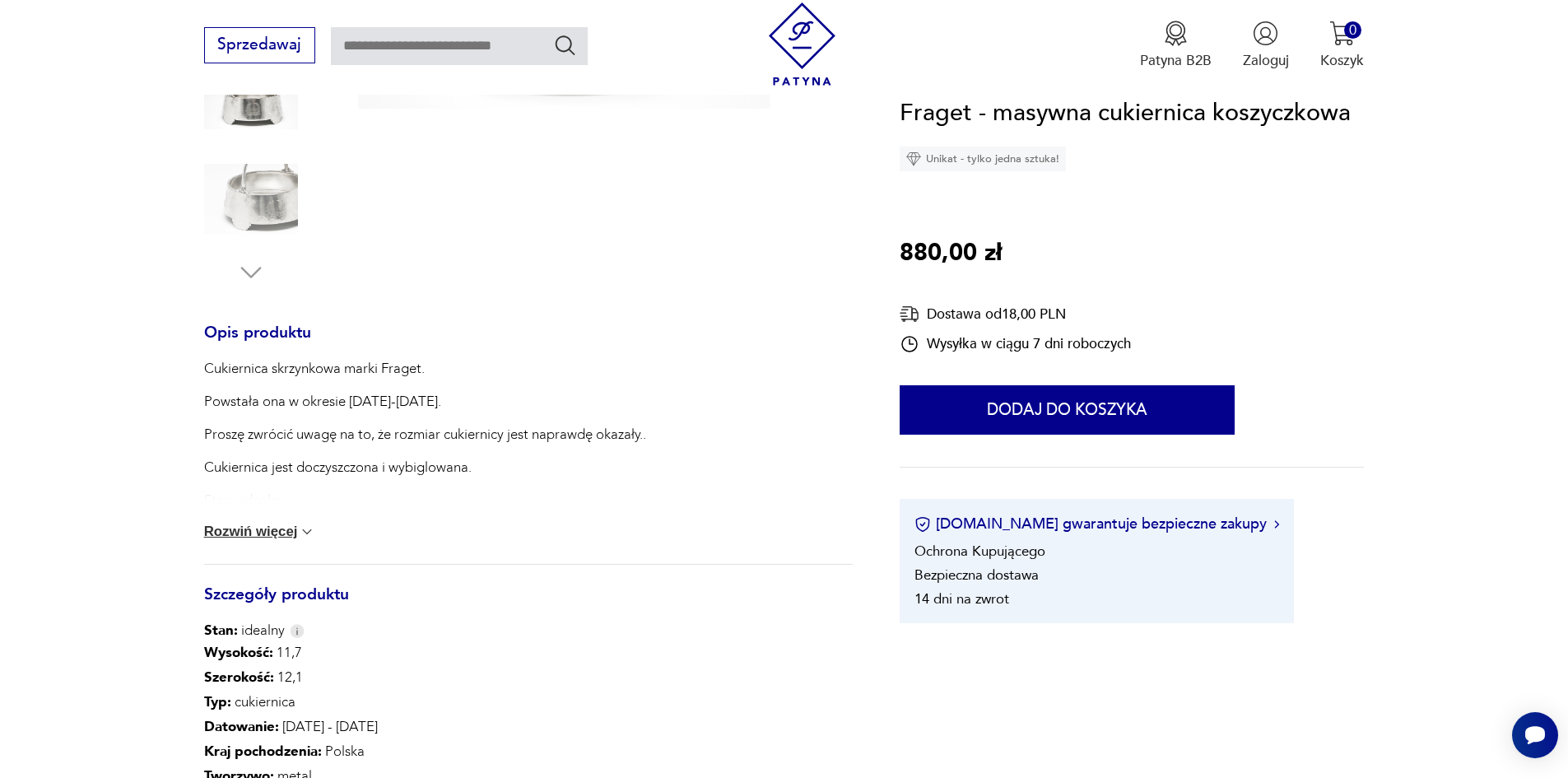
scroll to position [659, 0]
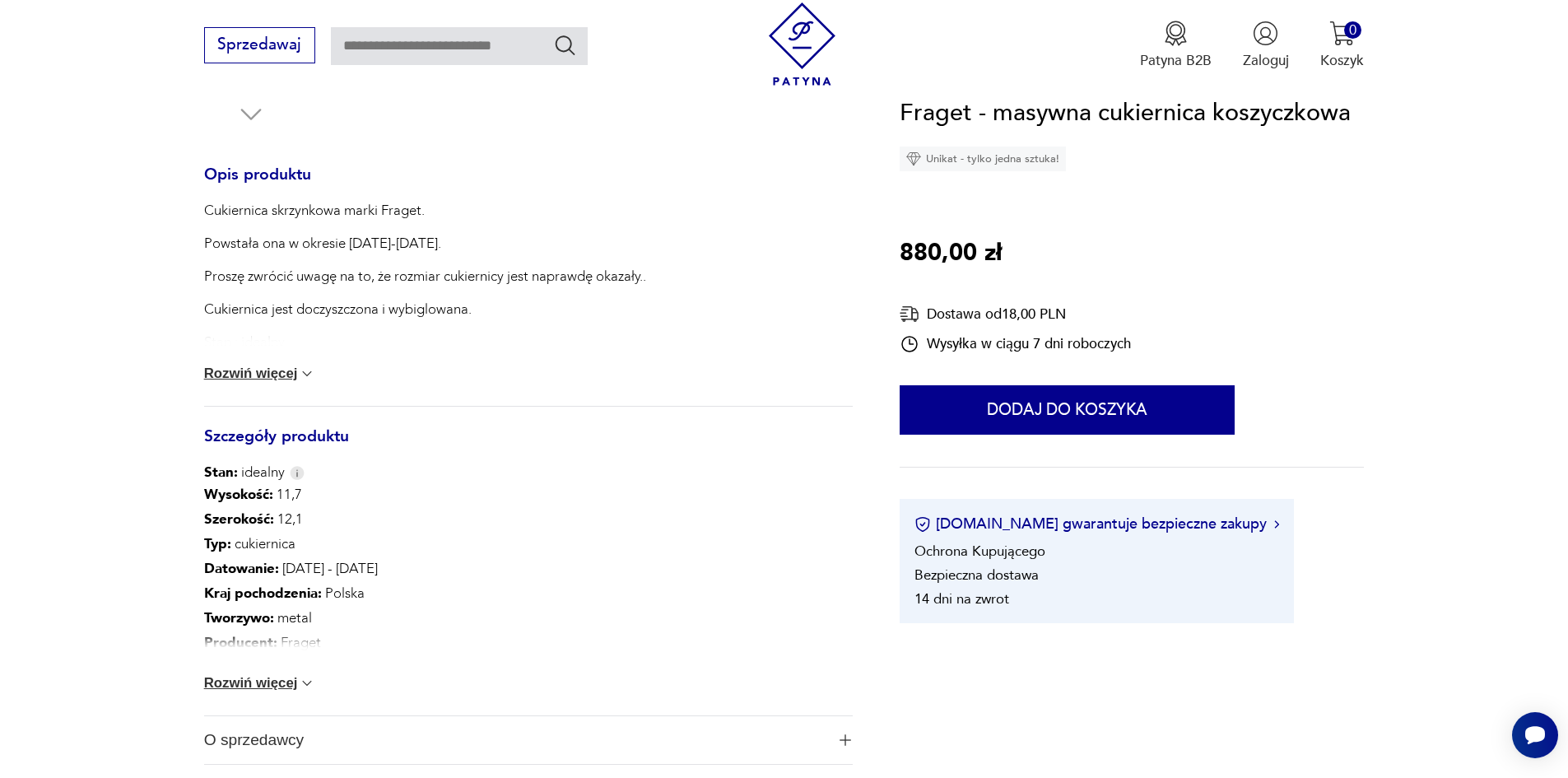
click at [306, 677] on img at bounding box center [307, 683] width 16 height 16
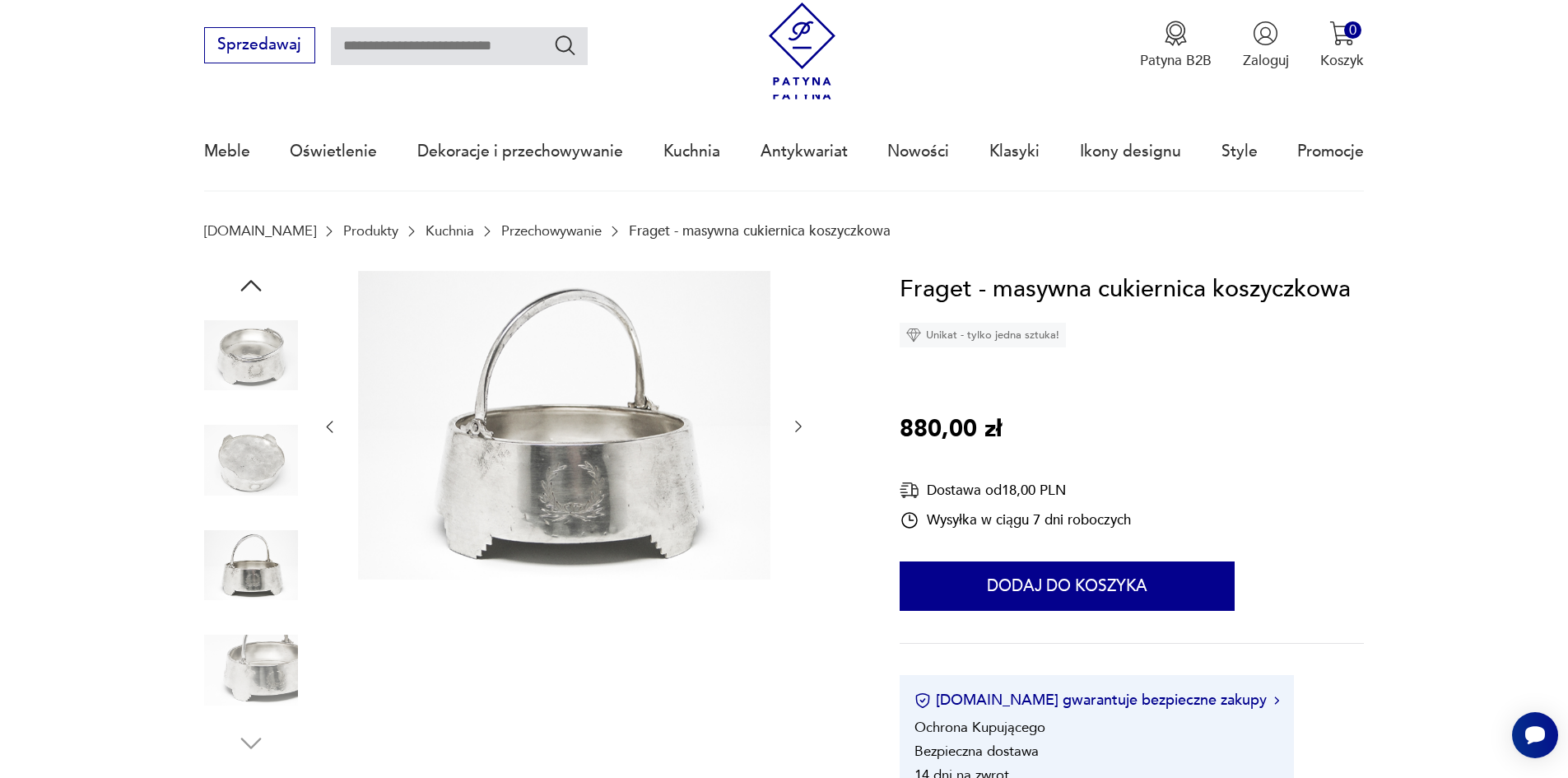
scroll to position [0, 0]
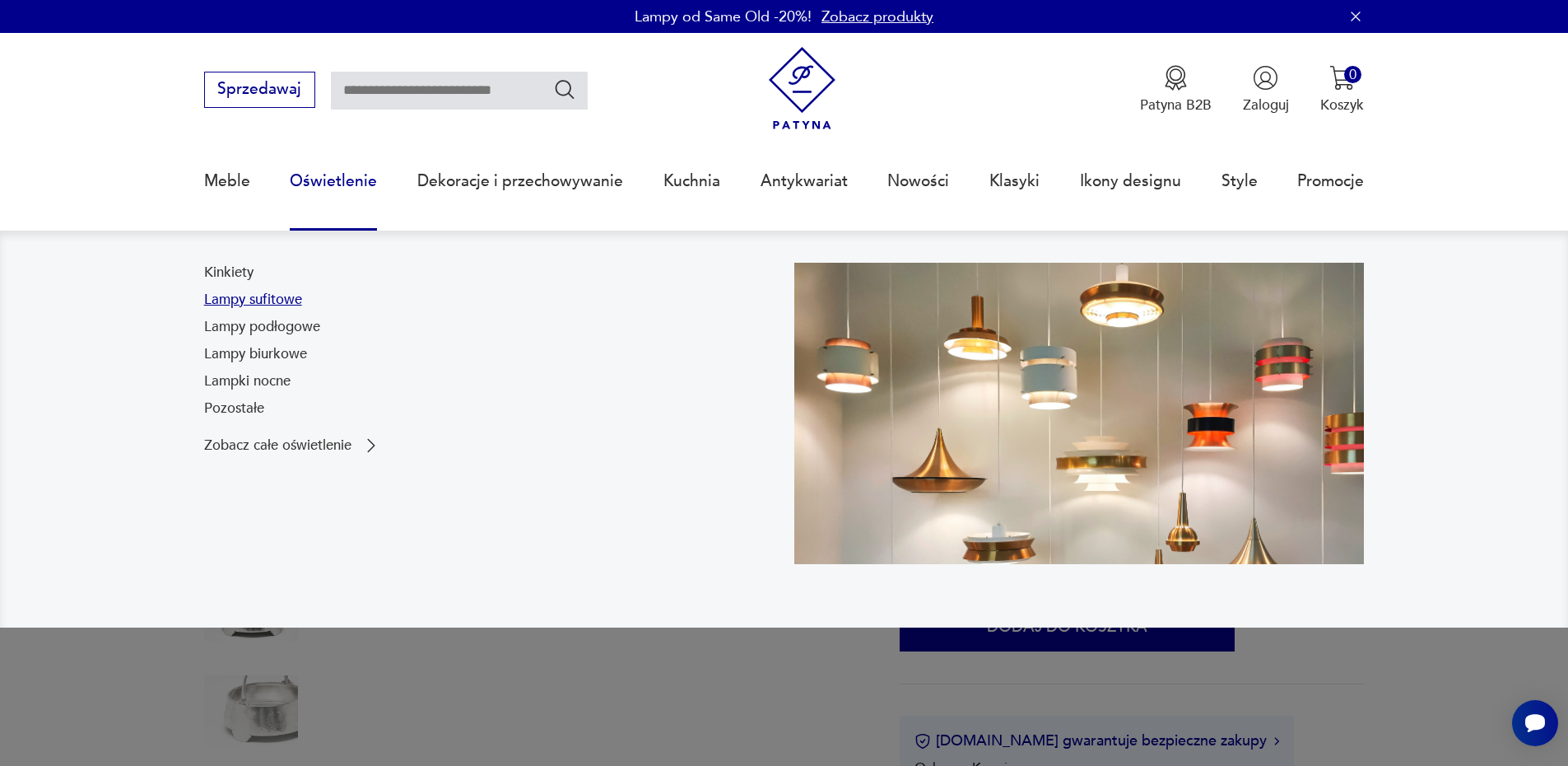
click at [240, 300] on link "Lampy sufitowe" at bounding box center [253, 299] width 98 height 20
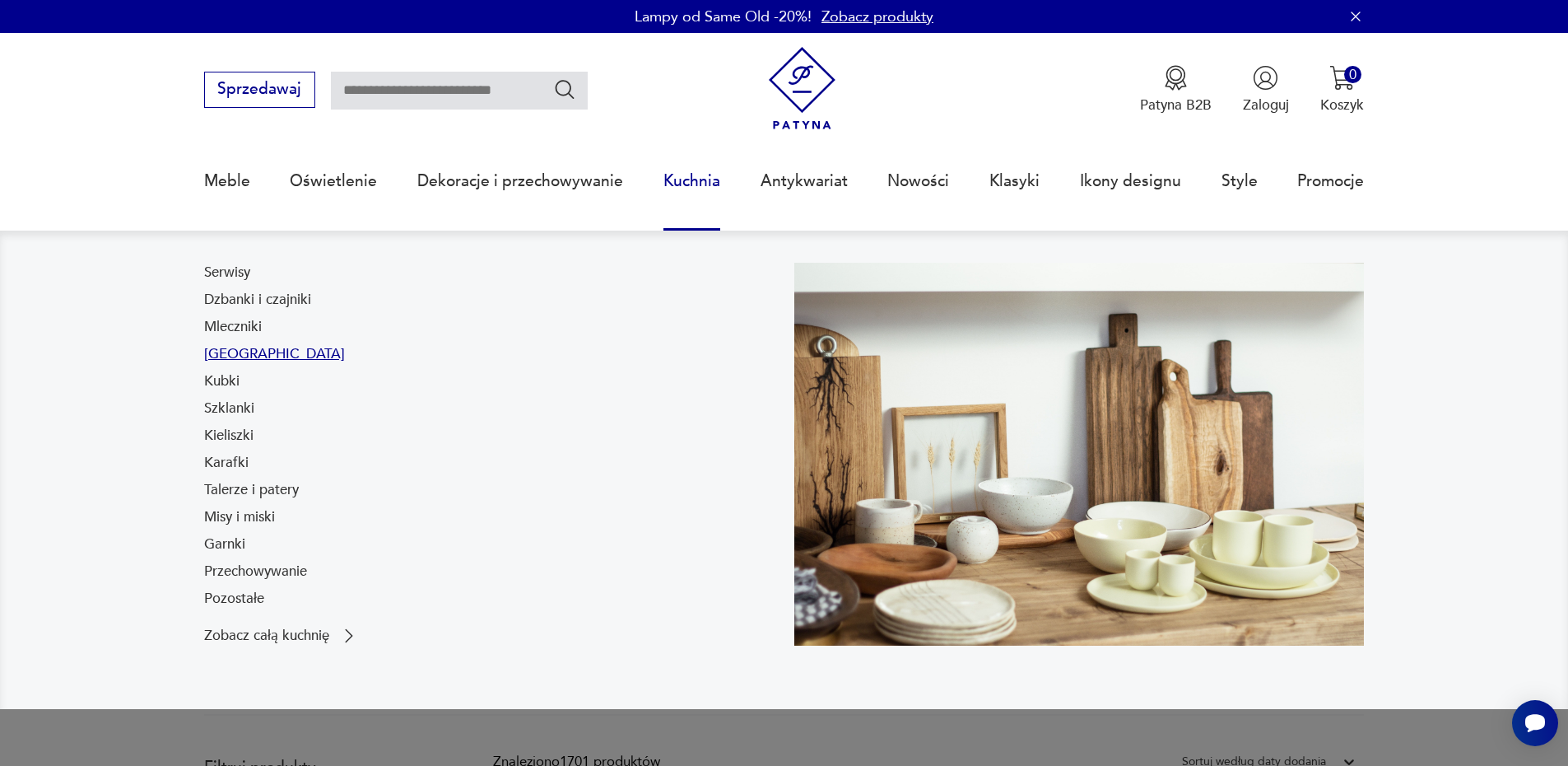
click at [223, 356] on link "[GEOGRAPHIC_DATA]" at bounding box center [274, 354] width 141 height 20
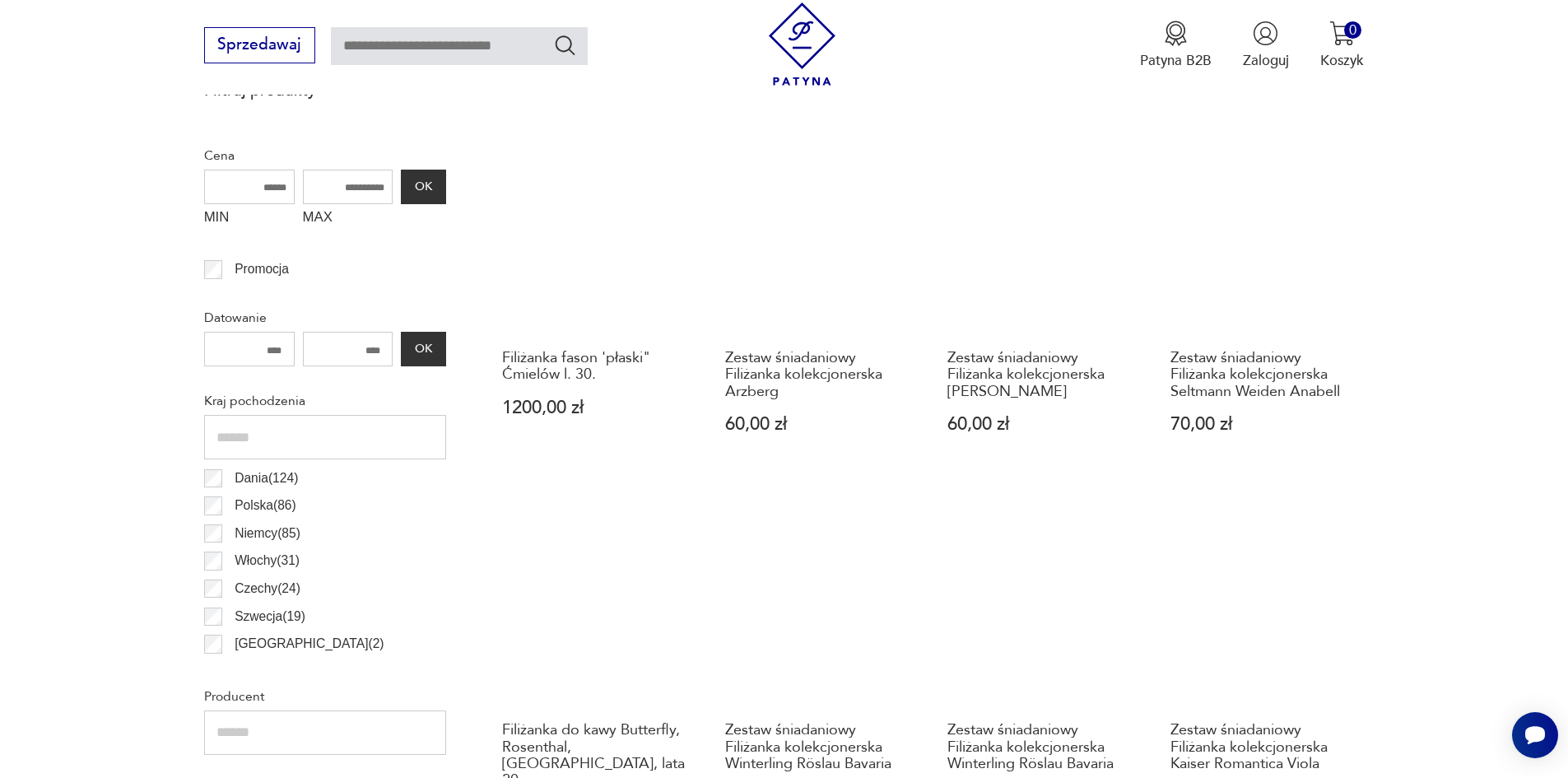
scroll to position [819, 0]
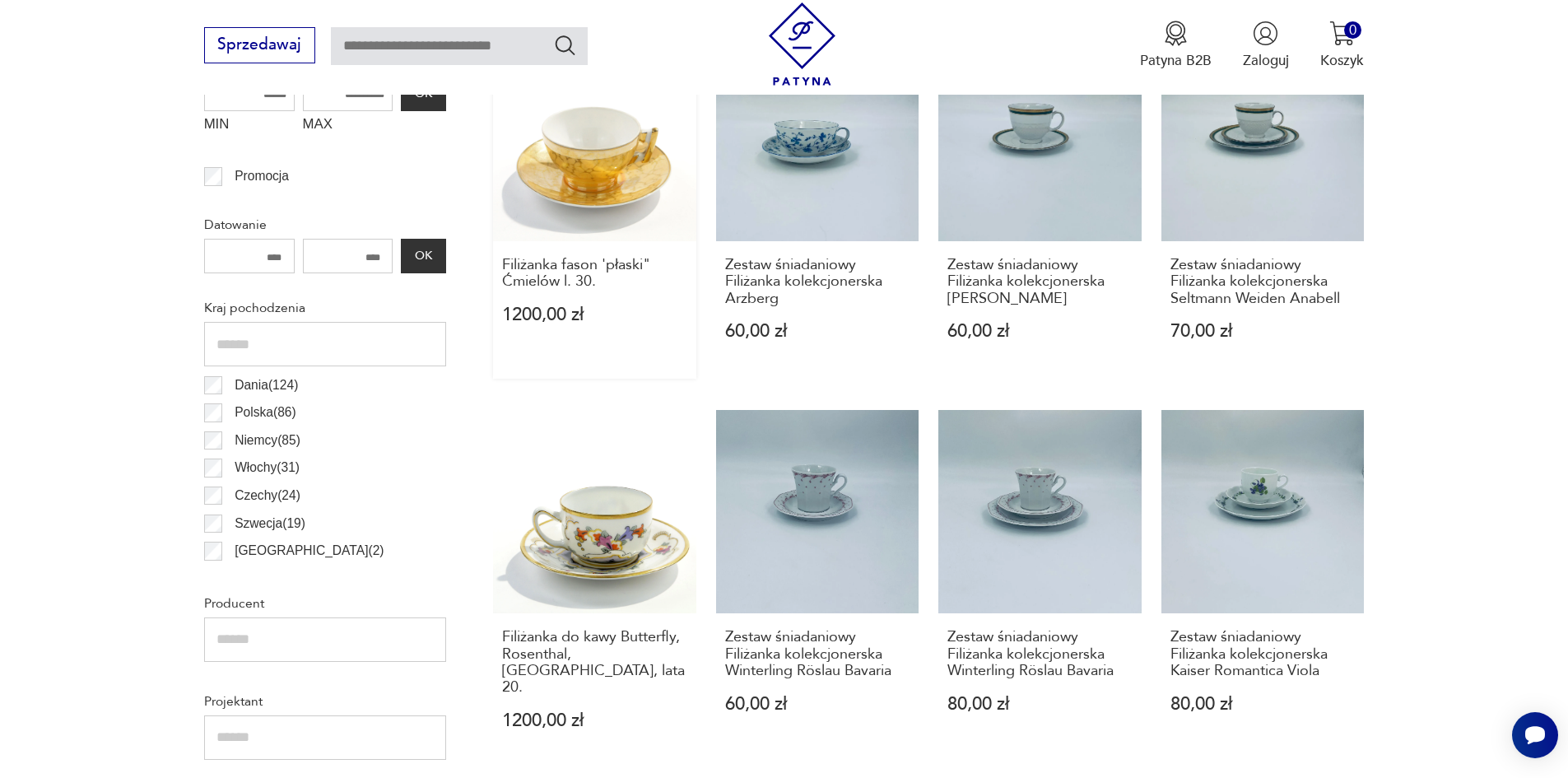
click at [543, 176] on link "Filiżanka fason 'płaski" Ćmielów l. 30. 1200,00 zł" at bounding box center [594, 208] width 204 height 341
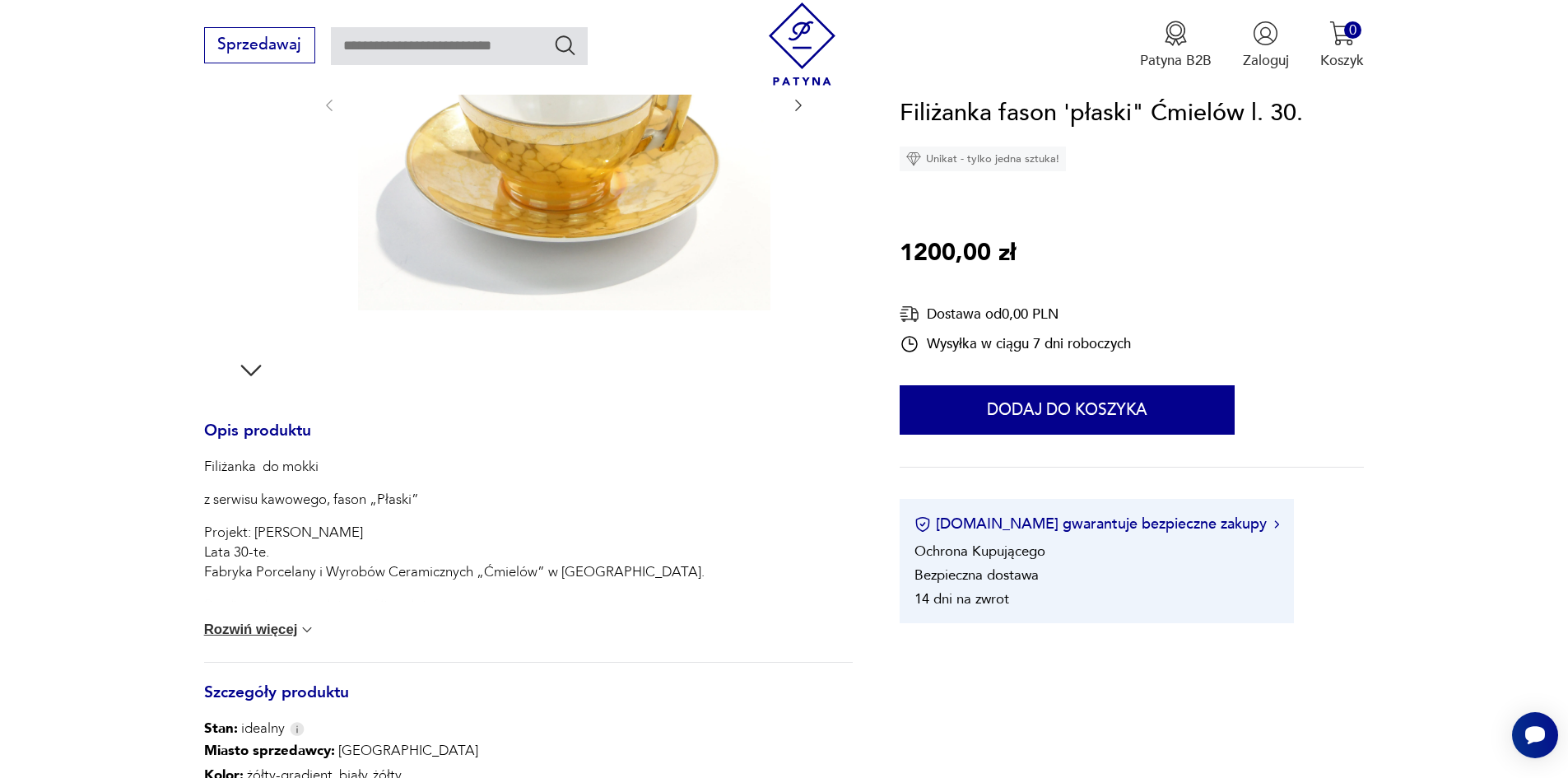
scroll to position [330, 0]
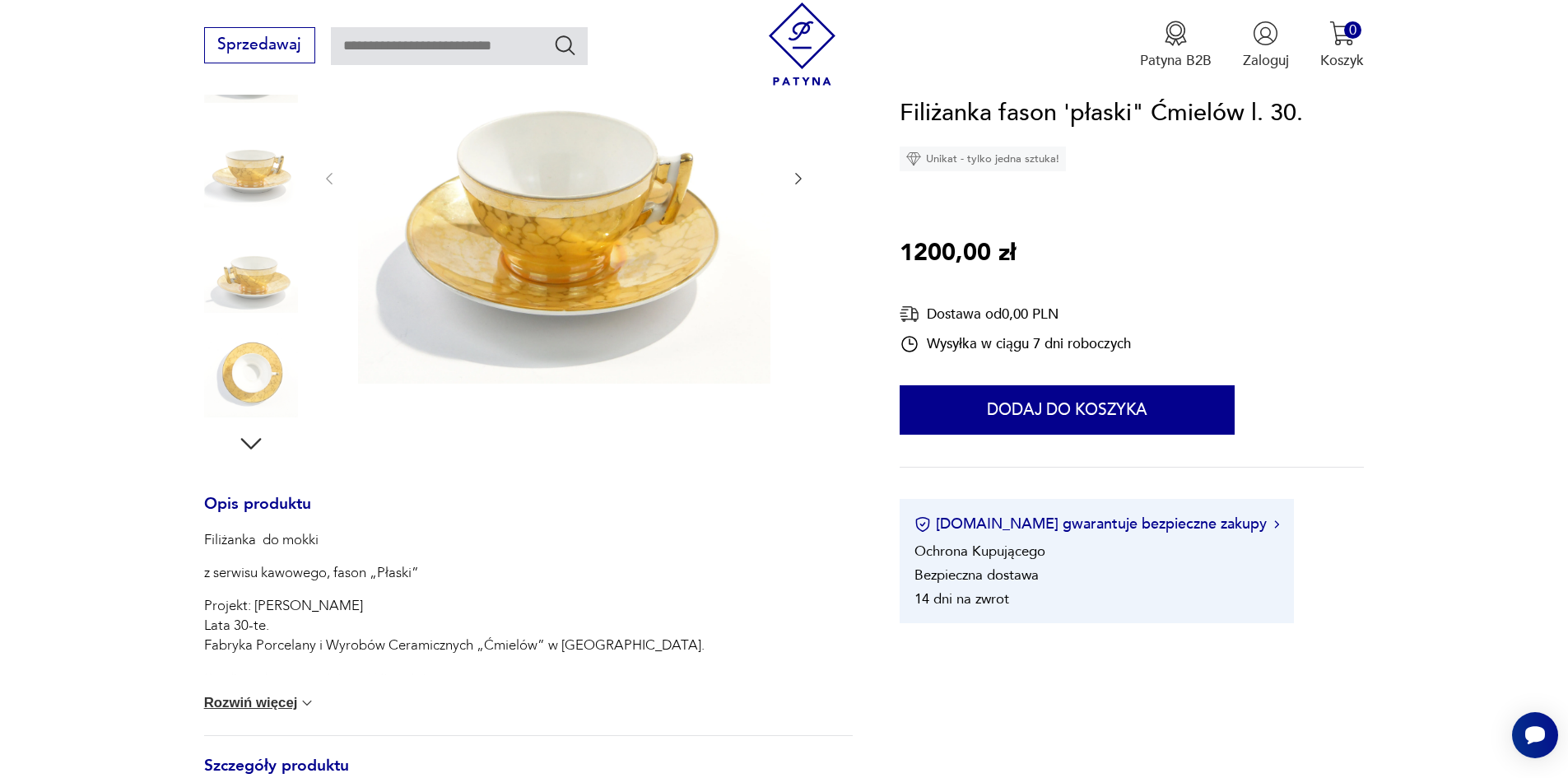
click at [800, 175] on icon "button" at bounding box center [798, 178] width 16 height 16
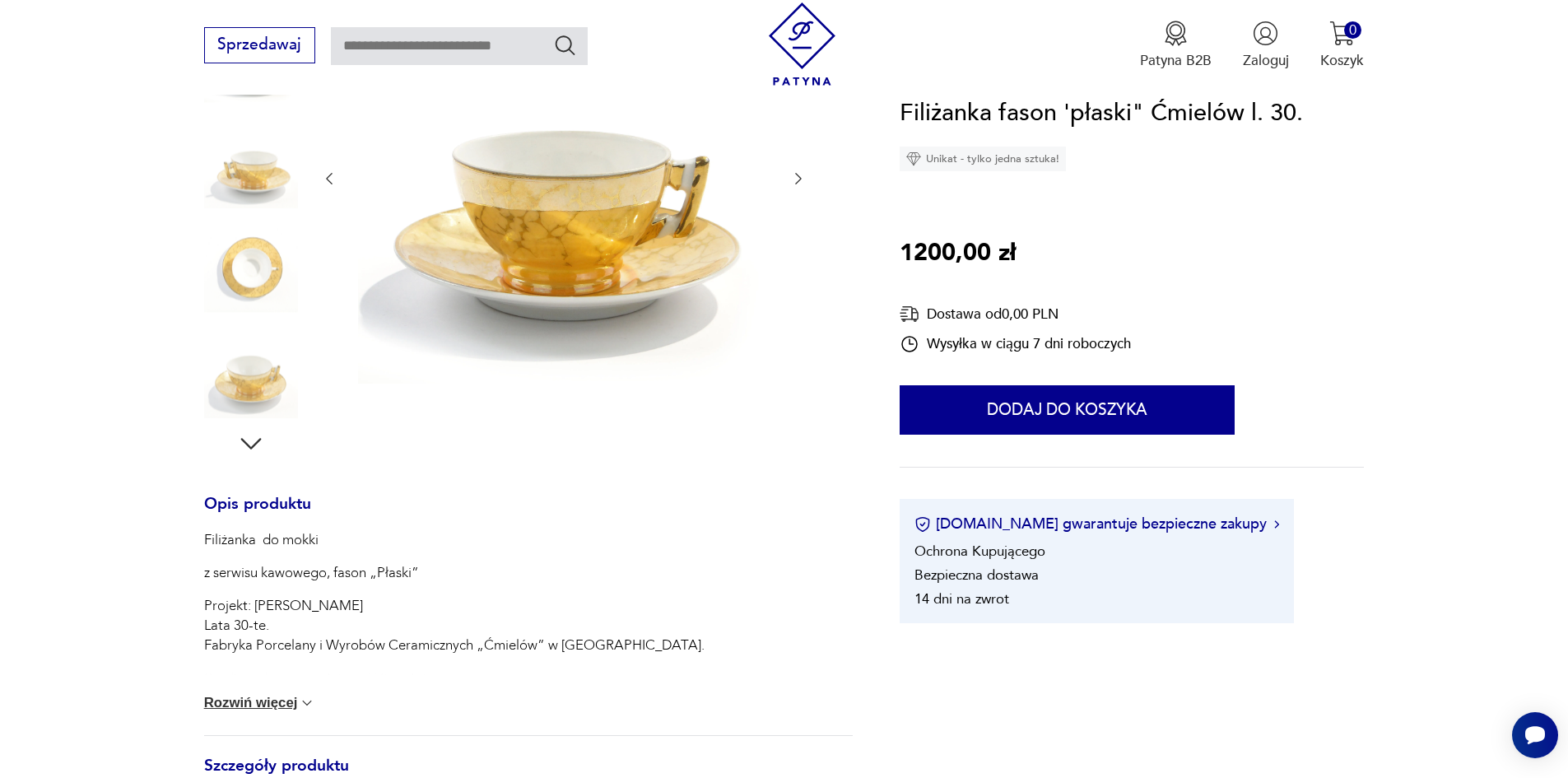
click at [800, 175] on icon "button" at bounding box center [798, 178] width 16 height 16
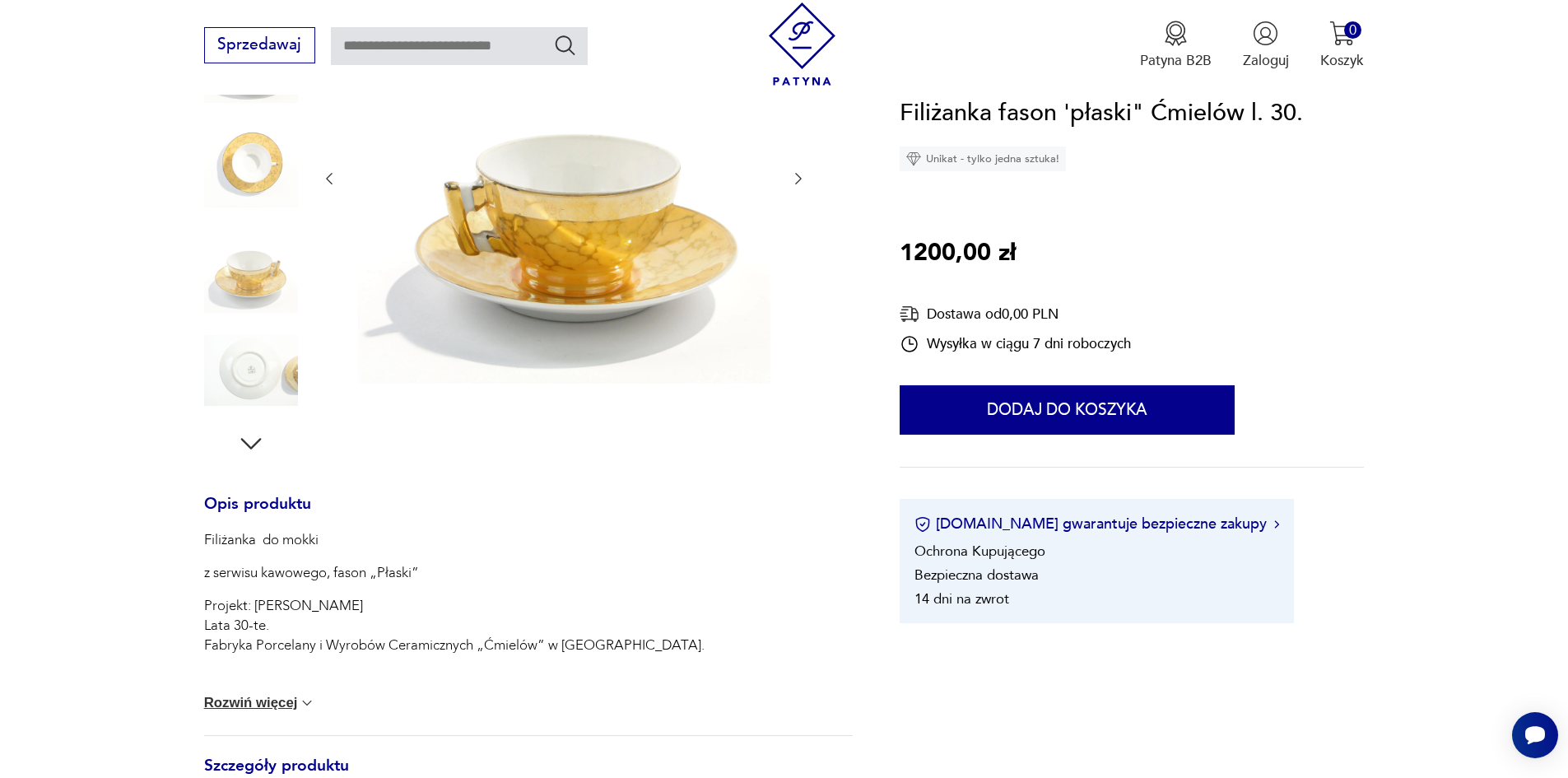
click at [801, 174] on icon "button" at bounding box center [798, 178] width 16 height 16
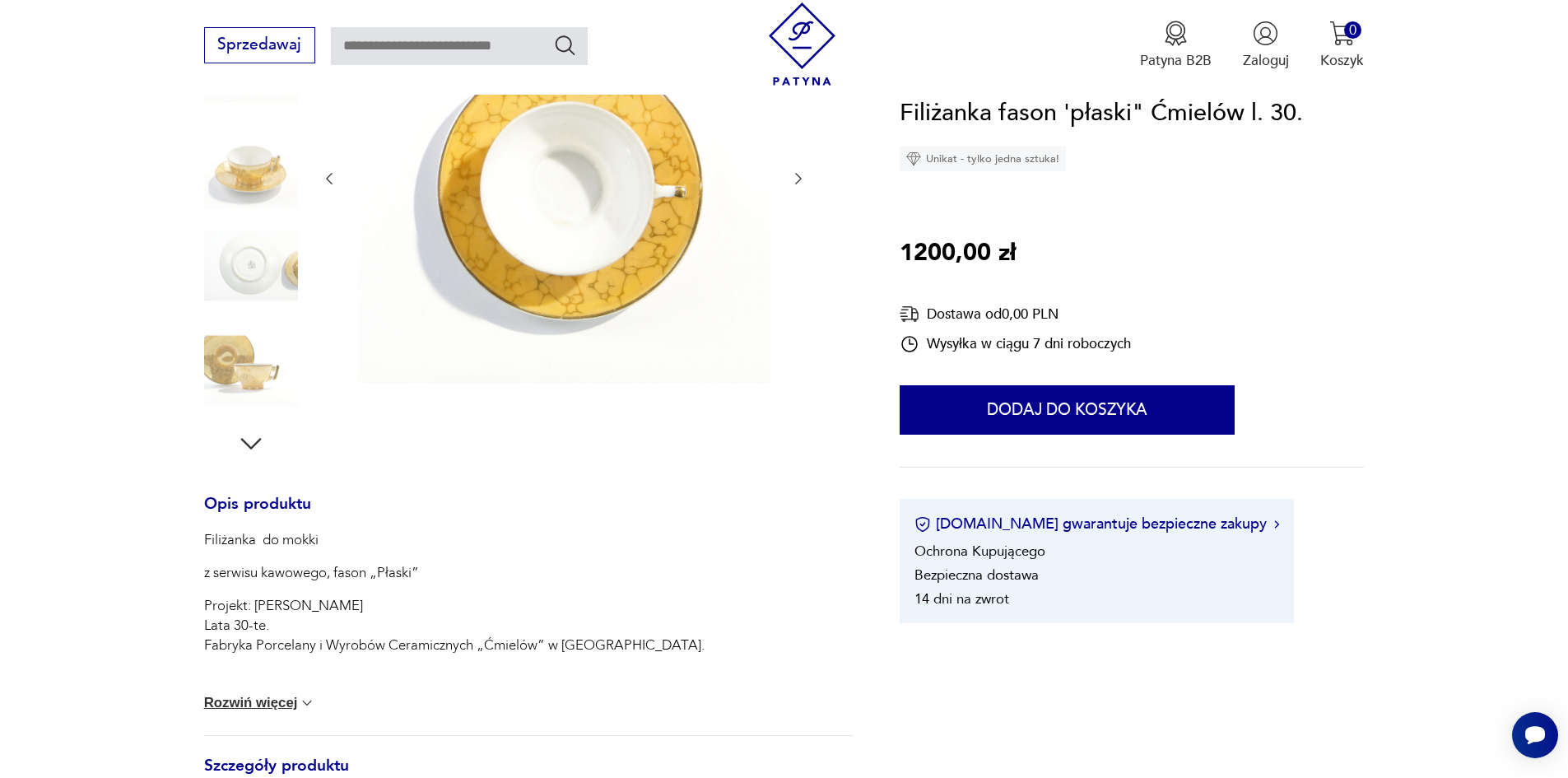
click at [801, 174] on icon "button" at bounding box center [798, 178] width 16 height 16
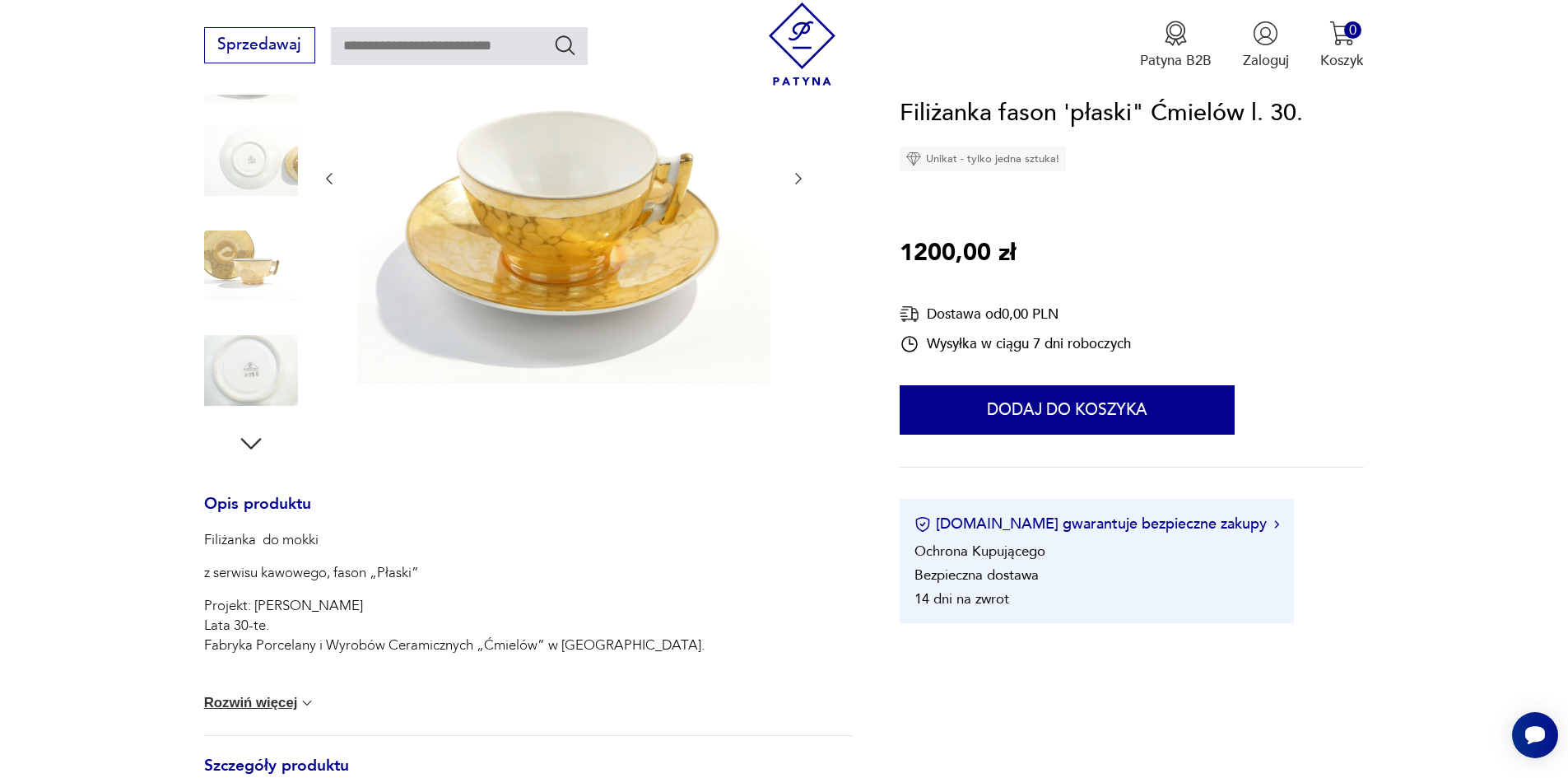
click at [801, 174] on icon "button" at bounding box center [798, 178] width 16 height 16
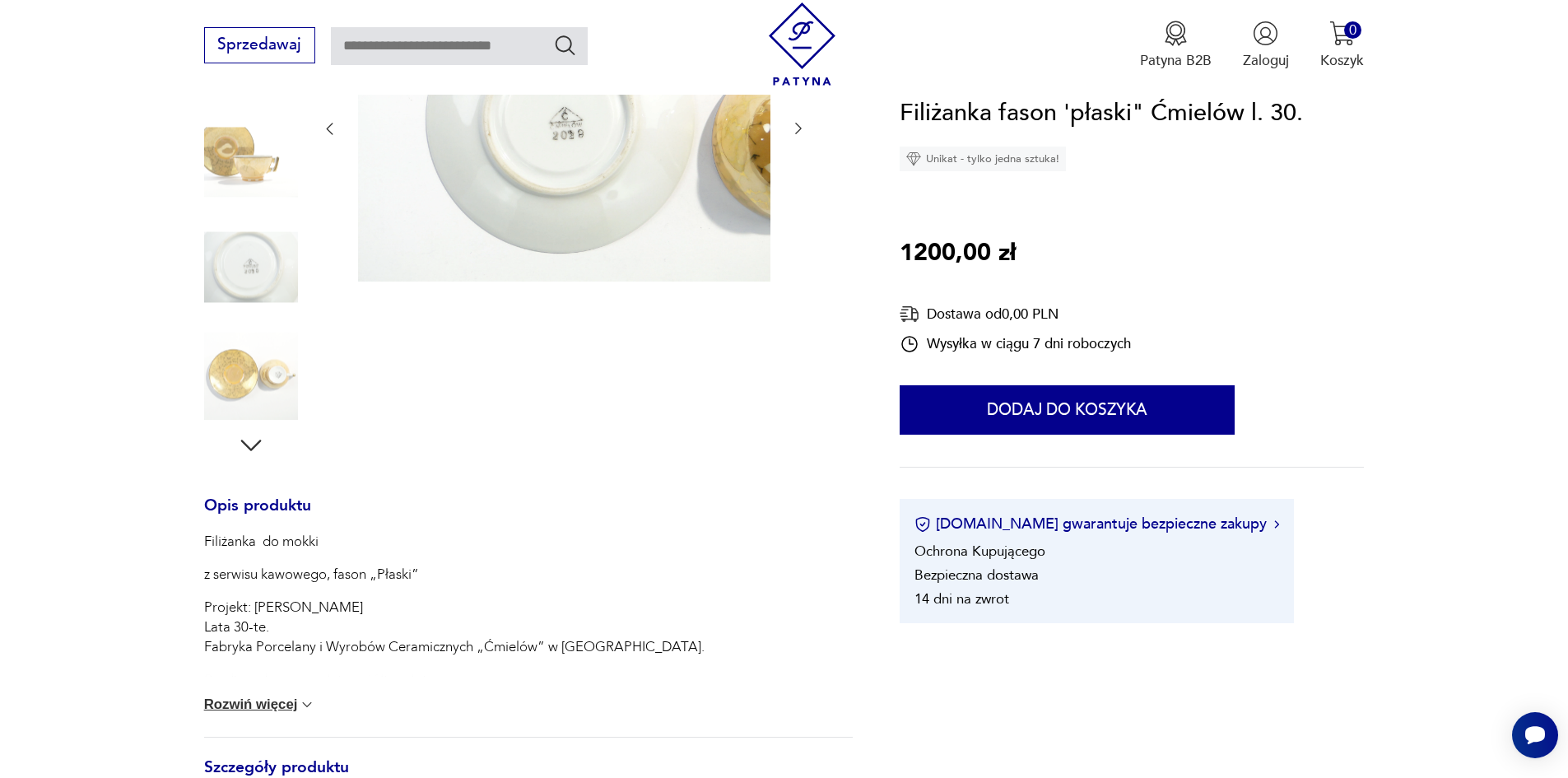
scroll to position [279, 0]
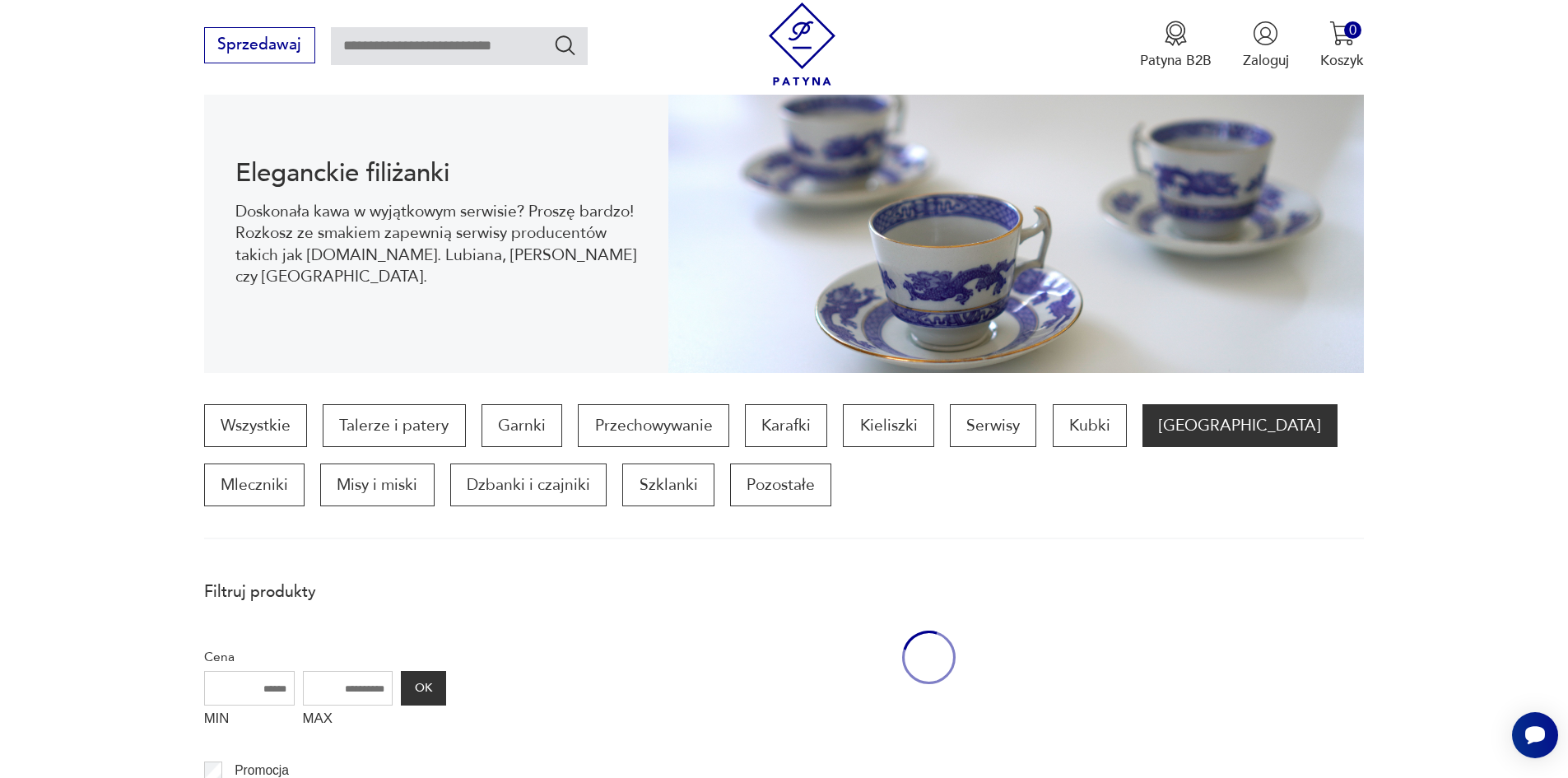
scroll to position [279, 0]
